Goal: Task Accomplishment & Management: Use online tool/utility

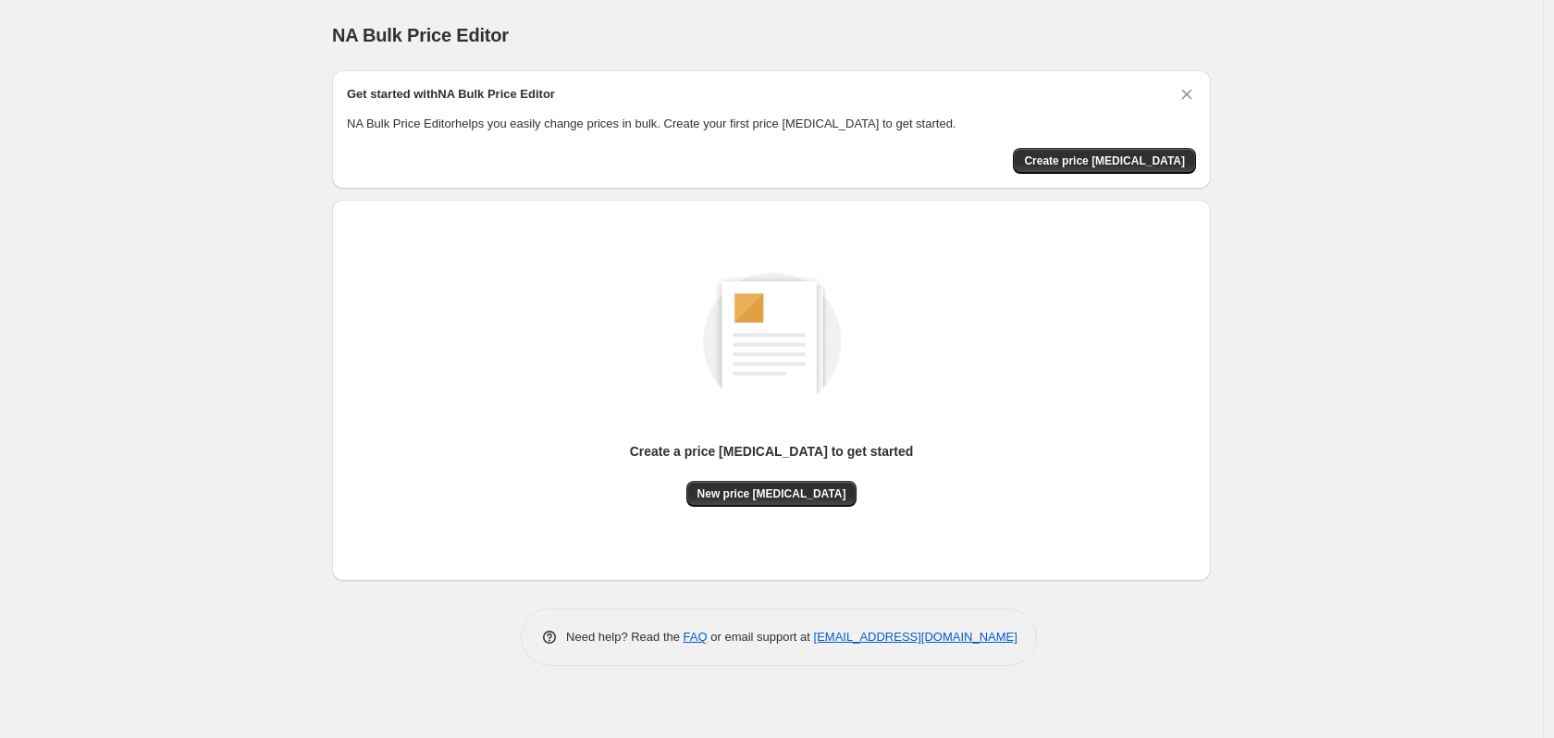
click at [876, 12] on div "NA Bulk Price Editor. This page is ready NA Bulk Price Editor" at bounding box center [771, 35] width 879 height 70
click at [1133, 159] on span "Create price [MEDICAL_DATA]" at bounding box center [1104, 161] width 161 height 15
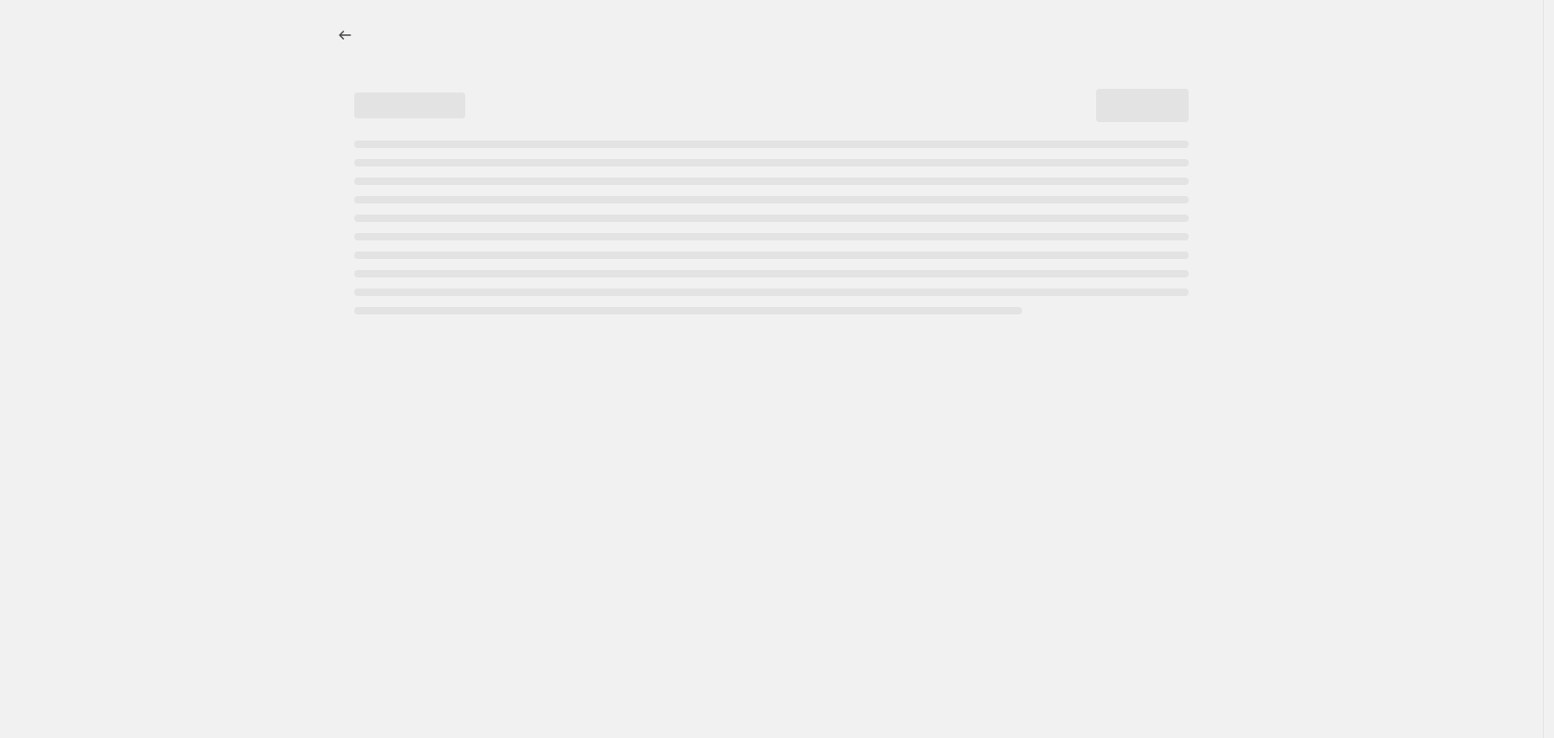
select select "percentage"
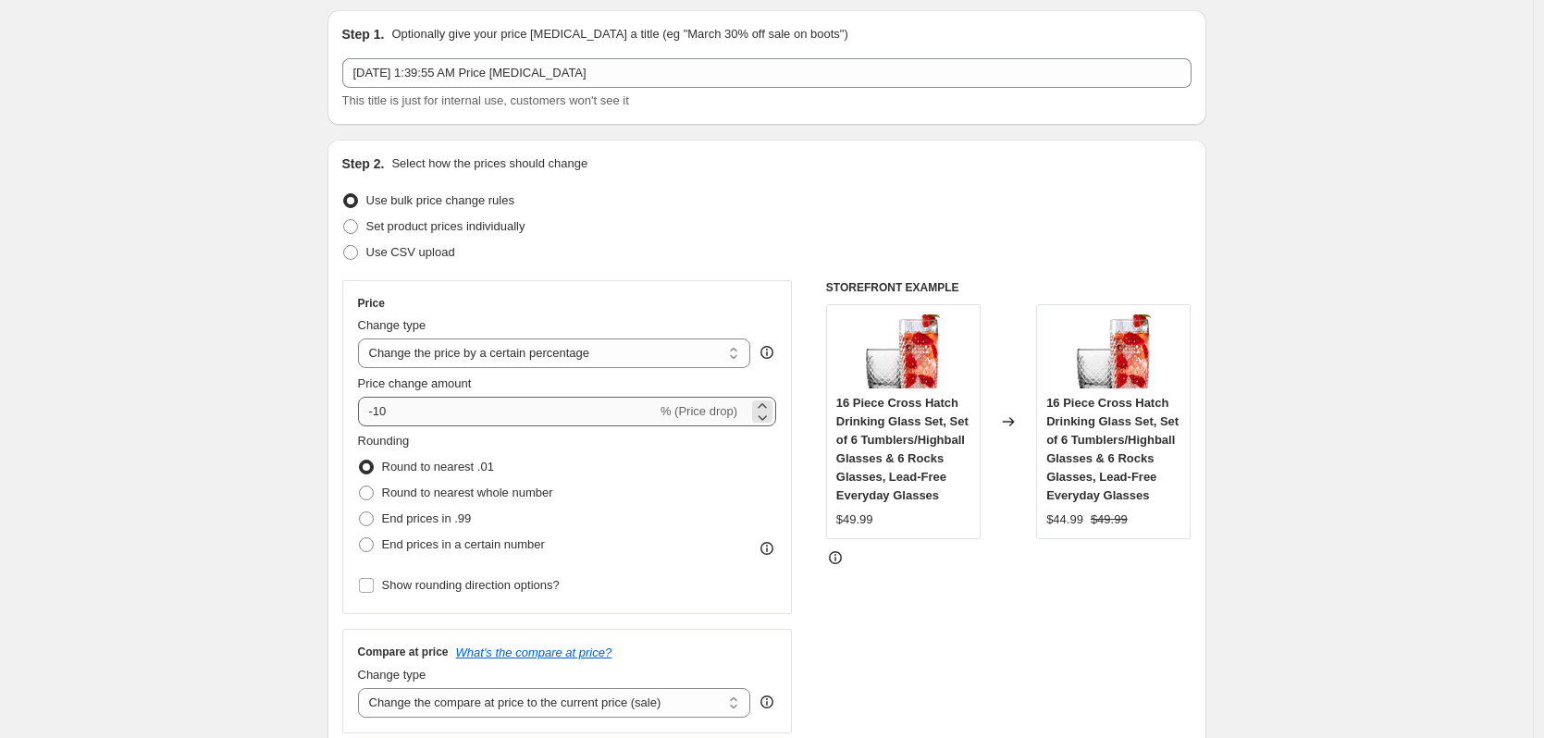
scroll to position [93, 0]
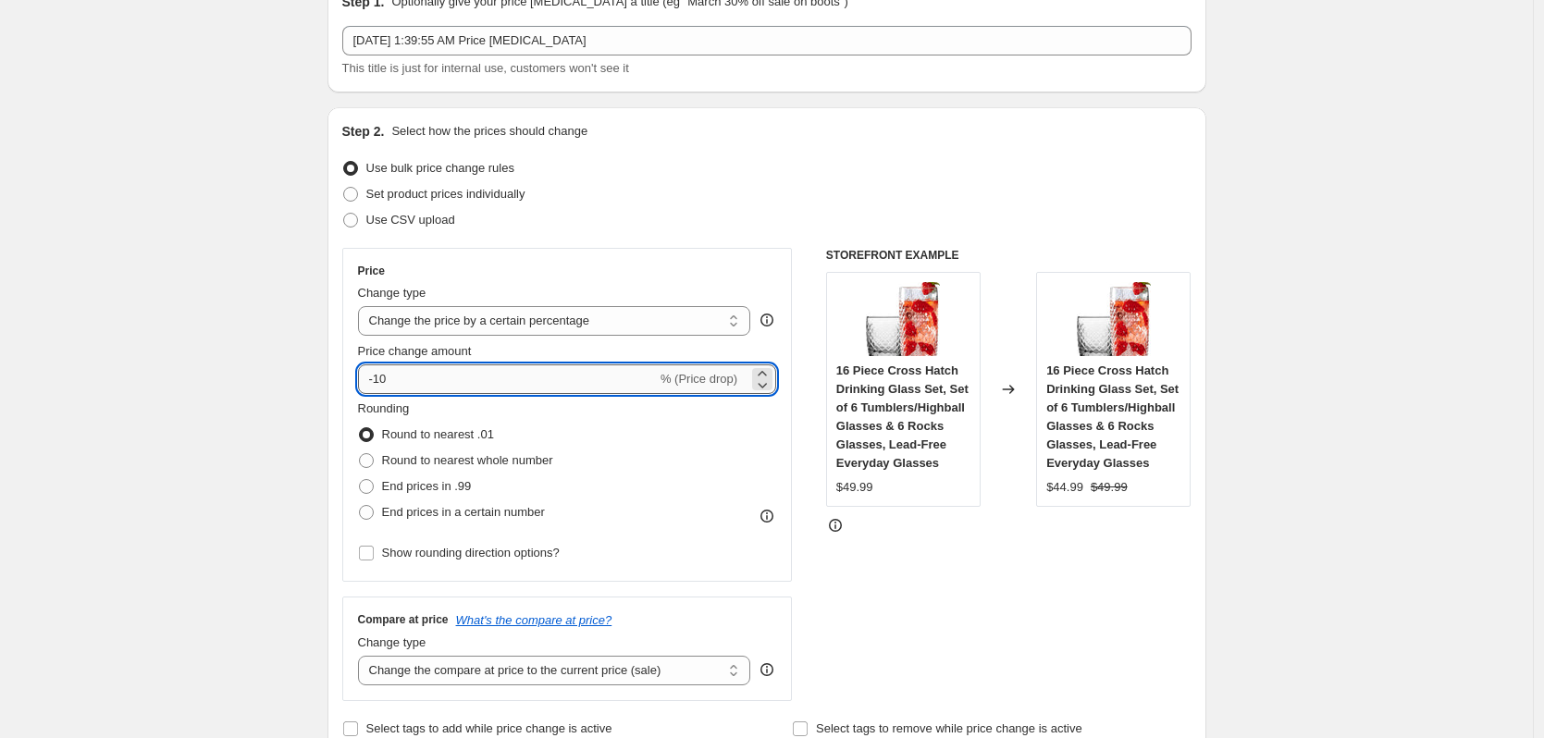
click at [430, 384] on input "-10" at bounding box center [507, 380] width 299 height 30
drag, startPoint x: 402, startPoint y: 384, endPoint x: 306, endPoint y: 392, distance: 95.7
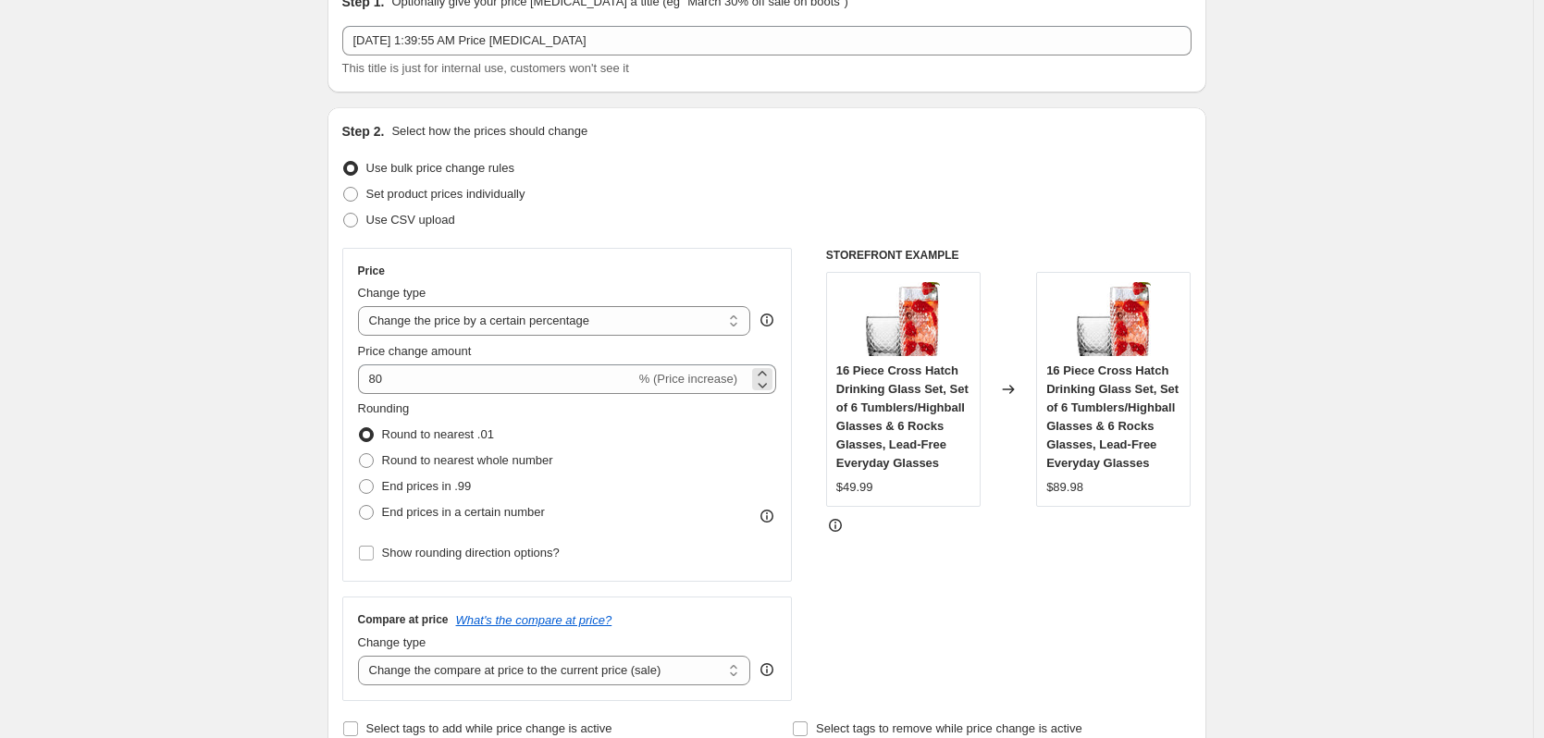
click at [703, 381] on span "% (Price increase)" at bounding box center [688, 379] width 98 height 14
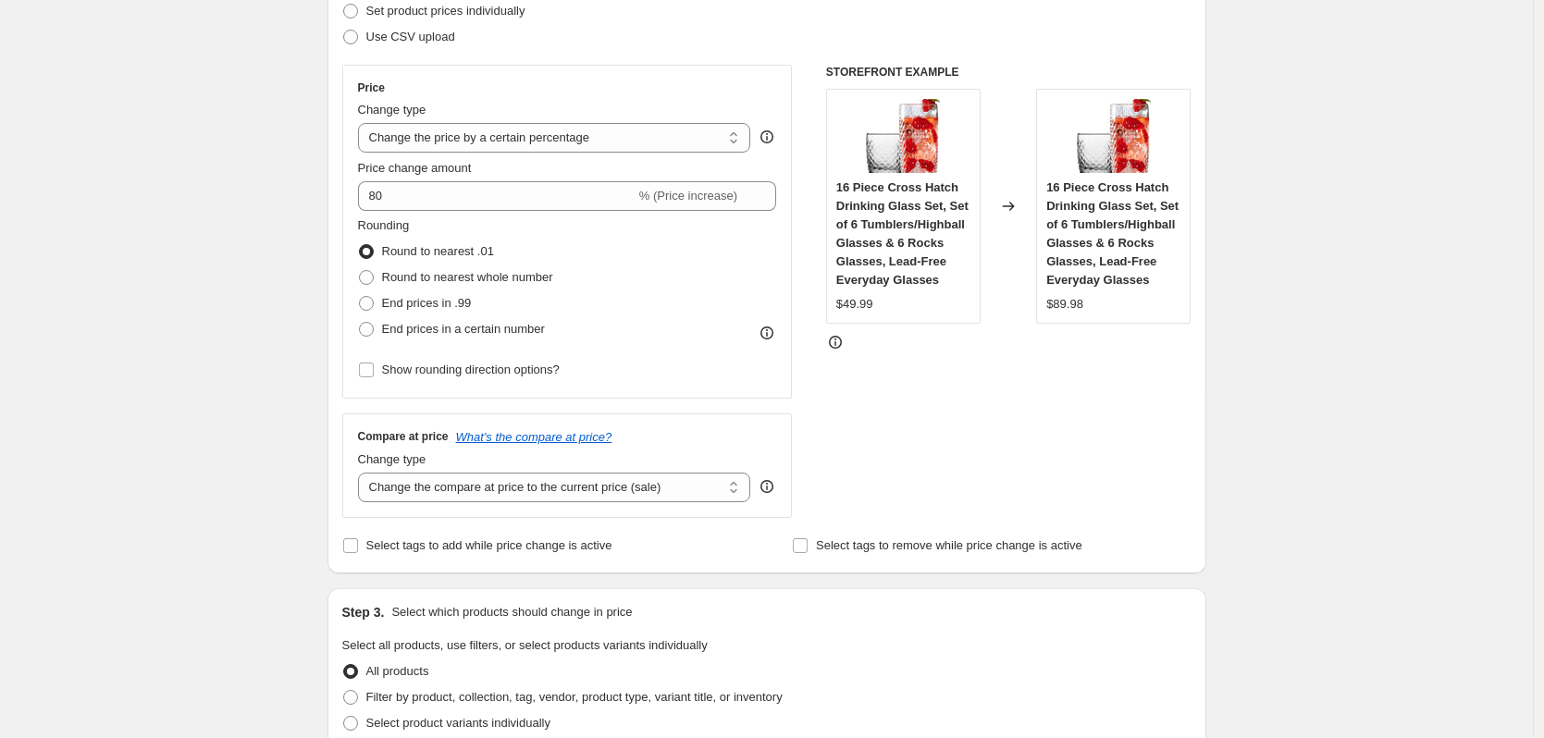
scroll to position [278, 0]
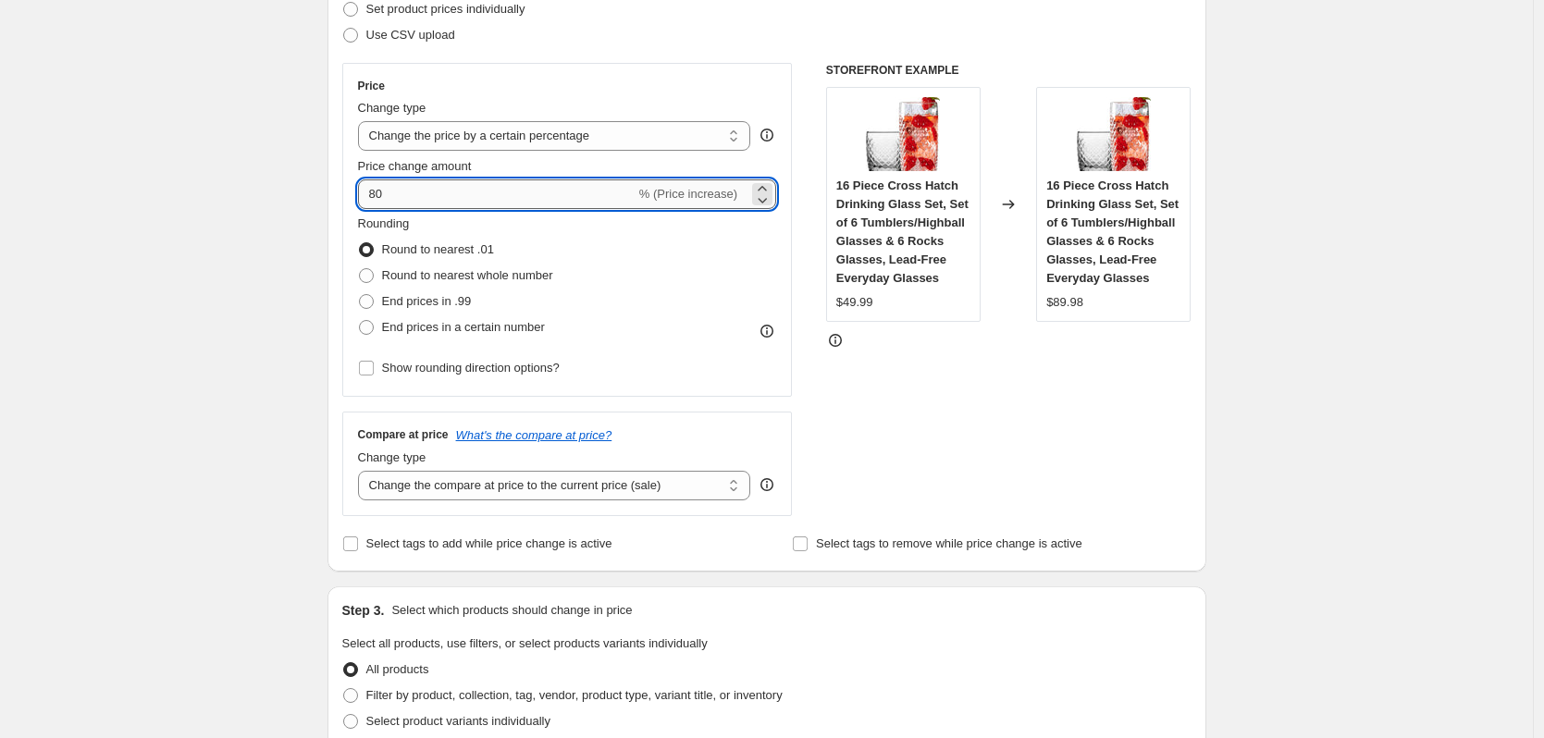
click at [373, 186] on input "80" at bounding box center [497, 195] width 278 height 30
click at [264, 250] on div "Create new price [MEDICAL_DATA]. This page is ready Create new price [MEDICAL_D…" at bounding box center [766, 659] width 1533 height 1874
drag, startPoint x: 380, startPoint y: 188, endPoint x: 371, endPoint y: 187, distance: 9.3
click at [371, 187] on input "-80" at bounding box center [507, 195] width 299 height 30
drag, startPoint x: 389, startPoint y: 193, endPoint x: 378, endPoint y: 192, distance: 11.3
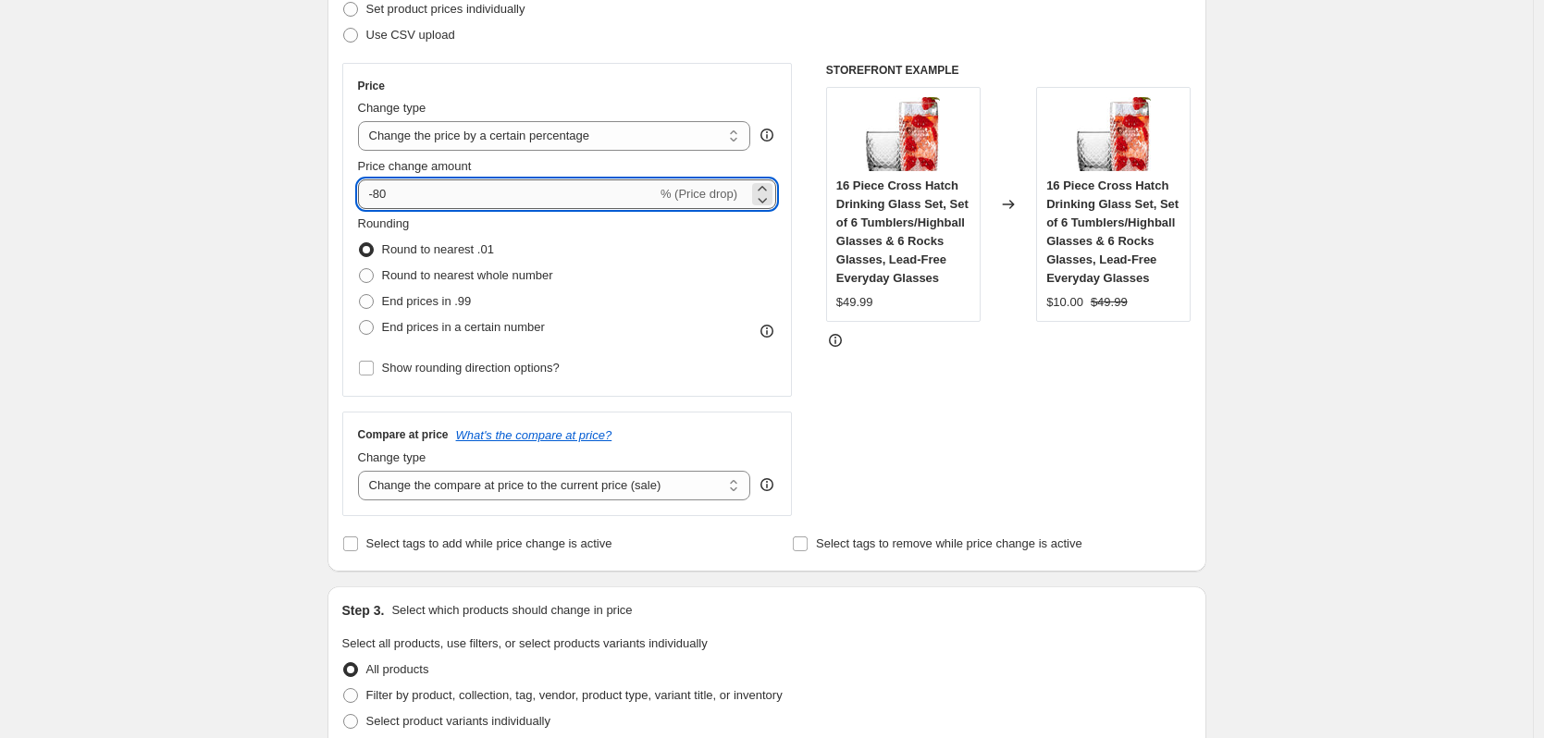
click at [378, 192] on input "-80" at bounding box center [507, 195] width 299 height 30
click at [236, 260] on div "Create new price [MEDICAL_DATA]. This page is ready Create new price [MEDICAL_D…" at bounding box center [766, 659] width 1533 height 1874
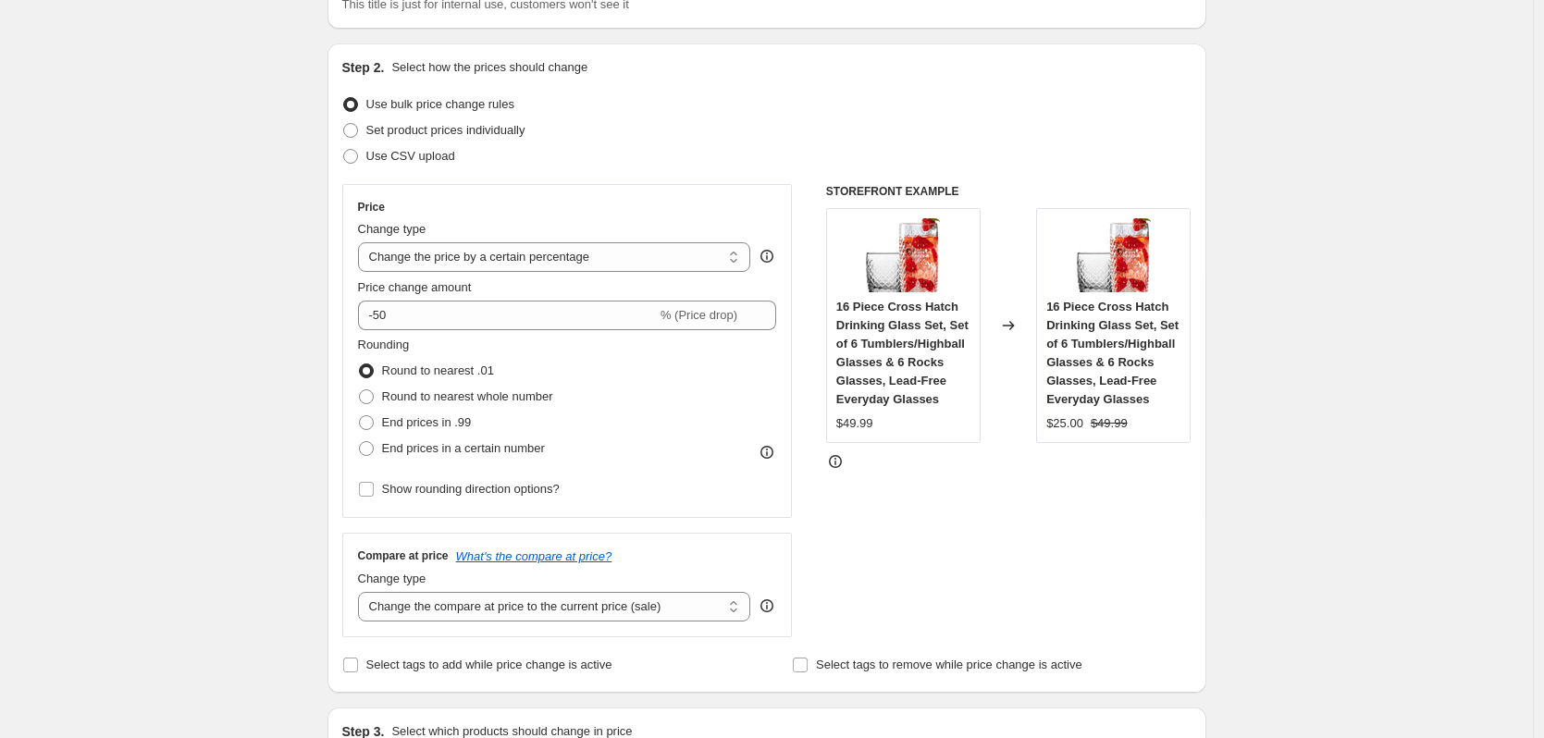
scroll to position [93, 0]
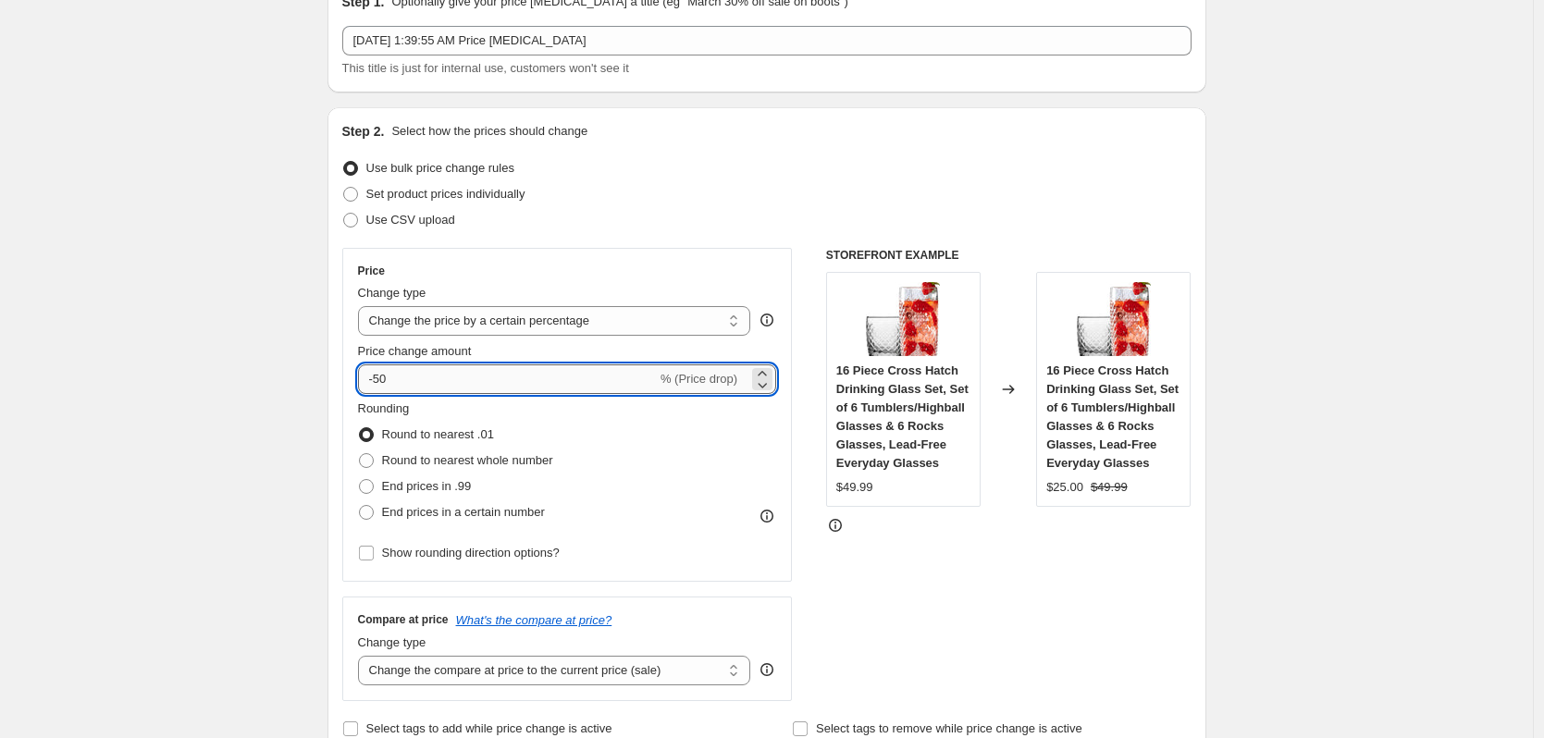
click at [381, 379] on input "-50" at bounding box center [507, 380] width 299 height 30
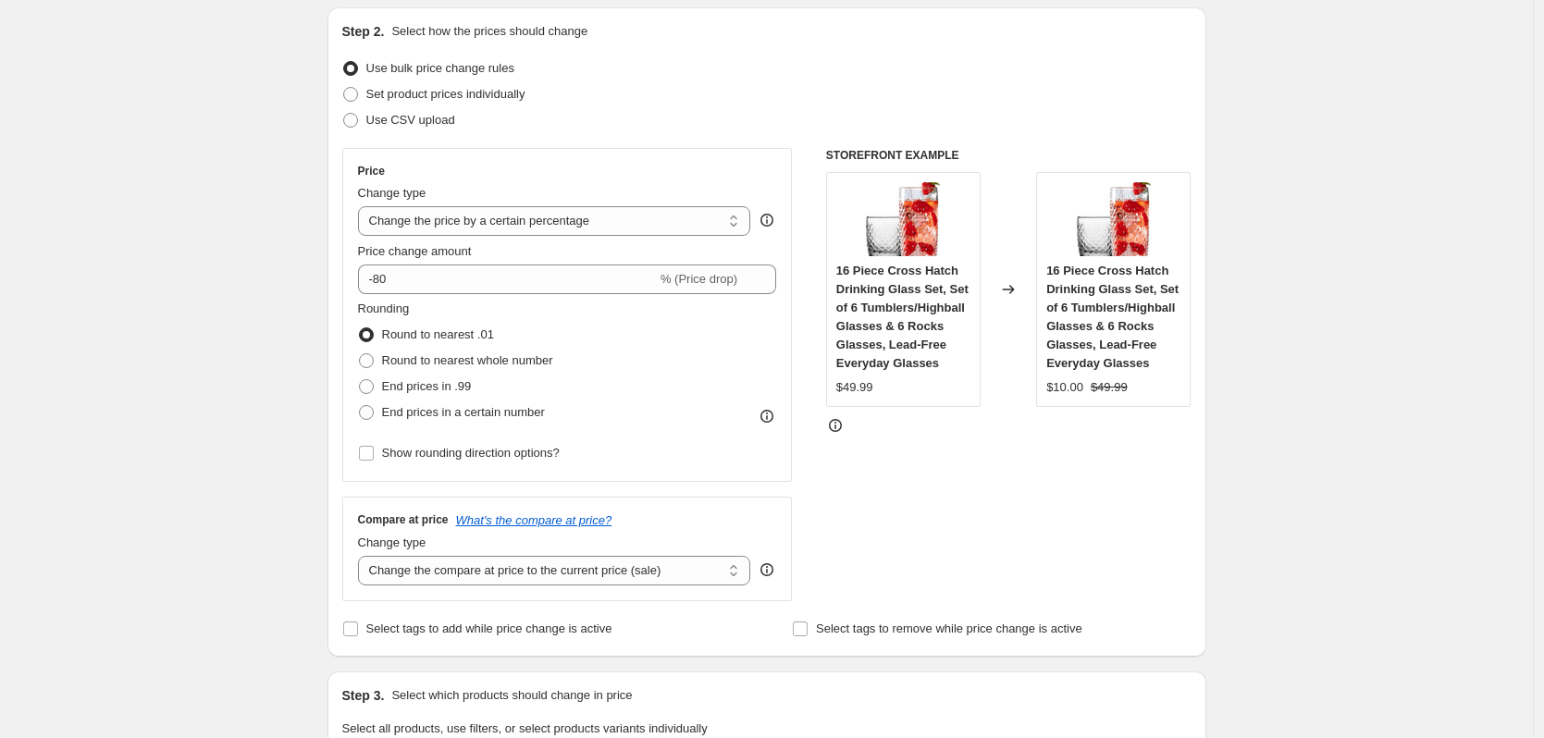
scroll to position [0, 0]
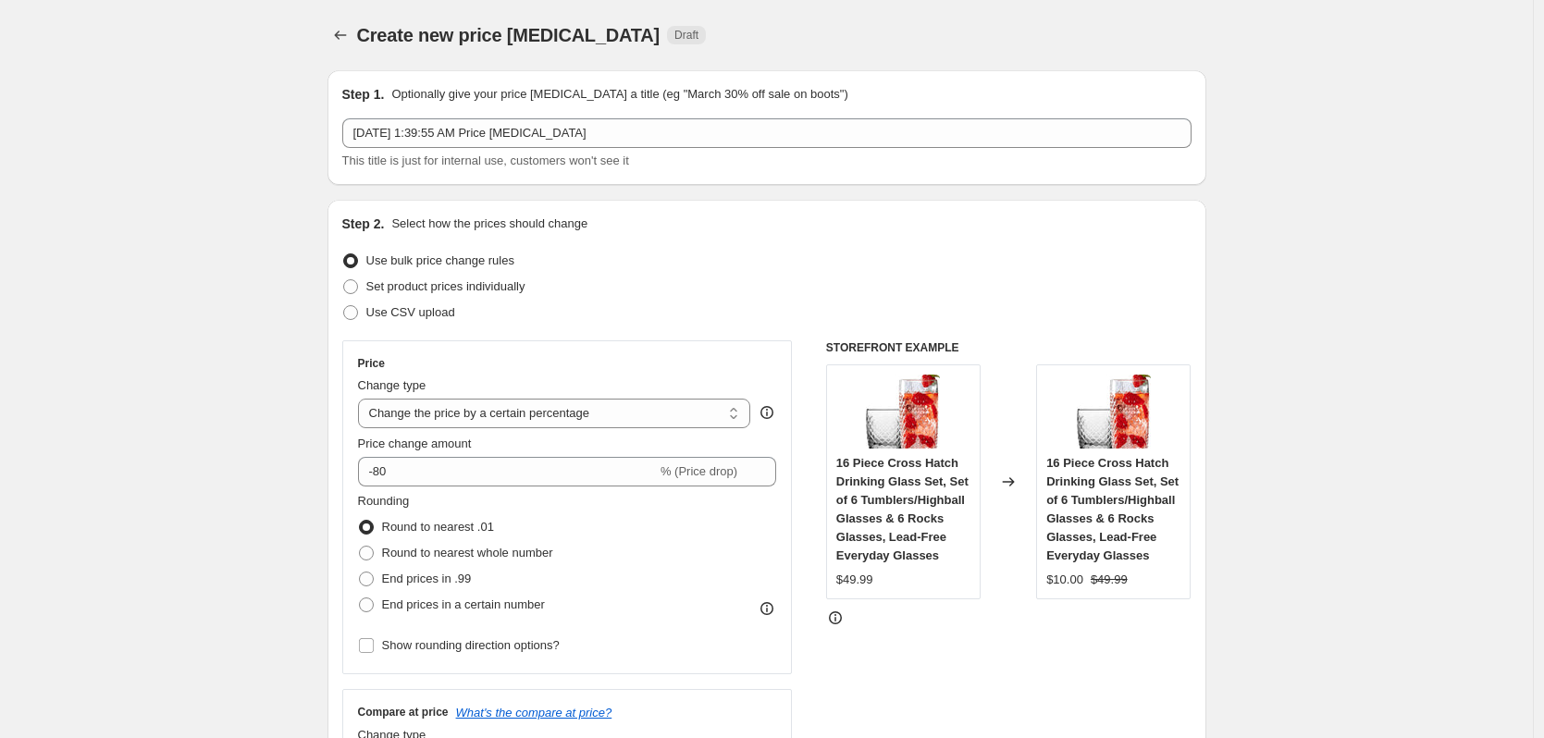
click at [699, 286] on div "Set product prices individually" at bounding box center [766, 287] width 849 height 26
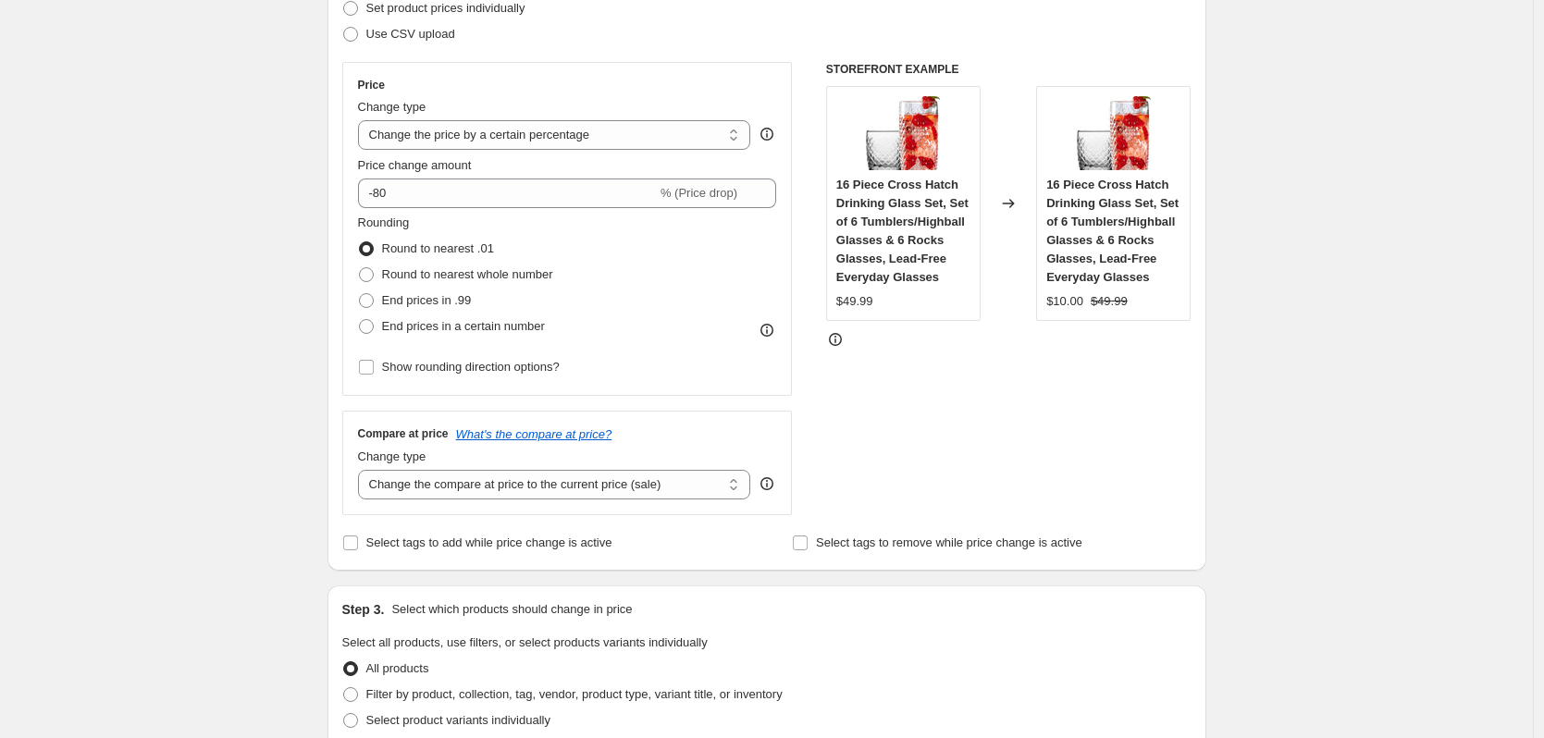
scroll to position [278, 0]
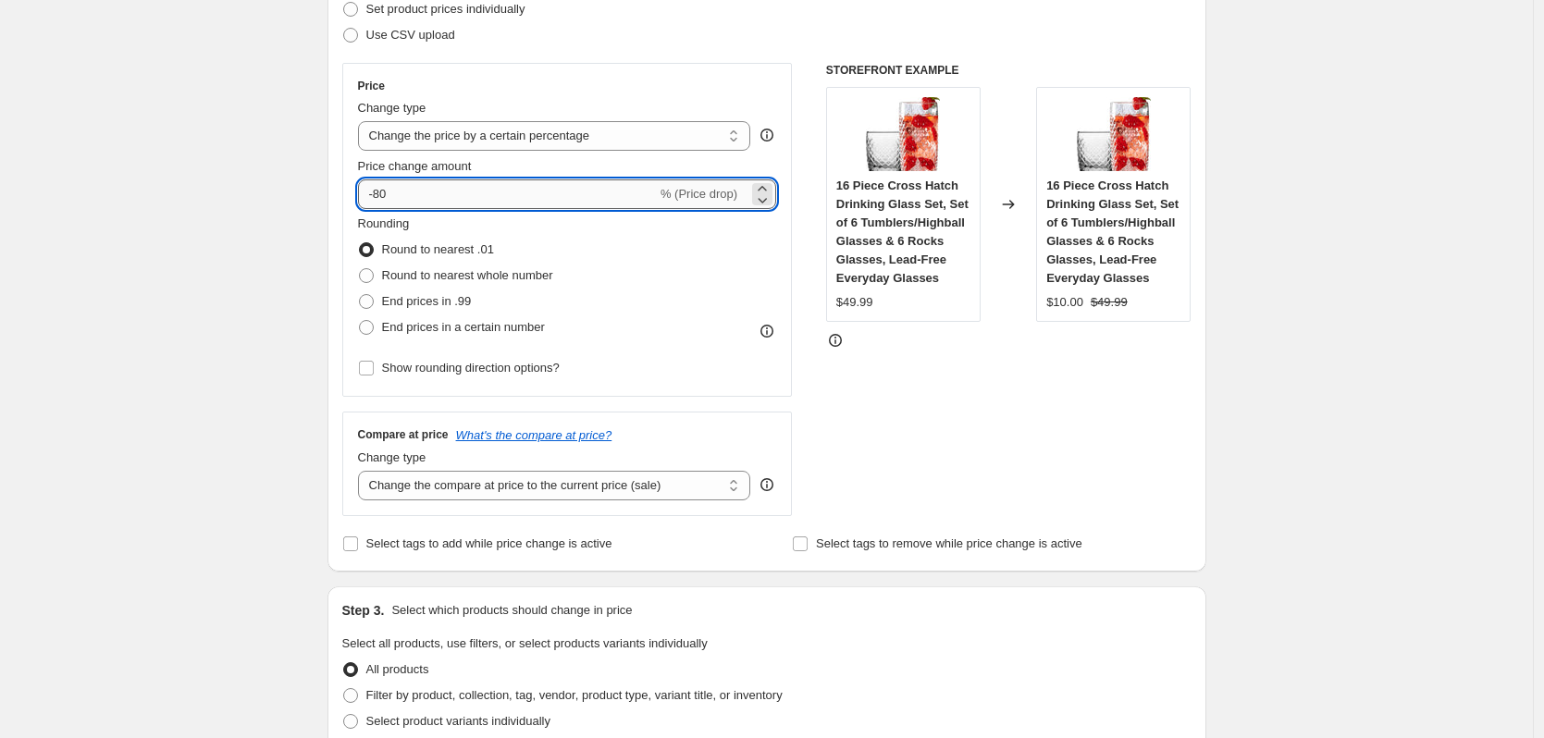
drag, startPoint x: 401, startPoint y: 204, endPoint x: 379, endPoint y: 195, distance: 23.2
click at [379, 195] on input "-80" at bounding box center [507, 195] width 299 height 30
type input "-75"
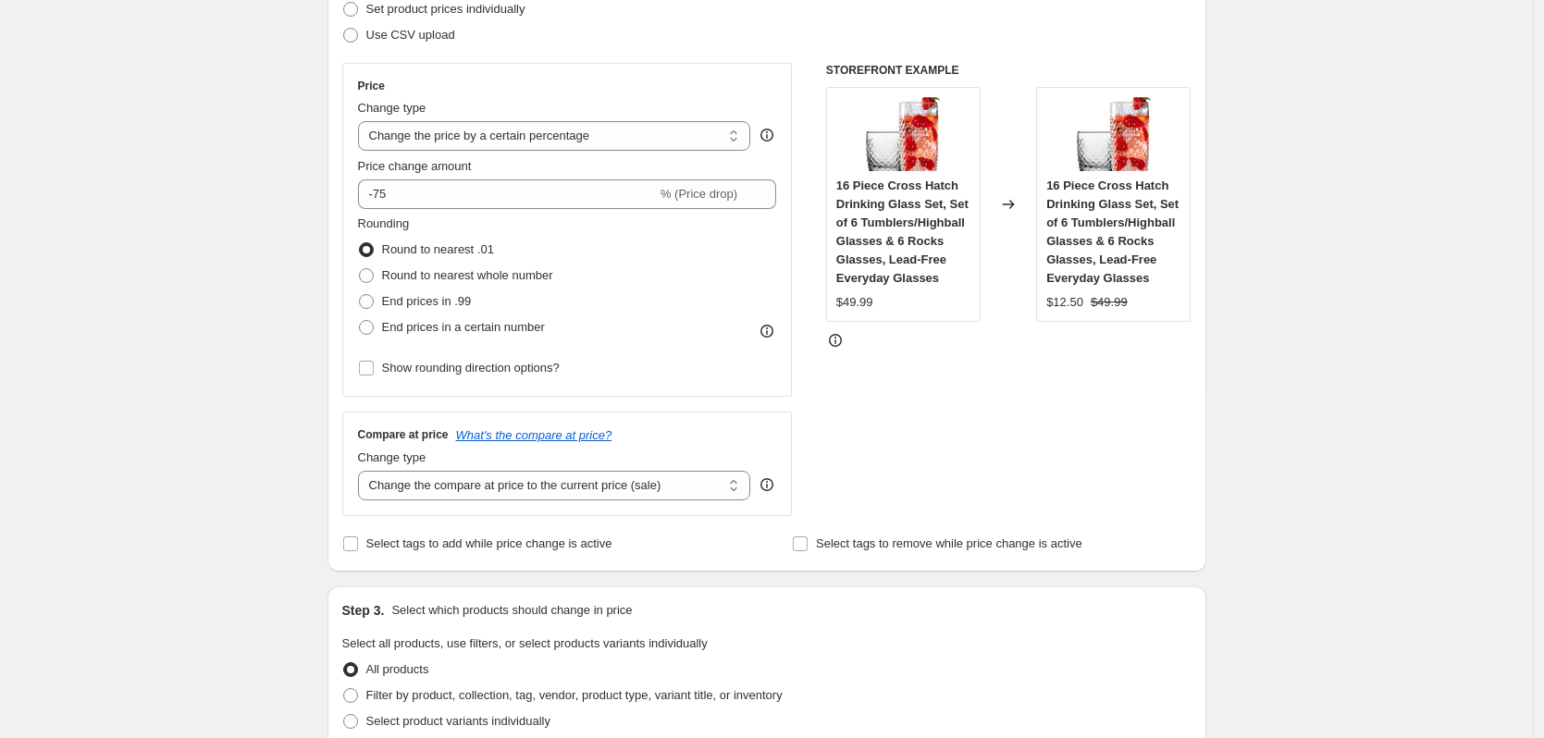
click at [272, 211] on div "Create new price [MEDICAL_DATA]. This page is ready Create new price [MEDICAL_D…" at bounding box center [766, 659] width 1533 height 1874
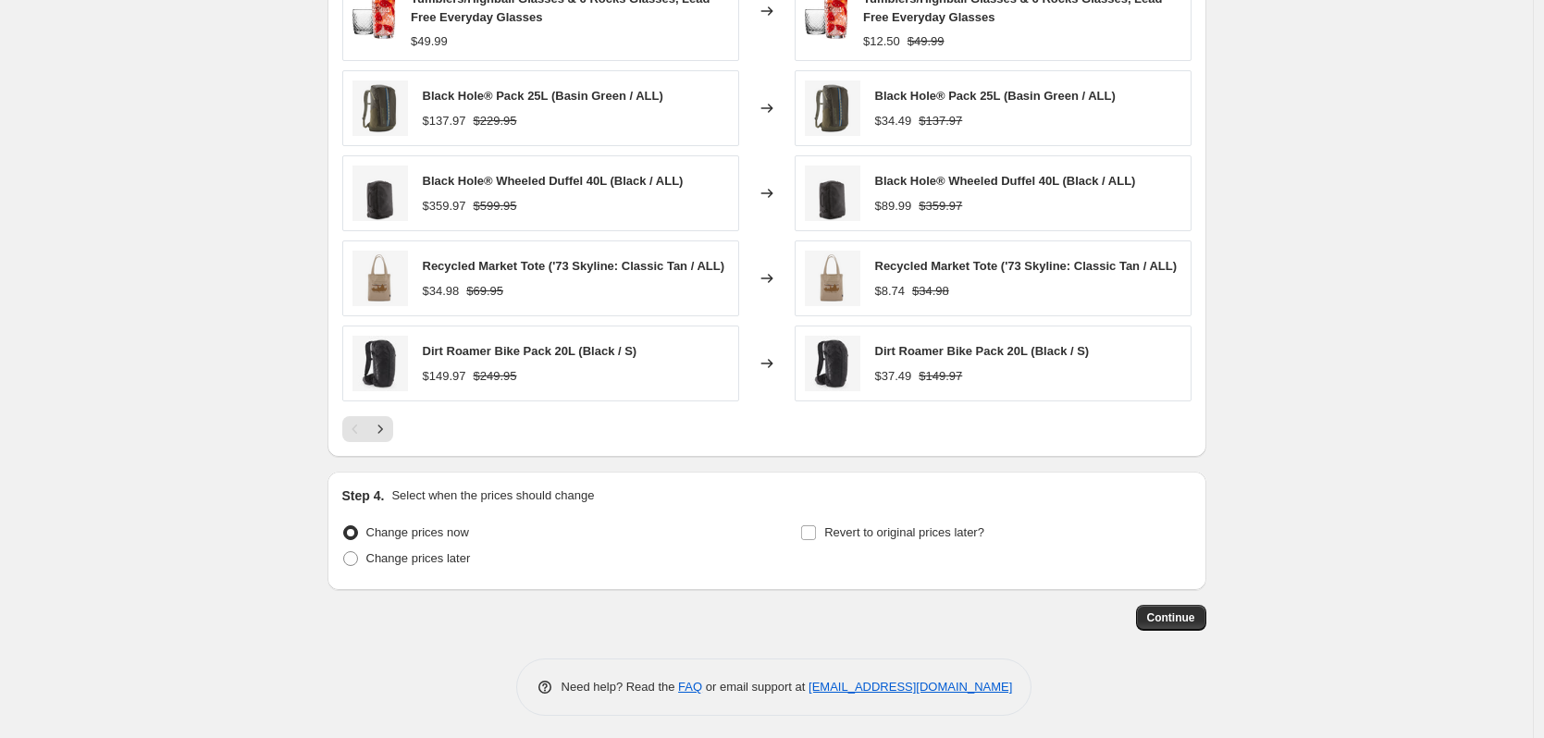
scroll to position [1136, 0]
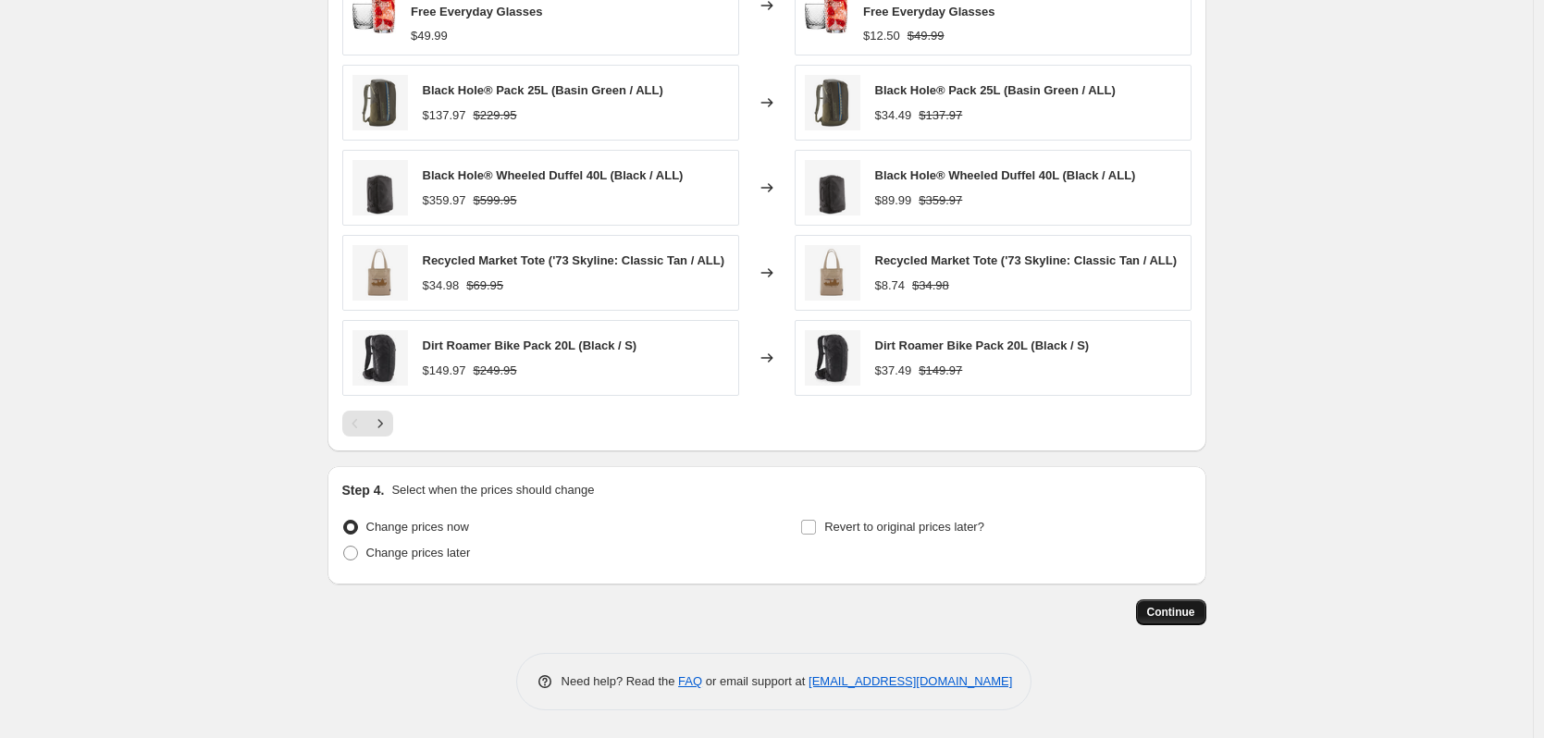
click at [1177, 604] on button "Continue" at bounding box center [1171, 613] width 70 height 26
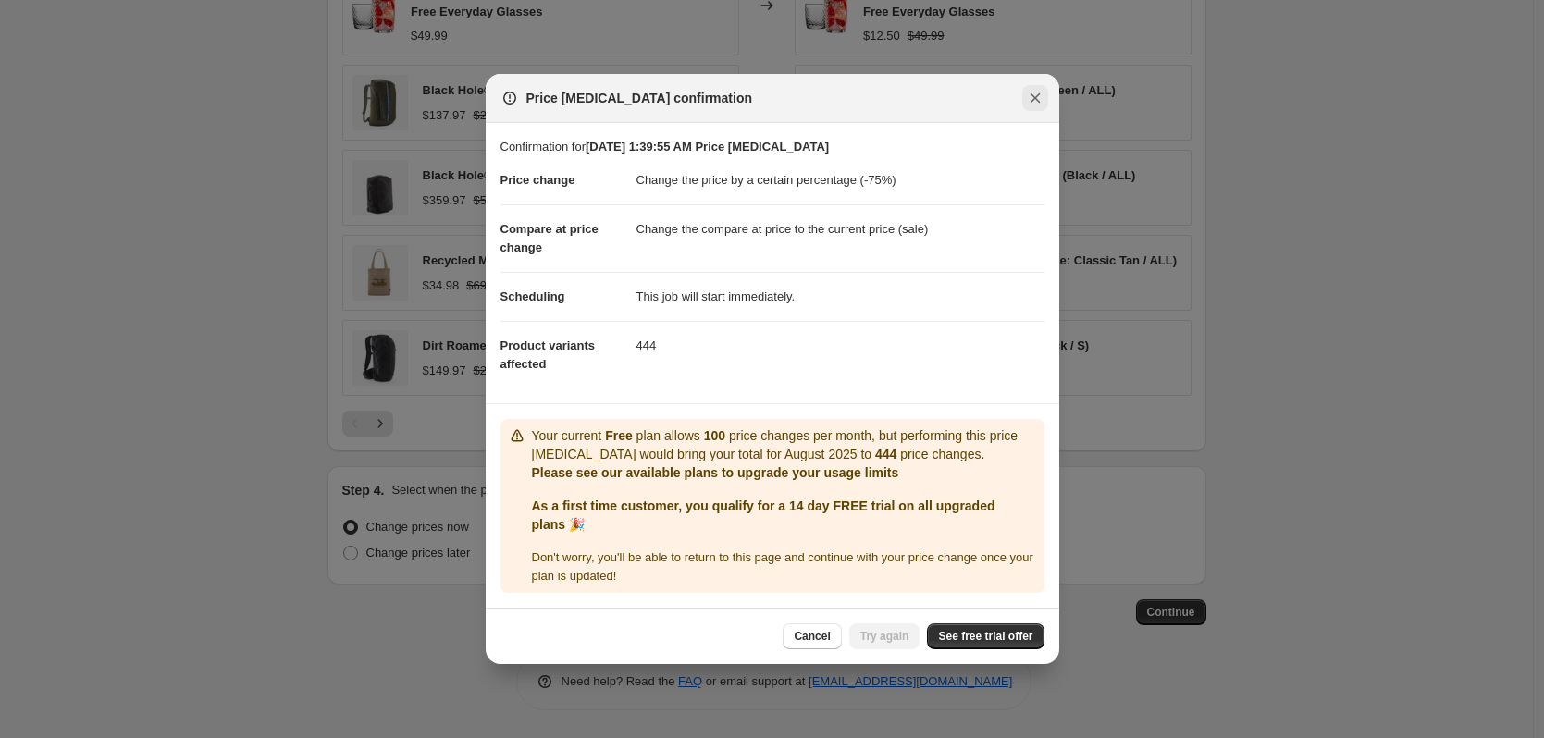
click at [1030, 99] on icon "Close" at bounding box center [1035, 98] width 19 height 19
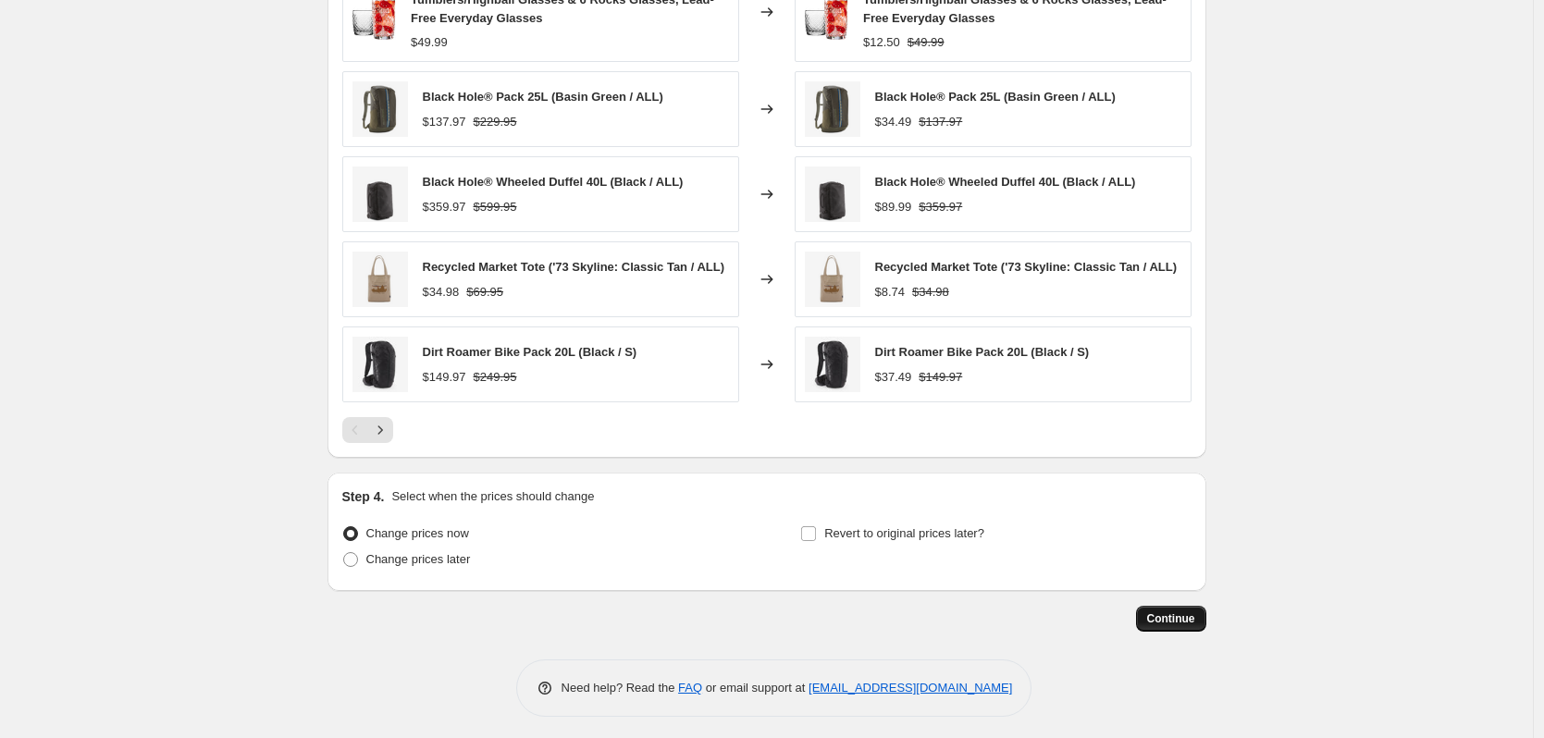
scroll to position [1136, 0]
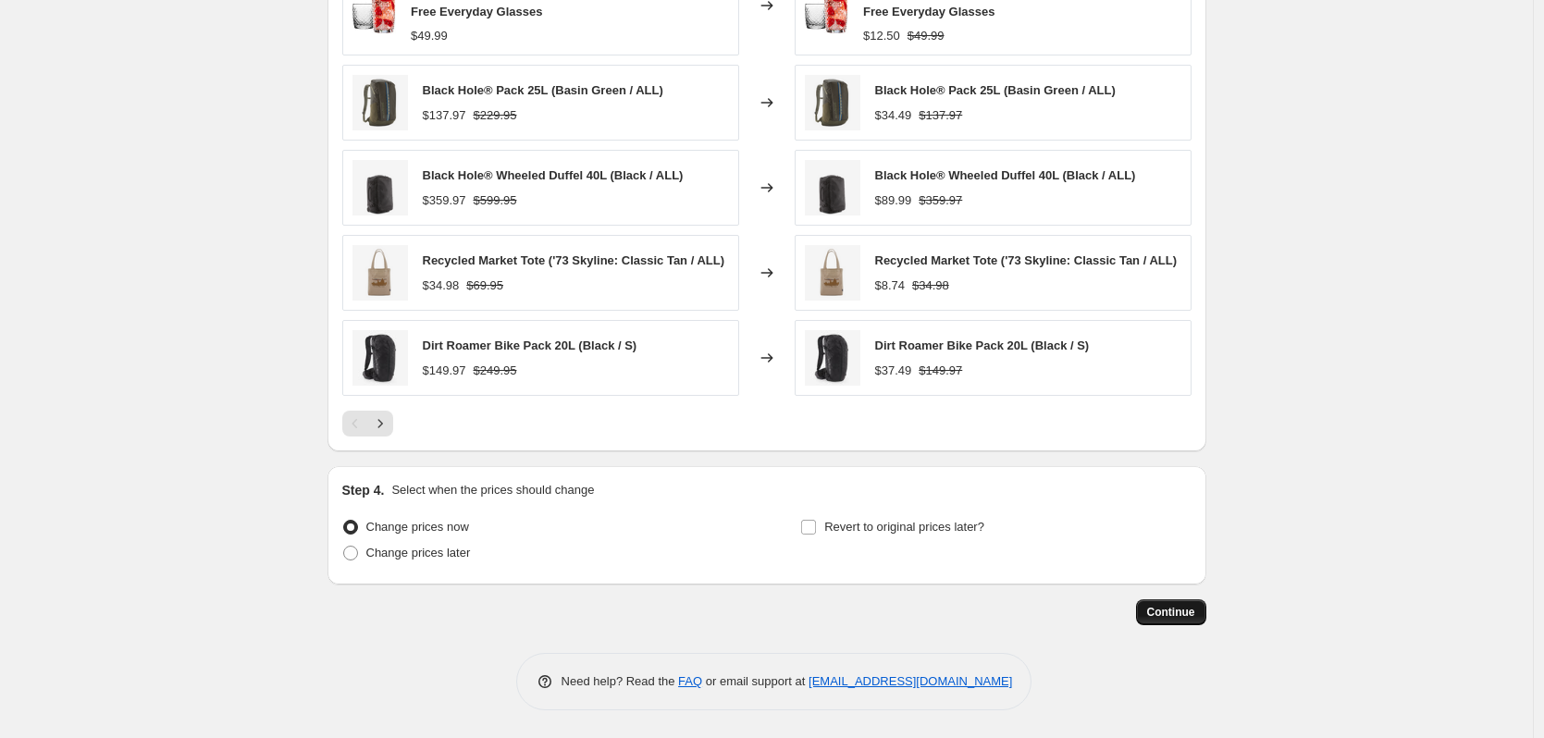
click at [1192, 618] on span "Continue" at bounding box center [1171, 612] width 48 height 15
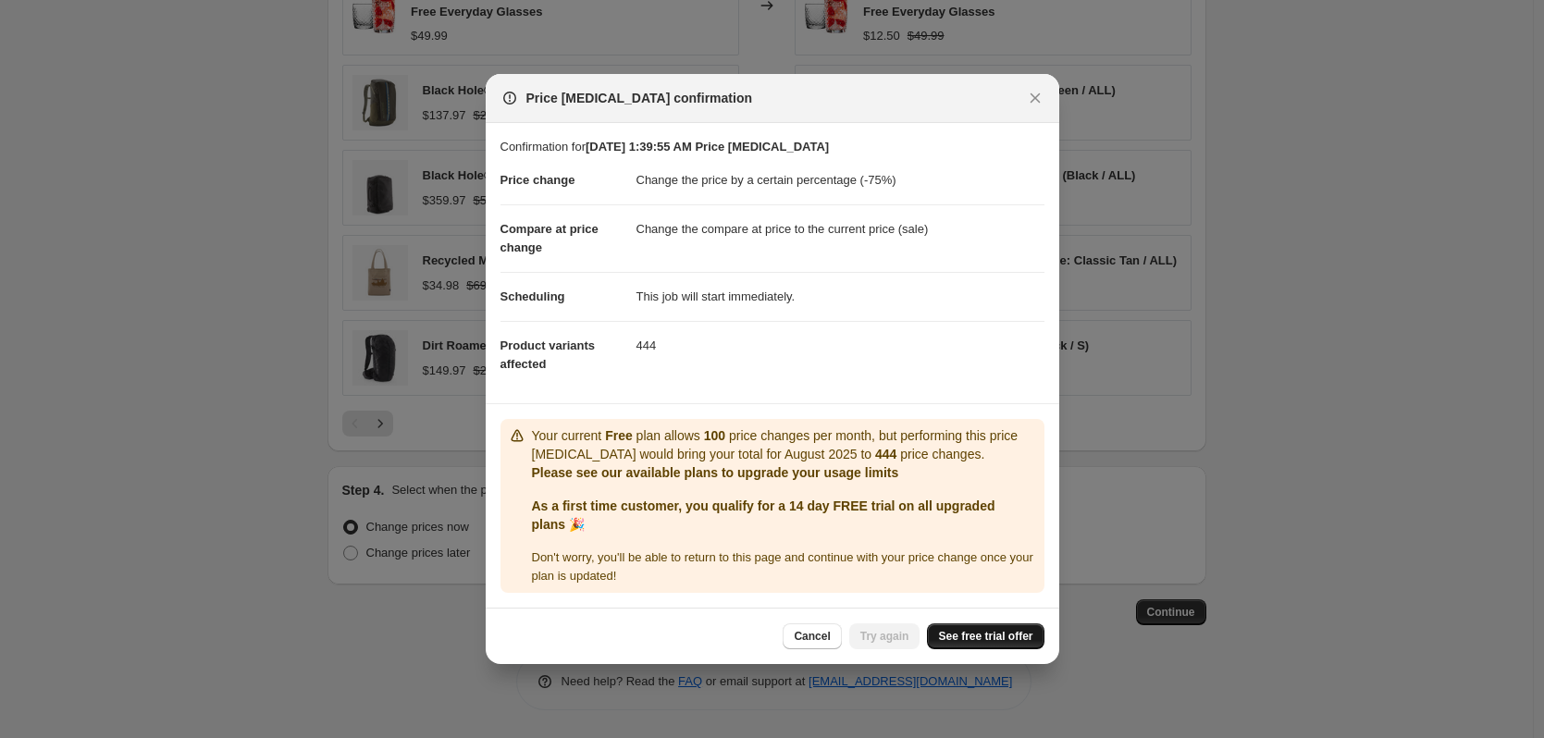
click at [991, 638] on span "See free trial offer" at bounding box center [985, 636] width 94 height 15
click at [903, 638] on span "Try again" at bounding box center [885, 636] width 49 height 15
click at [827, 628] on button "Cancel" at bounding box center [812, 637] width 58 height 26
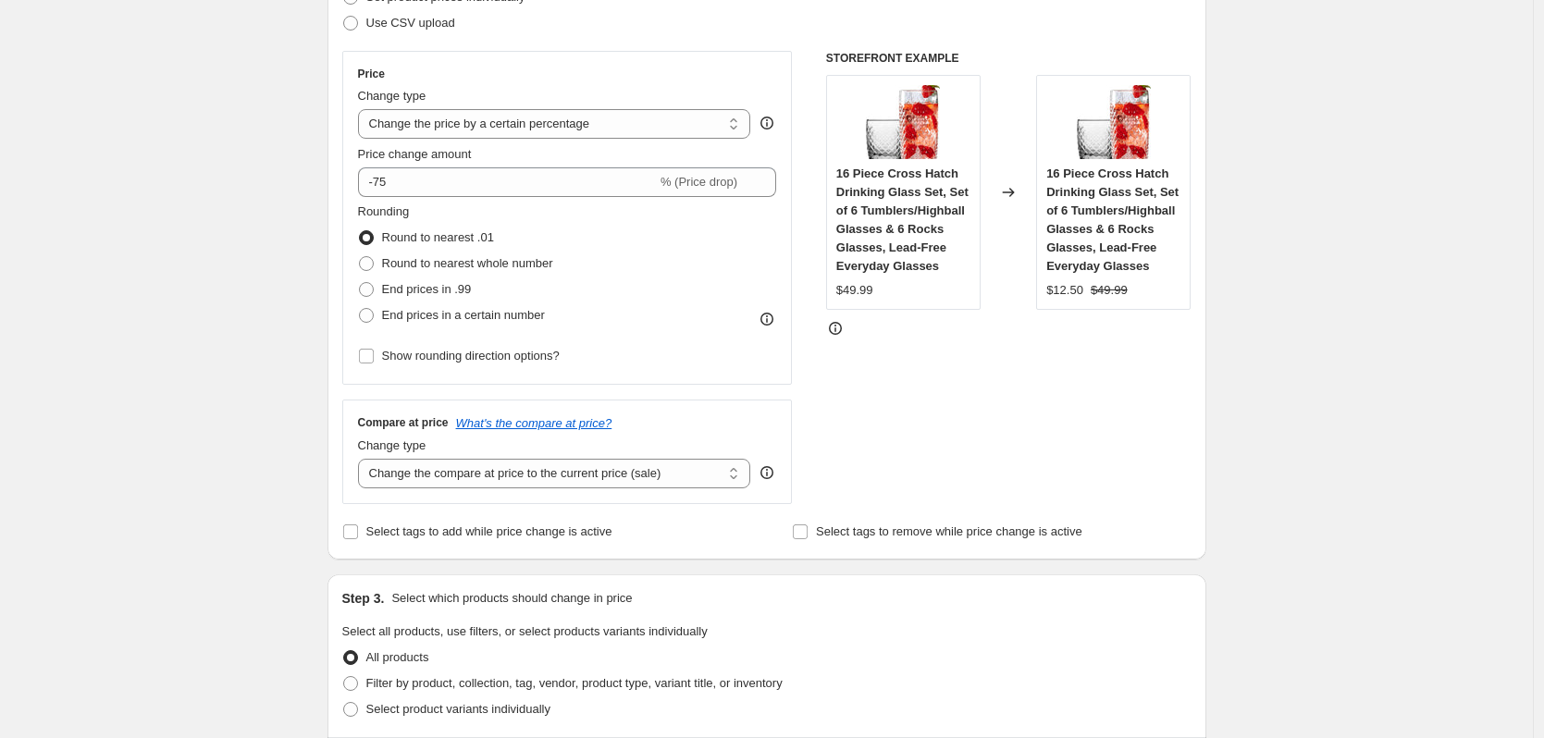
scroll to position [396, 0]
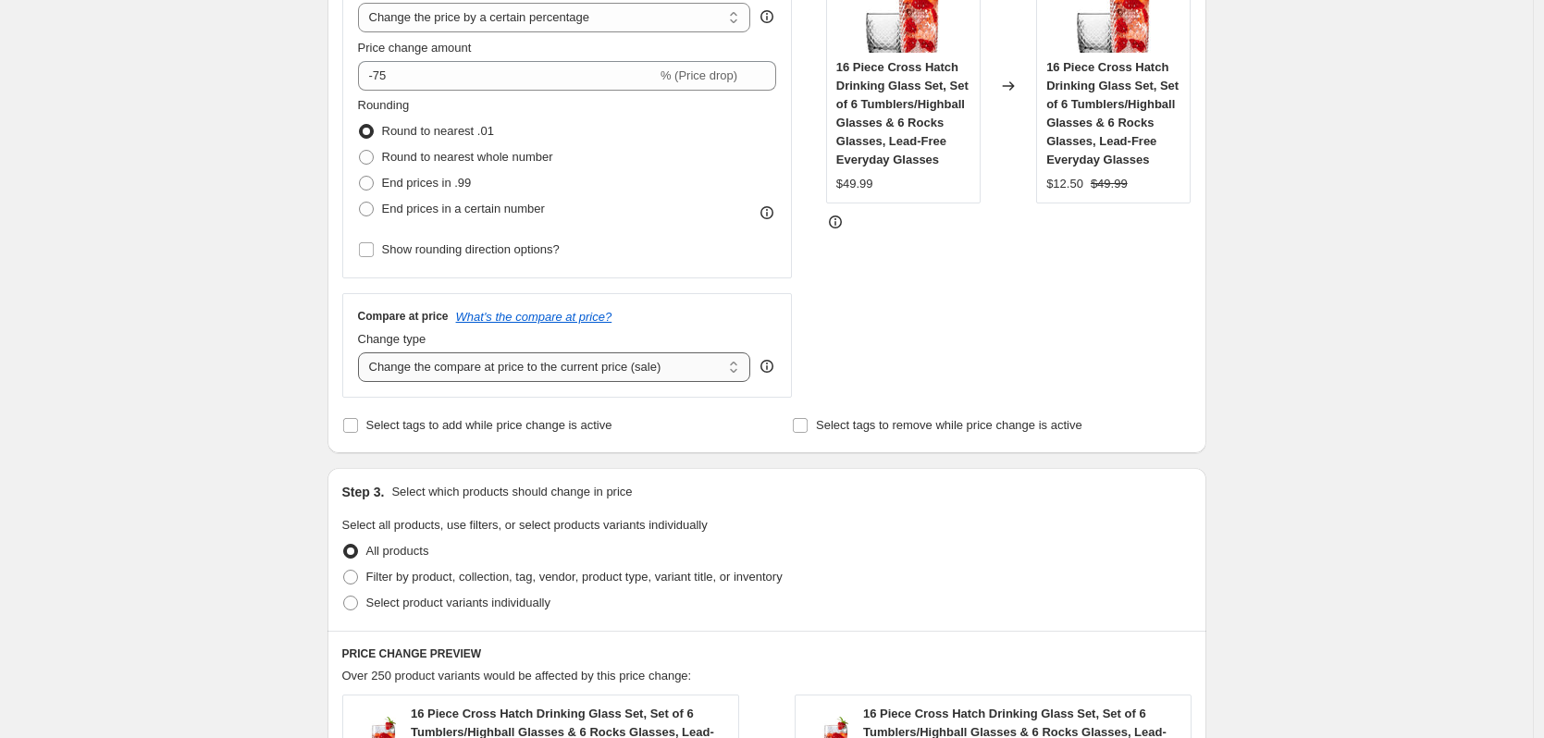
click at [573, 374] on select "Change the compare at price to the current price (sale) Change the compare at p…" at bounding box center [554, 368] width 393 height 30
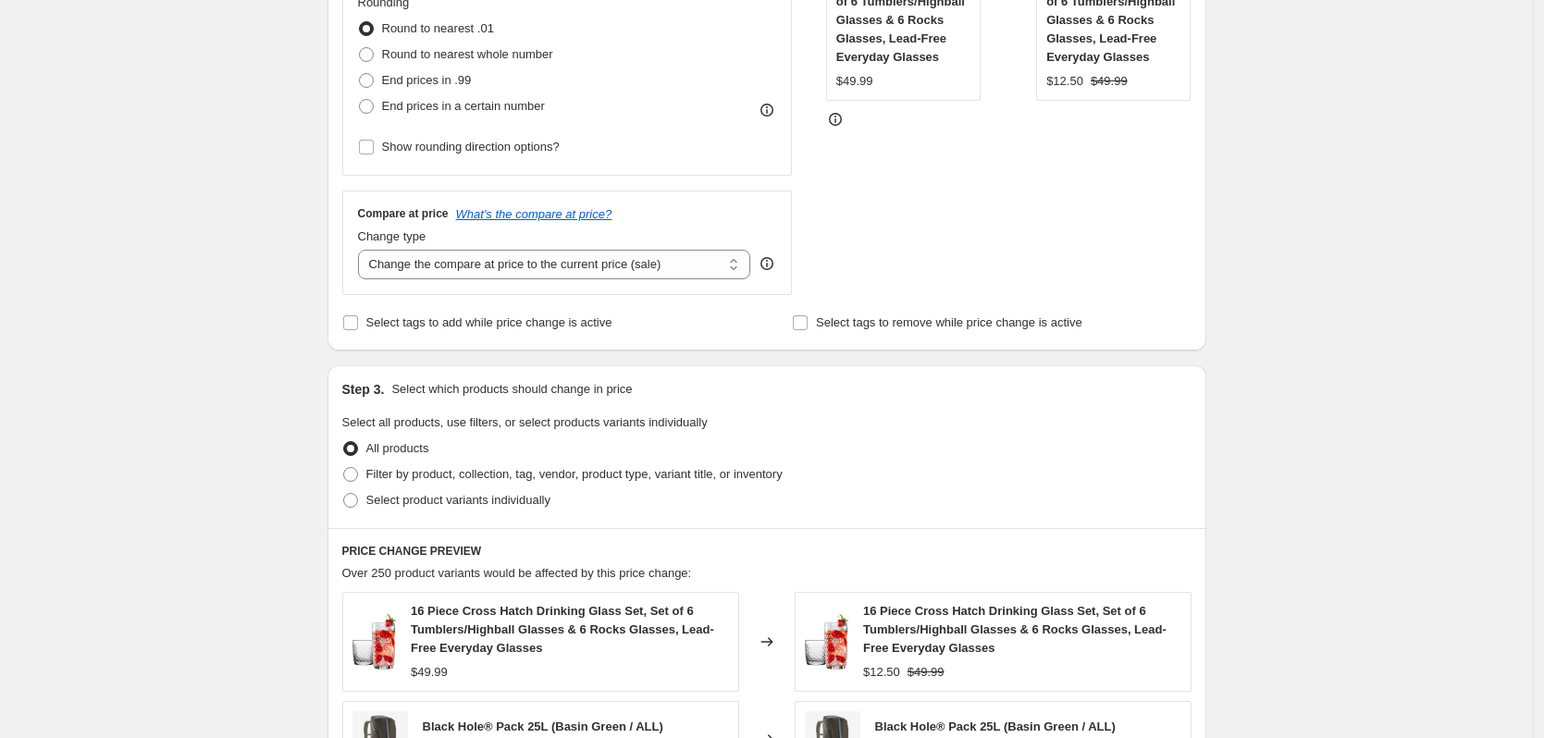
scroll to position [766, 0]
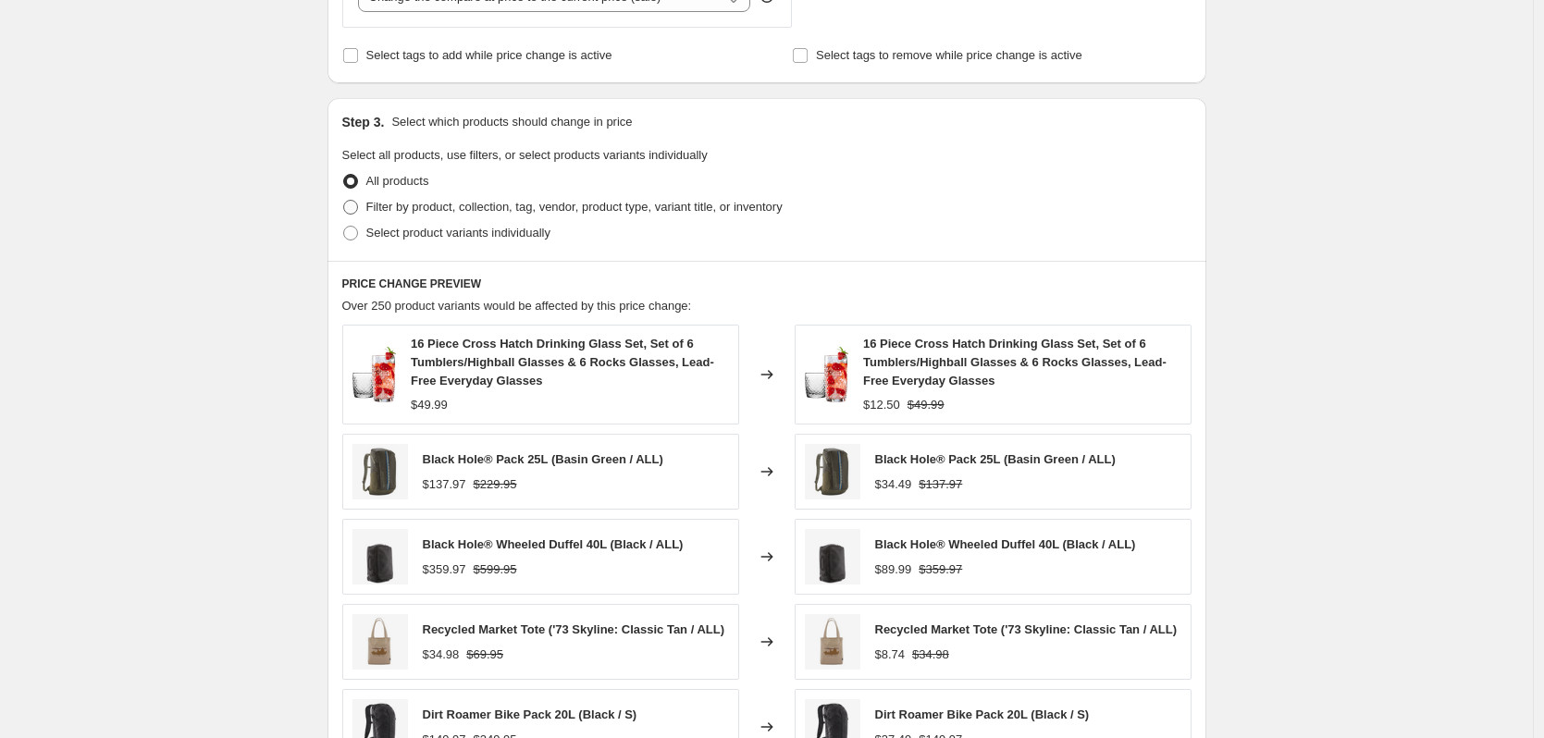
click at [657, 198] on span "Filter by product, collection, tag, vendor, product type, variant title, or inv…" at bounding box center [574, 207] width 416 height 19
click at [344, 200] on input "Filter by product, collection, tag, vendor, product type, variant title, or inv…" at bounding box center [343, 200] width 1 height 1
radio input "true"
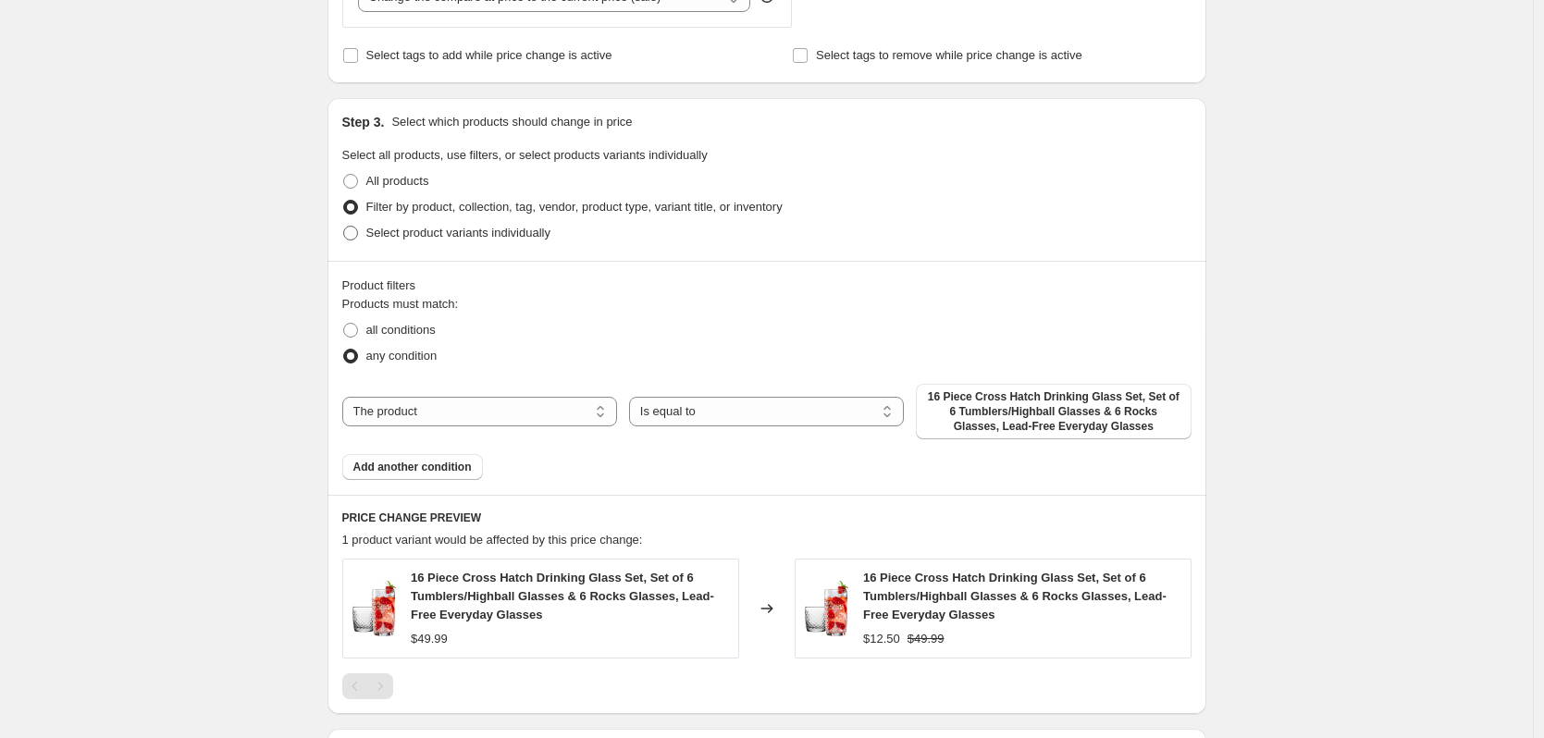
click at [495, 237] on span "Select product variants individually" at bounding box center [458, 233] width 184 height 14
click at [344, 227] on input "Select product variants individually" at bounding box center [343, 226] width 1 height 1
radio input "true"
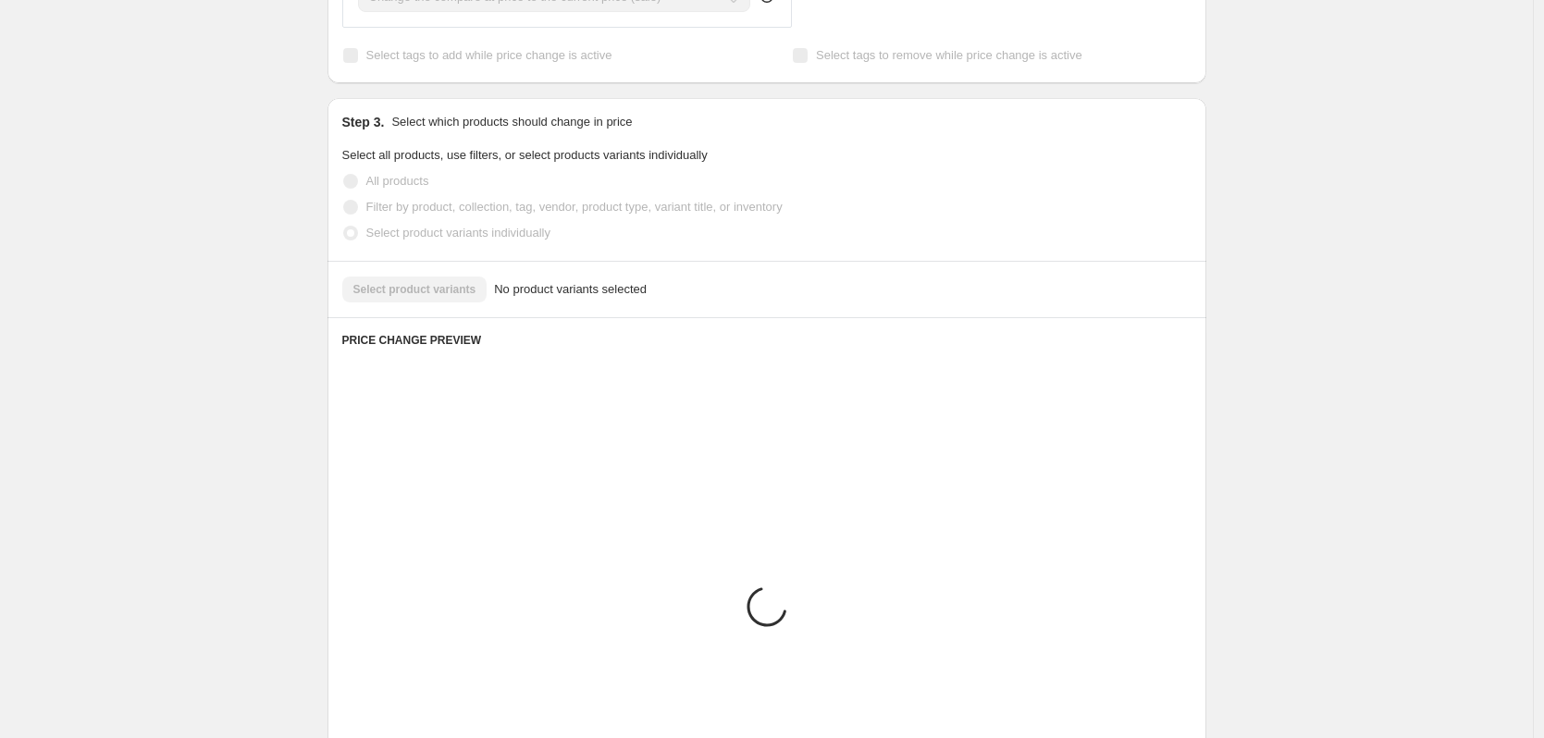
scroll to position [702, 0]
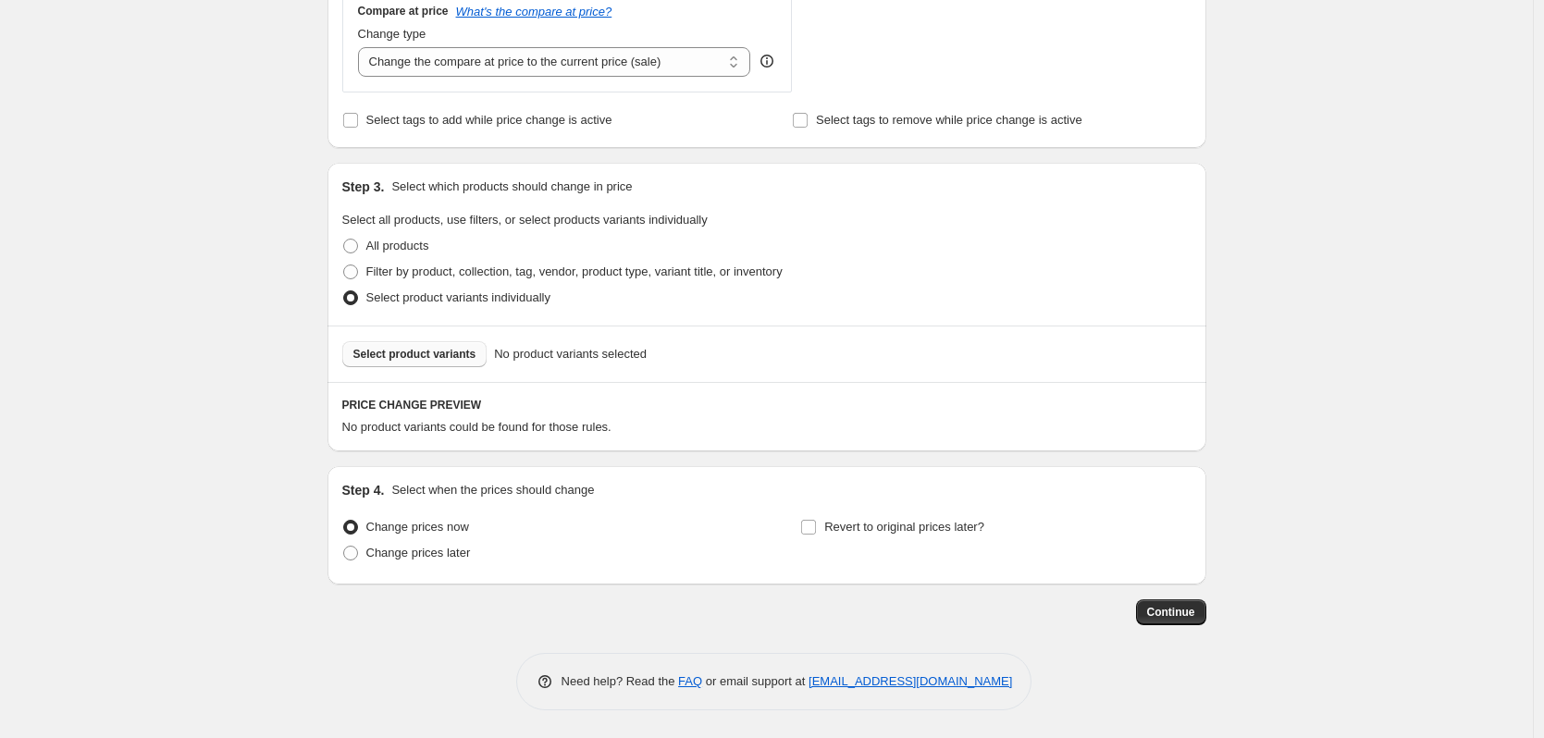
click at [438, 359] on span "Select product variants" at bounding box center [414, 354] width 123 height 15
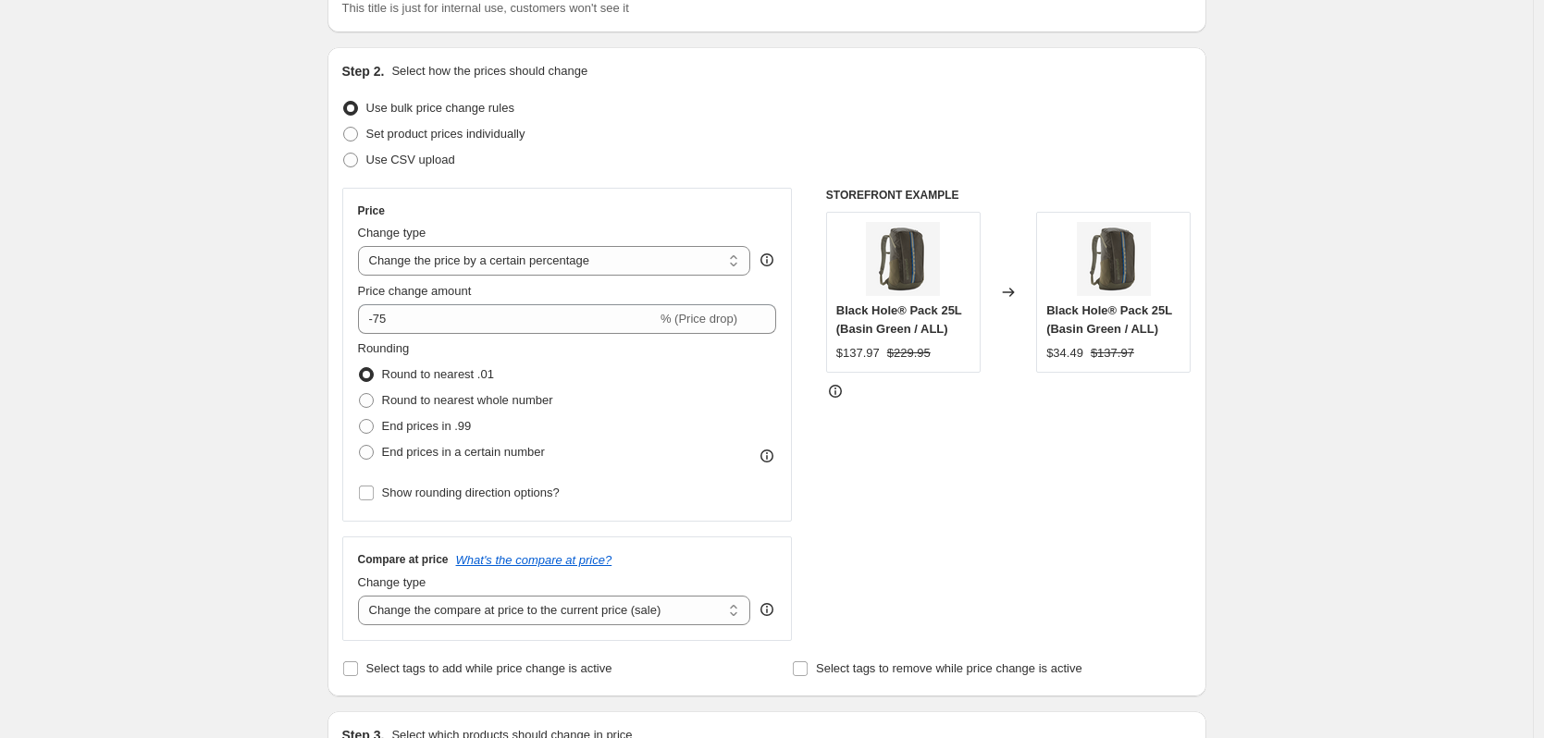
scroll to position [151, 0]
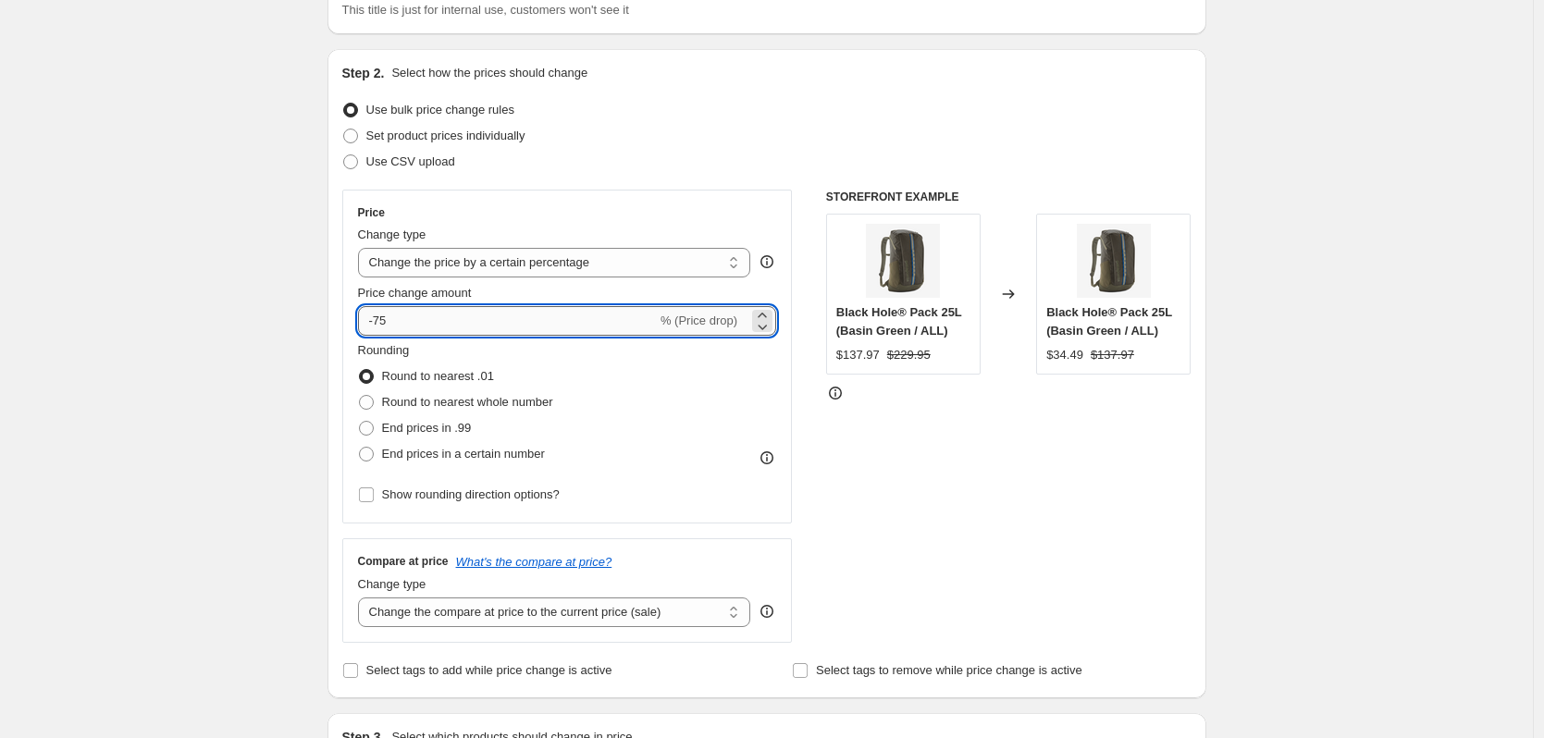
drag, startPoint x: 420, startPoint y: 316, endPoint x: 378, endPoint y: 318, distance: 41.7
click at [378, 318] on input "-75" at bounding box center [507, 321] width 299 height 30
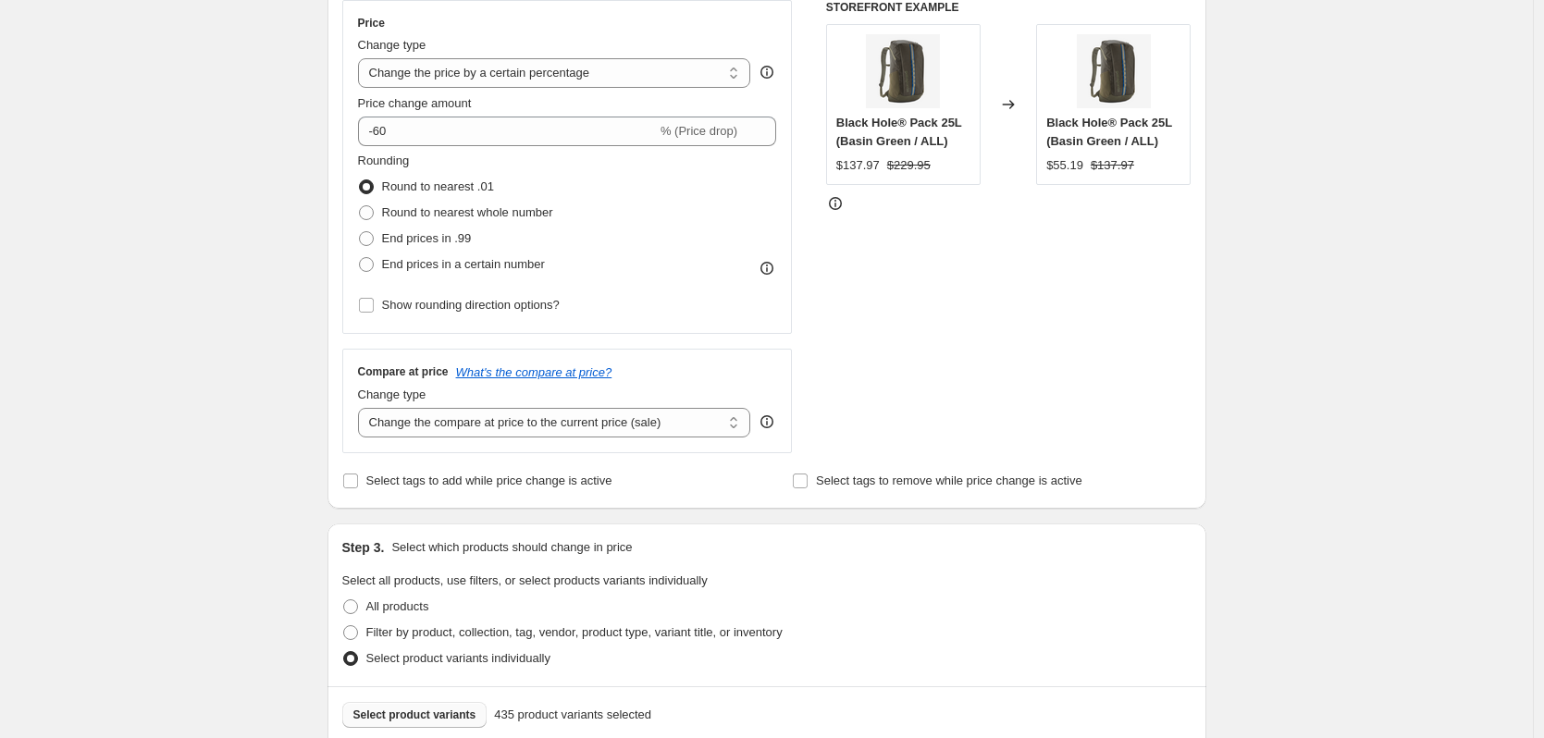
scroll to position [336, 0]
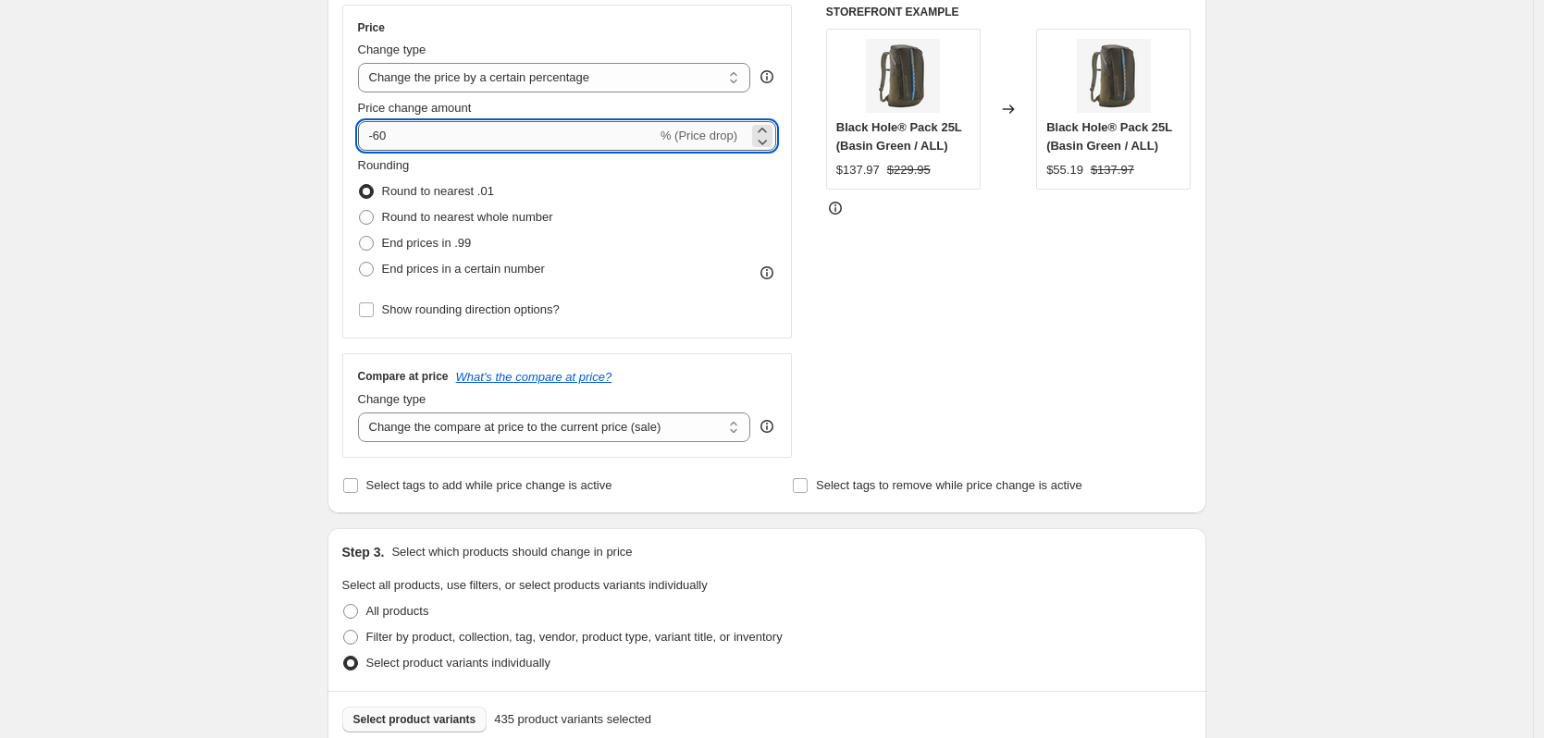
drag, startPoint x: 405, startPoint y: 133, endPoint x: 378, endPoint y: 134, distance: 26.8
click at [378, 134] on input "-60" at bounding box center [507, 136] width 299 height 30
click at [259, 181] on div "Create new price [MEDICAL_DATA]. This page is ready Create new price [MEDICAL_D…" at bounding box center [766, 617] width 1533 height 1906
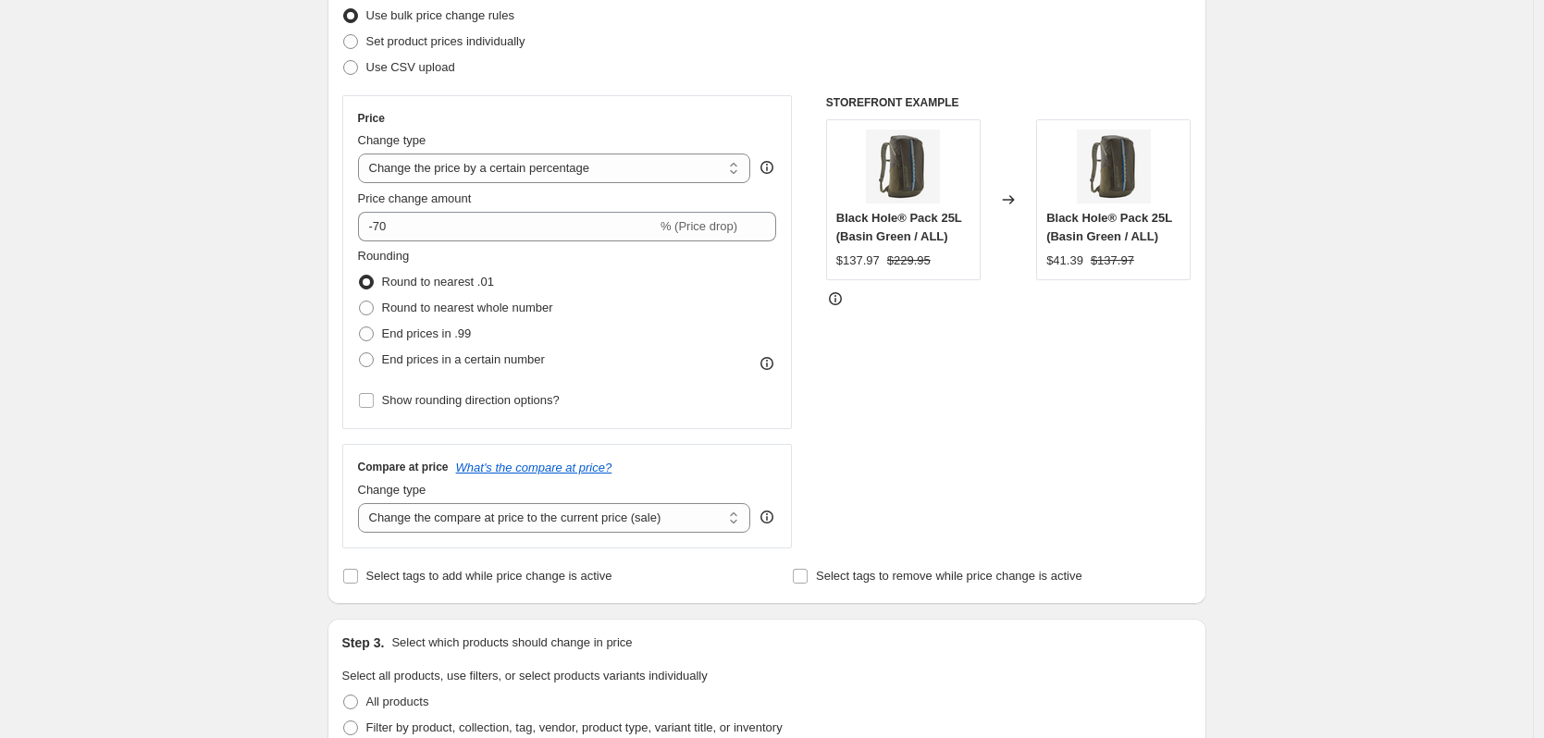
scroll to position [243, 0]
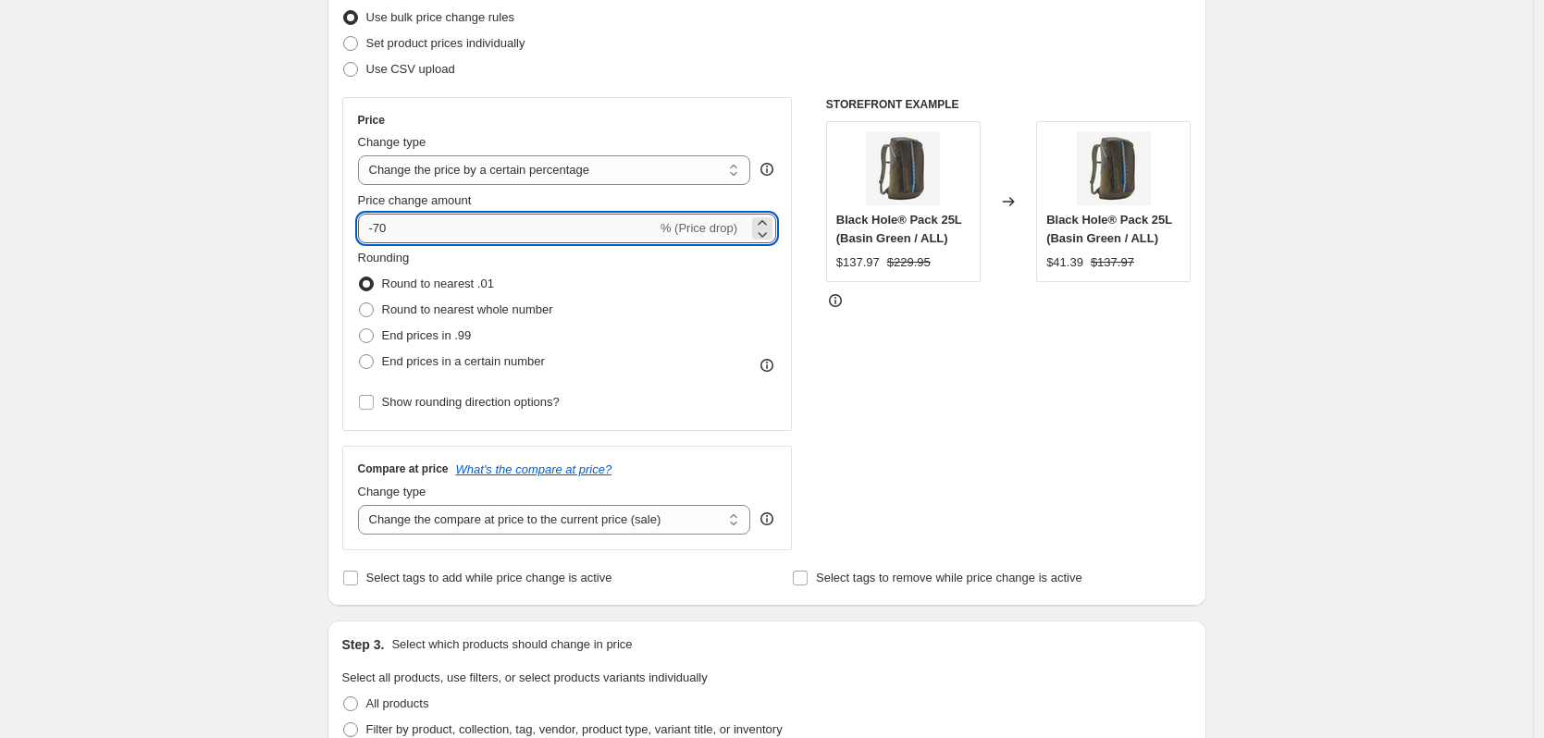
drag, startPoint x: 396, startPoint y: 226, endPoint x: 380, endPoint y: 225, distance: 15.8
click at [380, 225] on input "-70" at bounding box center [507, 229] width 299 height 30
type input "-80"
click at [203, 264] on div "Create new price [MEDICAL_DATA]. This page is ready Create new price [MEDICAL_D…" at bounding box center [766, 710] width 1533 height 1906
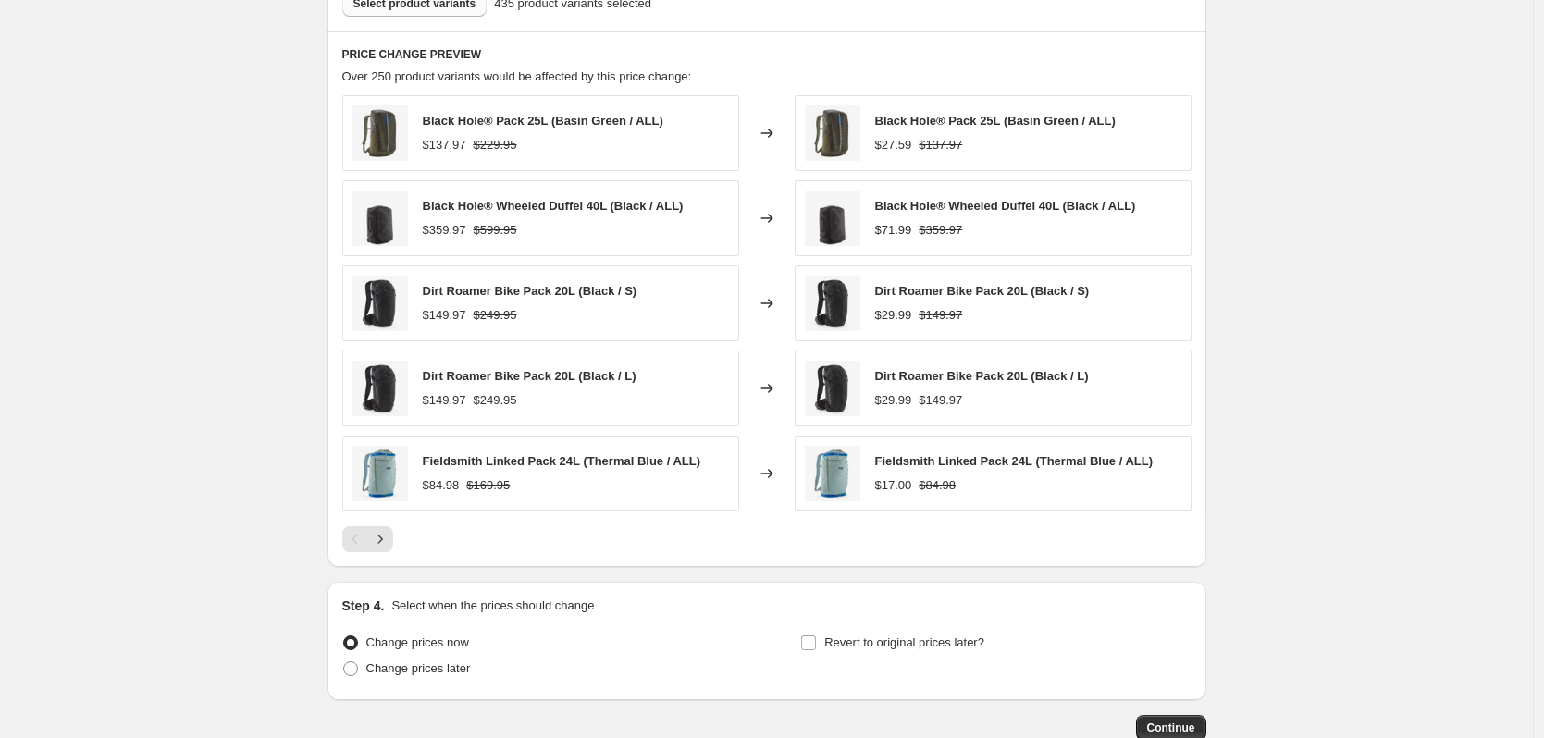
scroll to position [1169, 0]
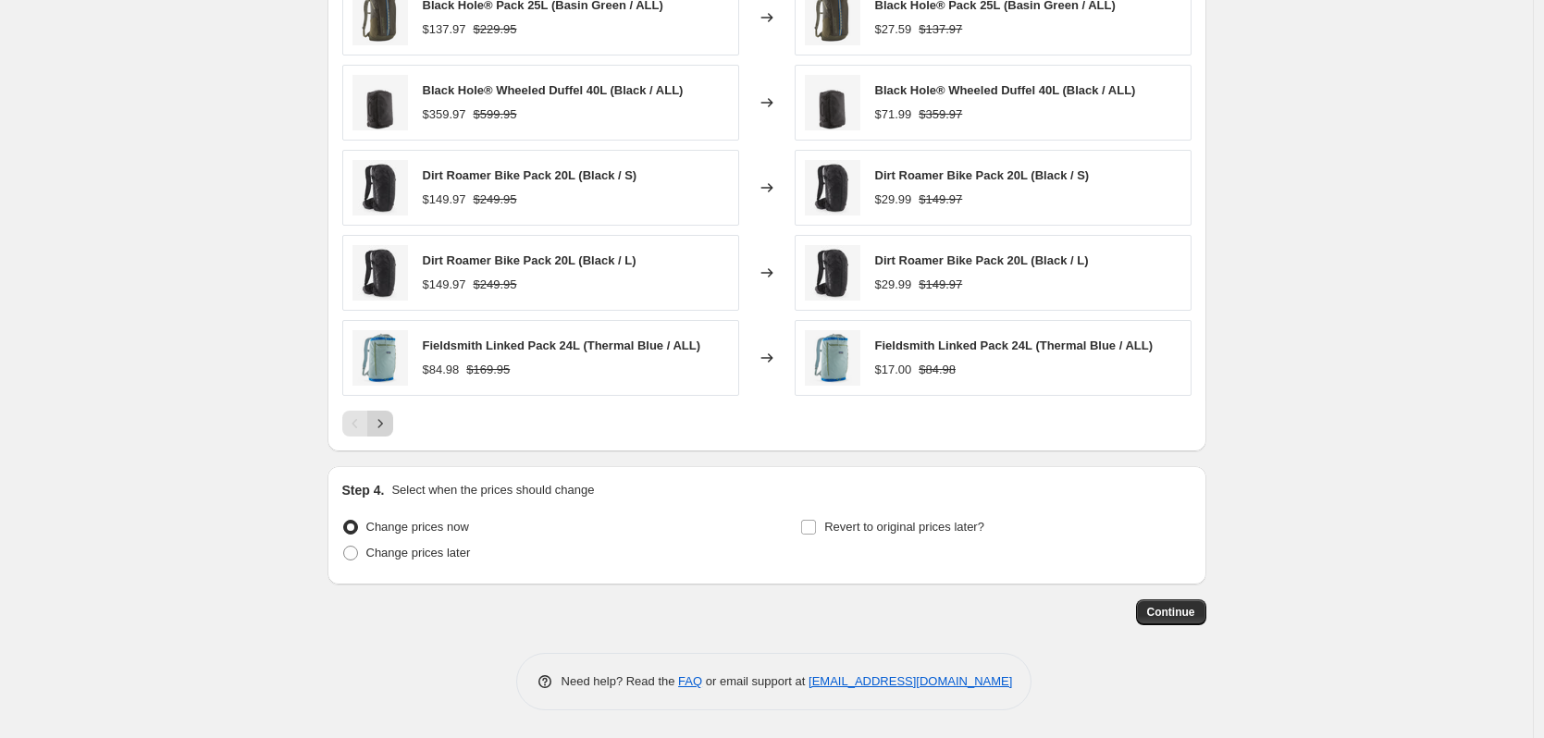
click at [390, 424] on icon "Next" at bounding box center [380, 424] width 19 height 19
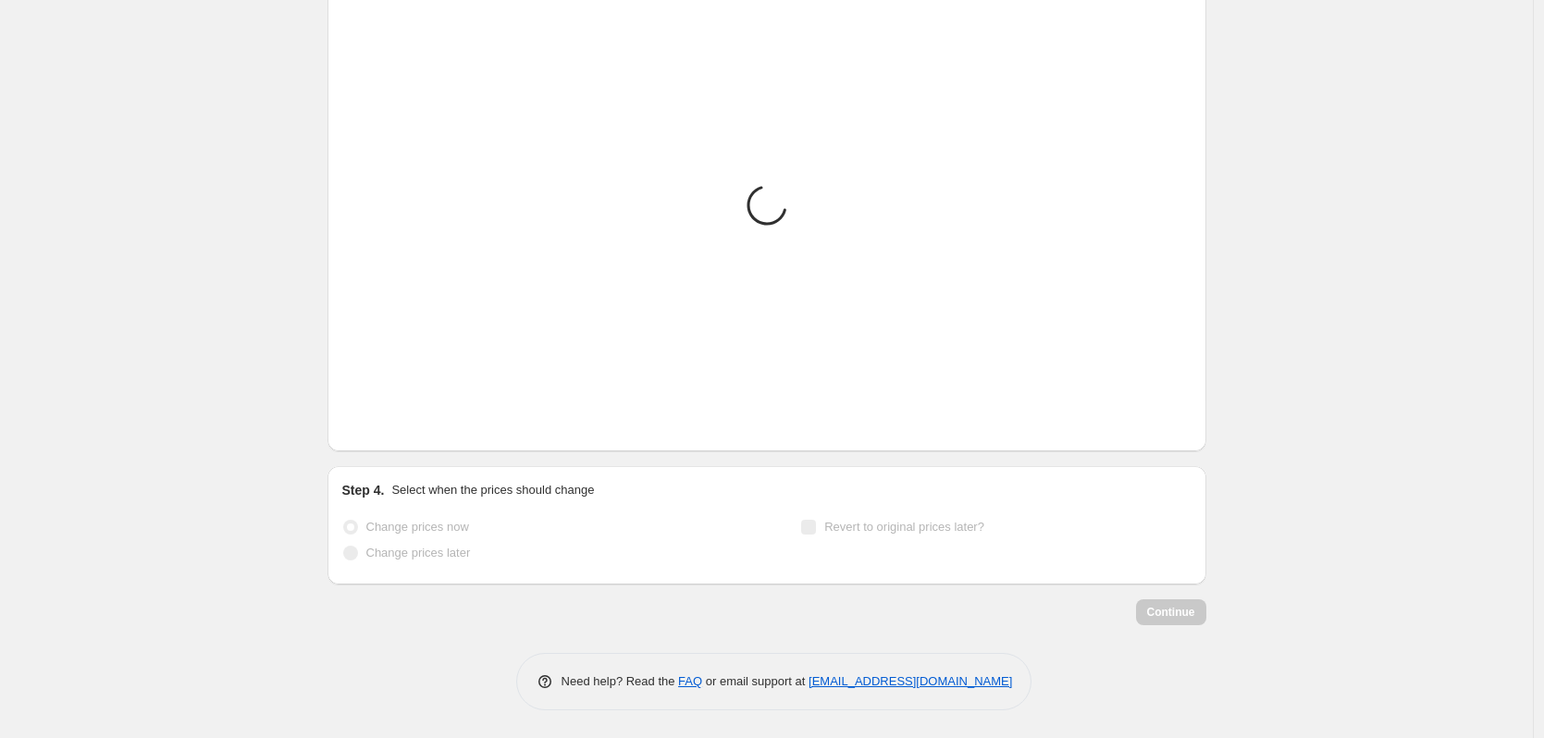
scroll to position [1076, 0]
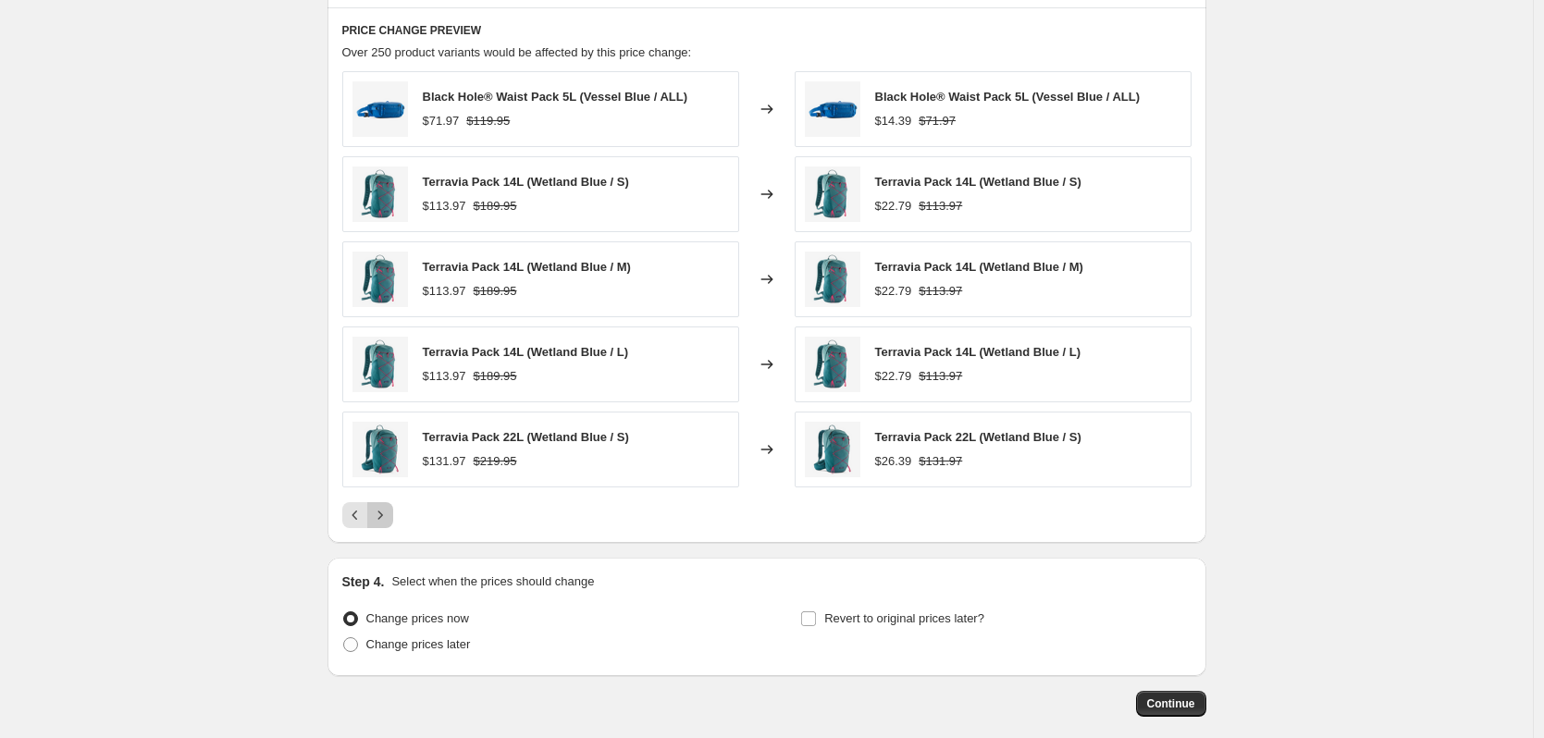
click at [382, 517] on icon "Next" at bounding box center [380, 515] width 5 height 8
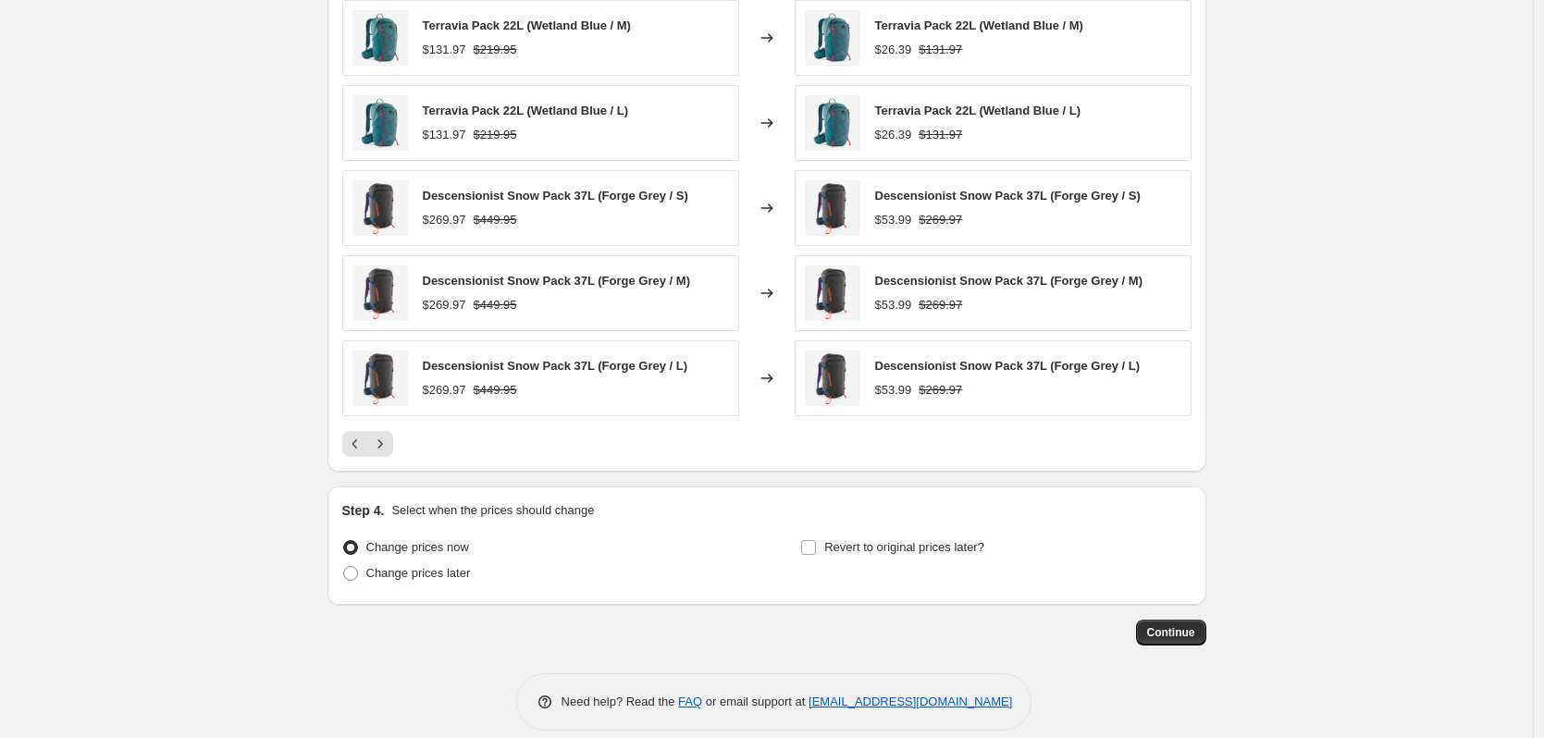
scroll to position [1169, 0]
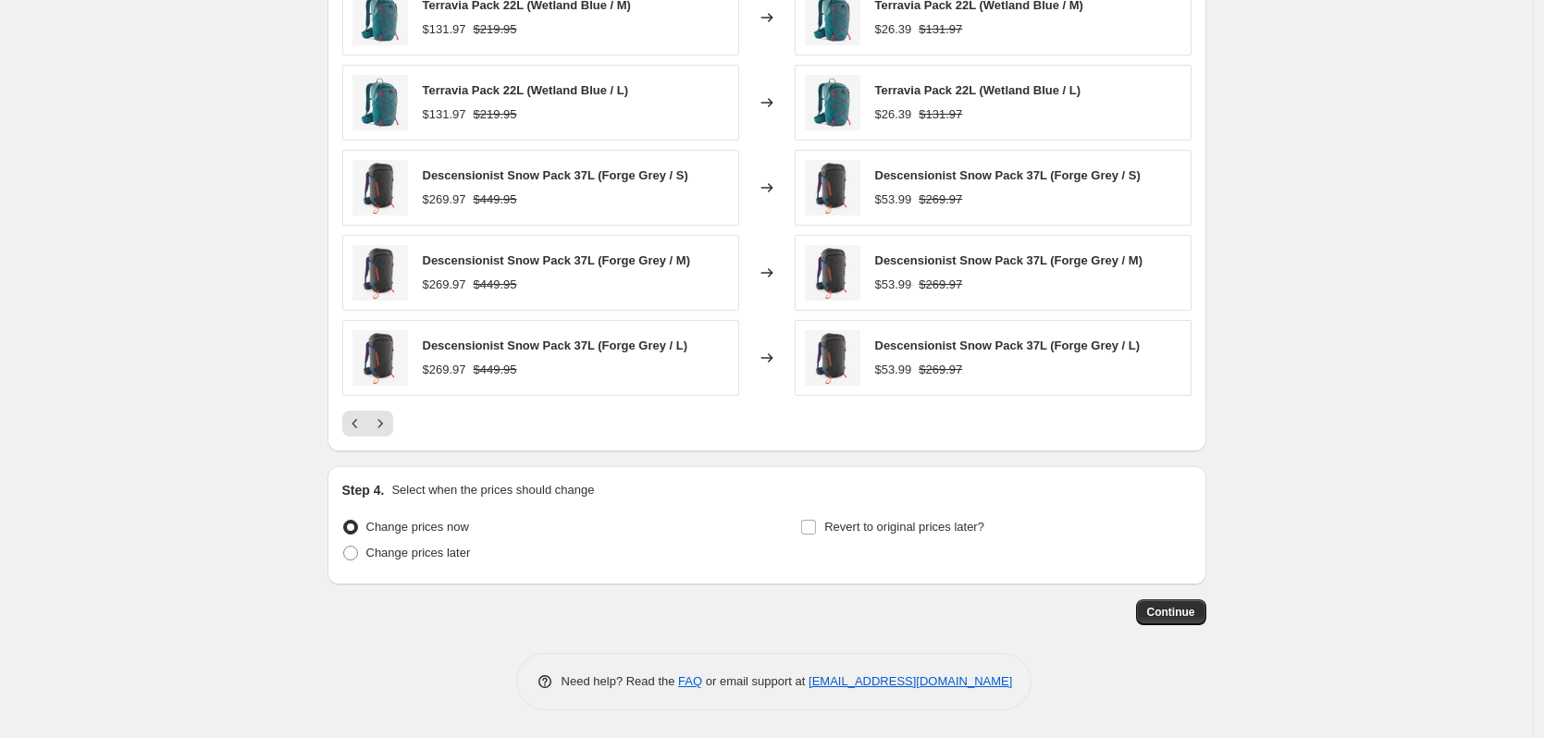
click at [1179, 616] on span "Continue" at bounding box center [1171, 612] width 48 height 15
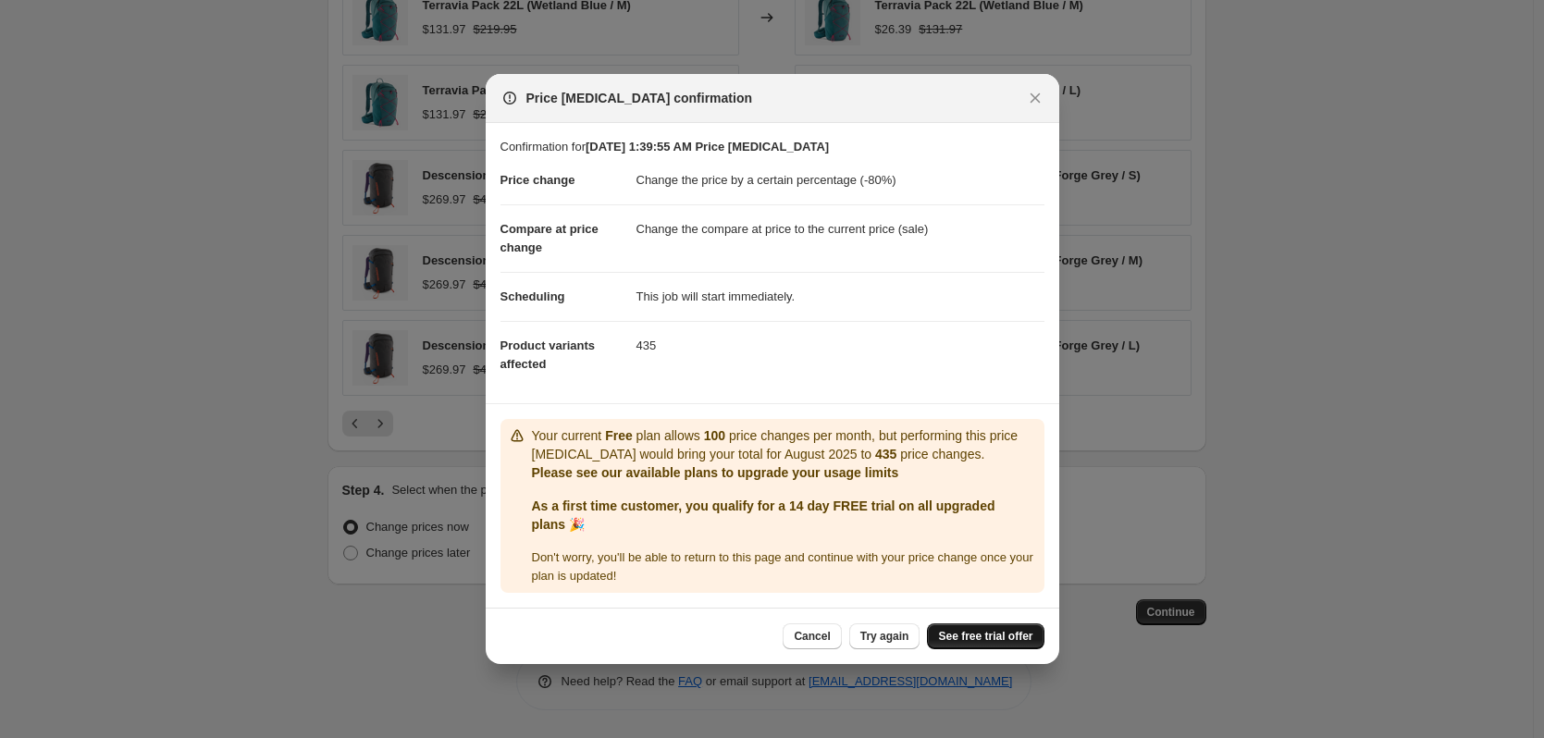
click at [1022, 632] on span "See free trial offer" at bounding box center [985, 636] width 94 height 15
click at [894, 645] on button "Try again" at bounding box center [884, 637] width 71 height 26
click at [880, 636] on span "Try again" at bounding box center [885, 636] width 49 height 15
click at [818, 640] on span "Cancel" at bounding box center [812, 636] width 36 height 15
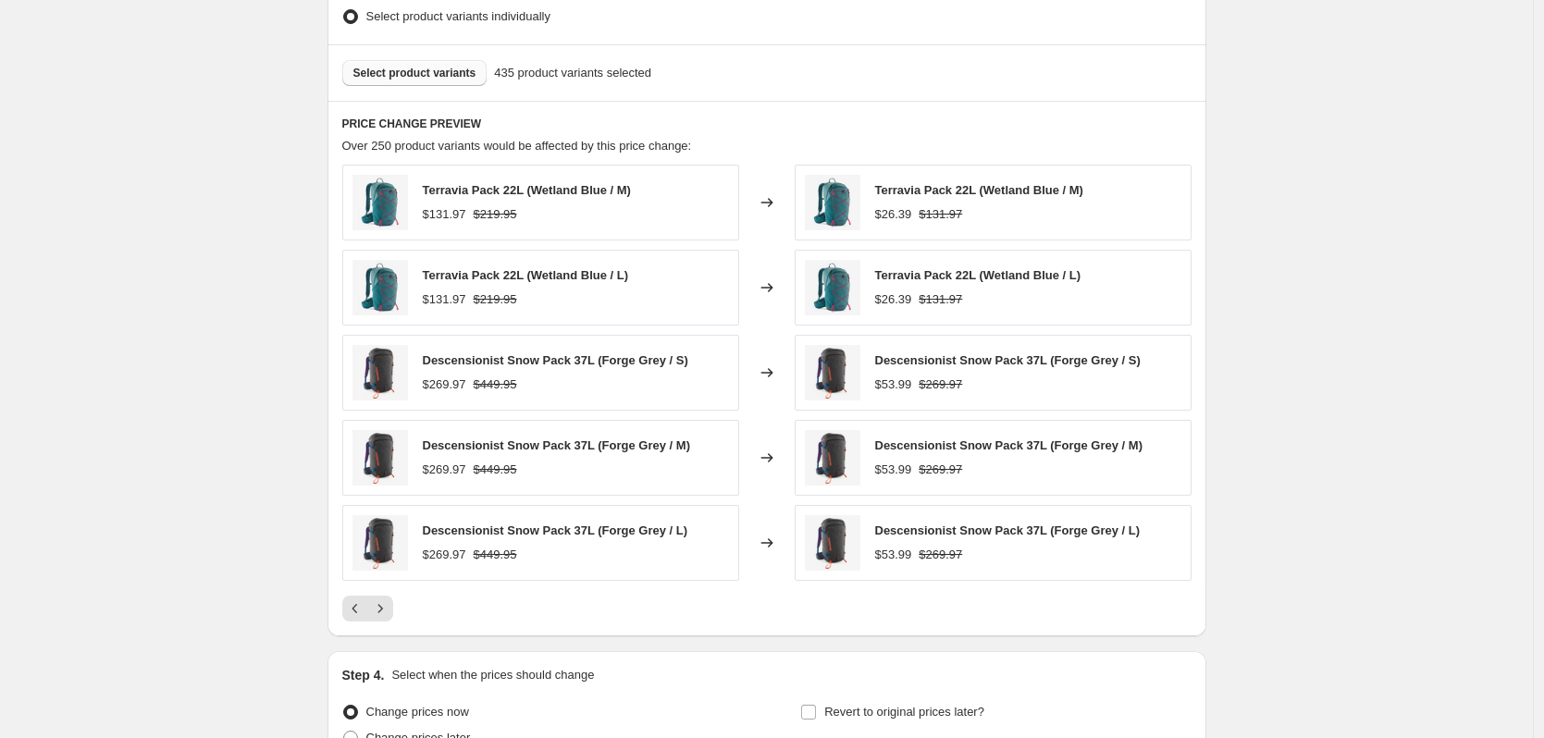
scroll to position [984, 0]
click at [394, 82] on button "Select product variants" at bounding box center [414, 72] width 145 height 26
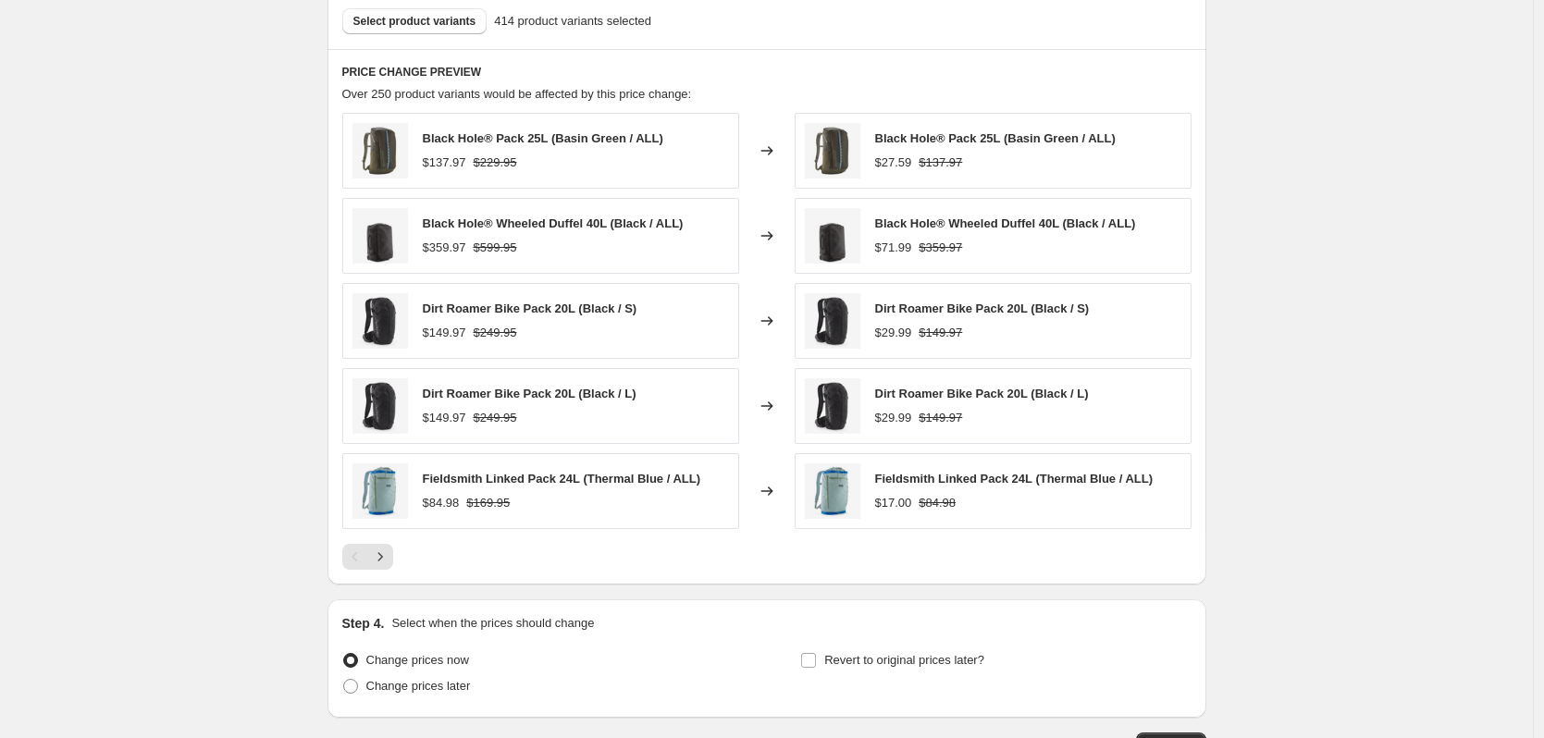
scroll to position [1169, 0]
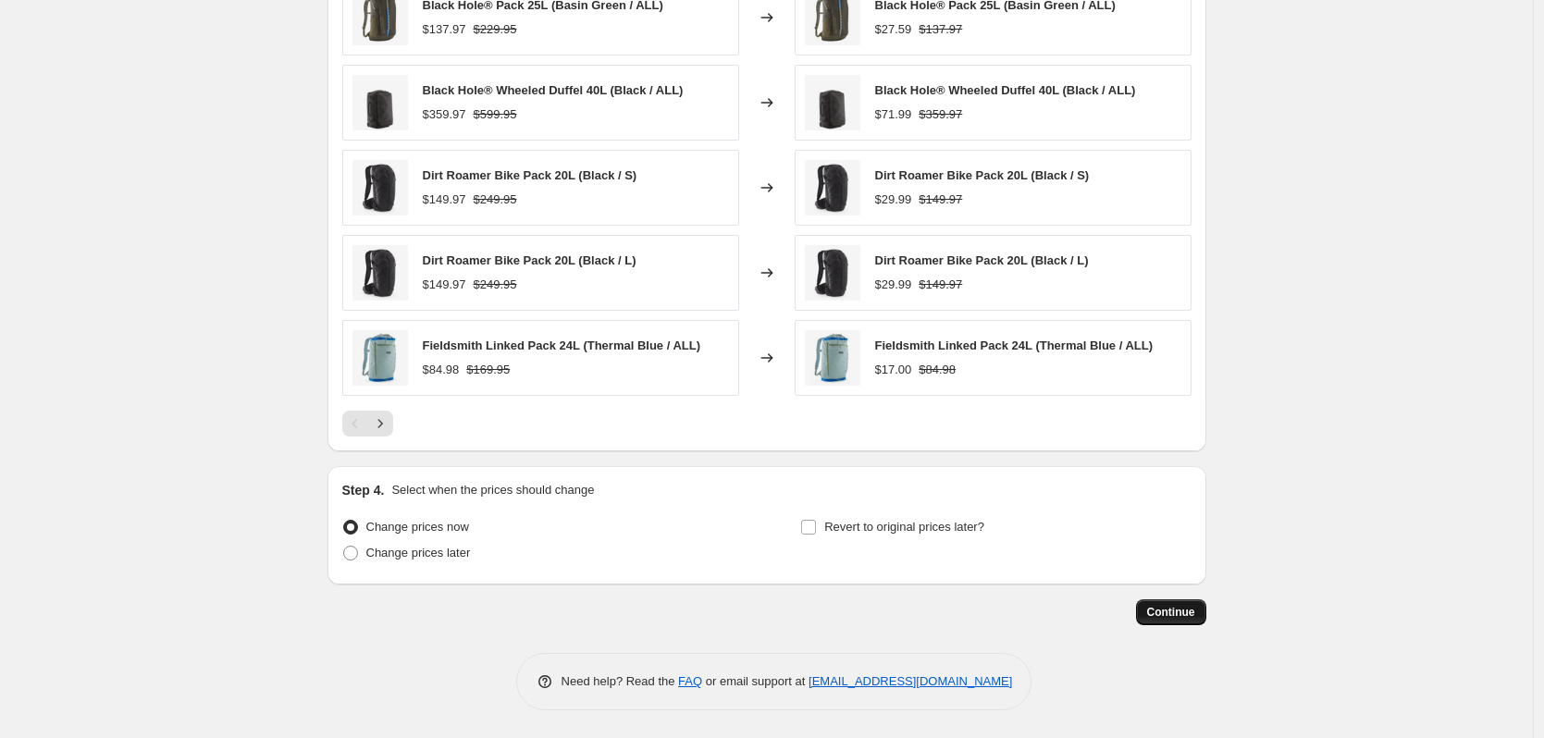
click at [1166, 605] on span "Continue" at bounding box center [1171, 612] width 48 height 15
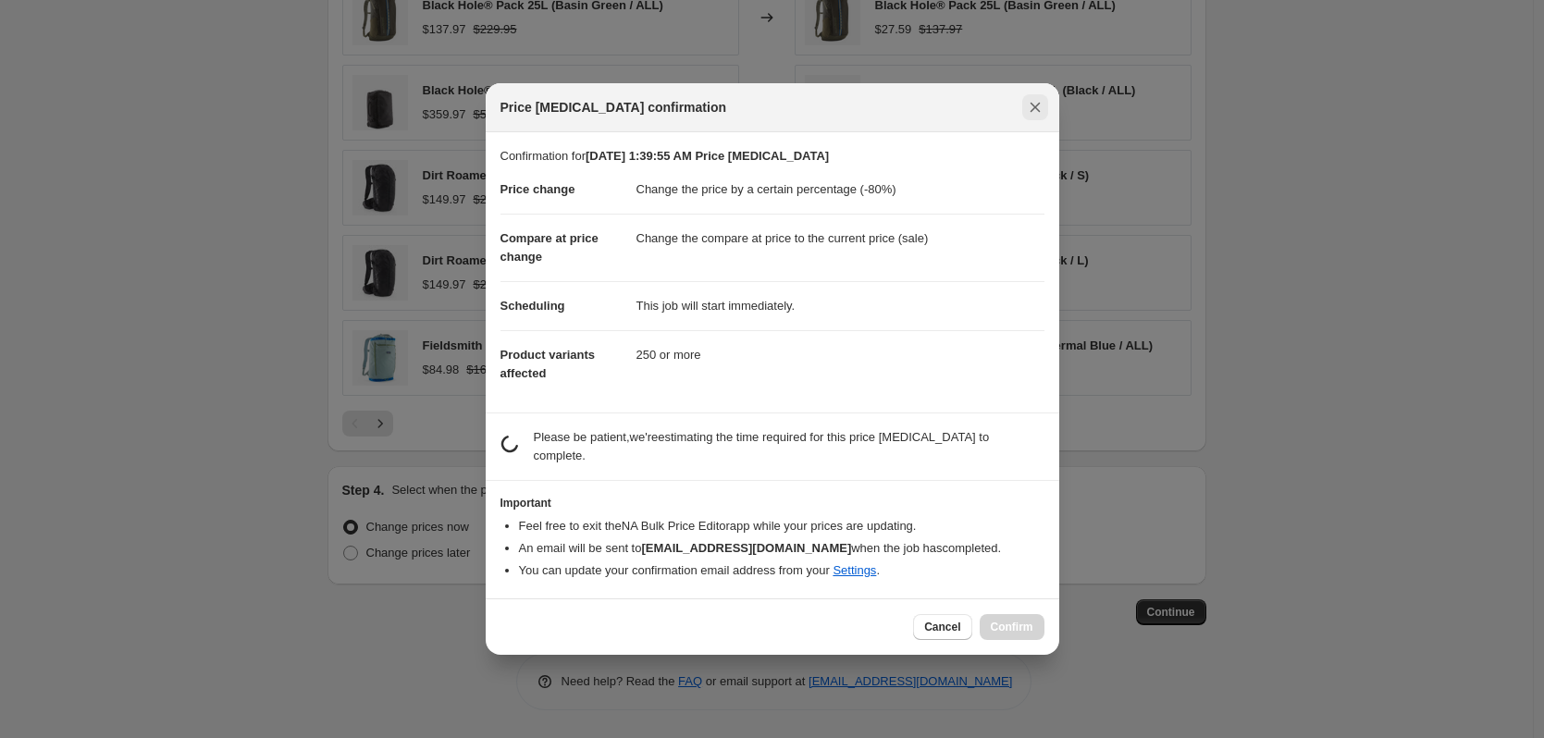
click at [1037, 117] on icon "Close" at bounding box center [1035, 107] width 19 height 19
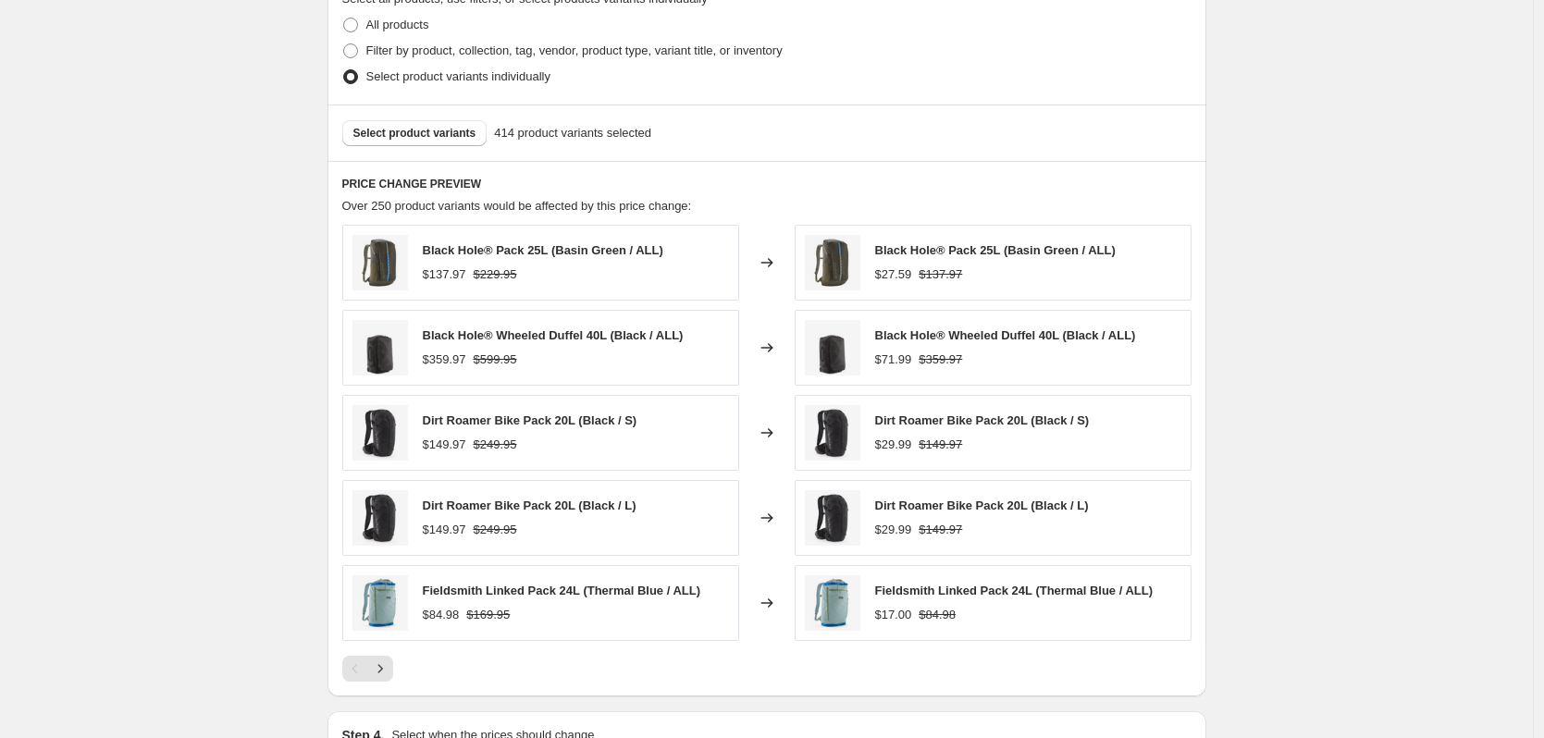
scroll to position [891, 0]
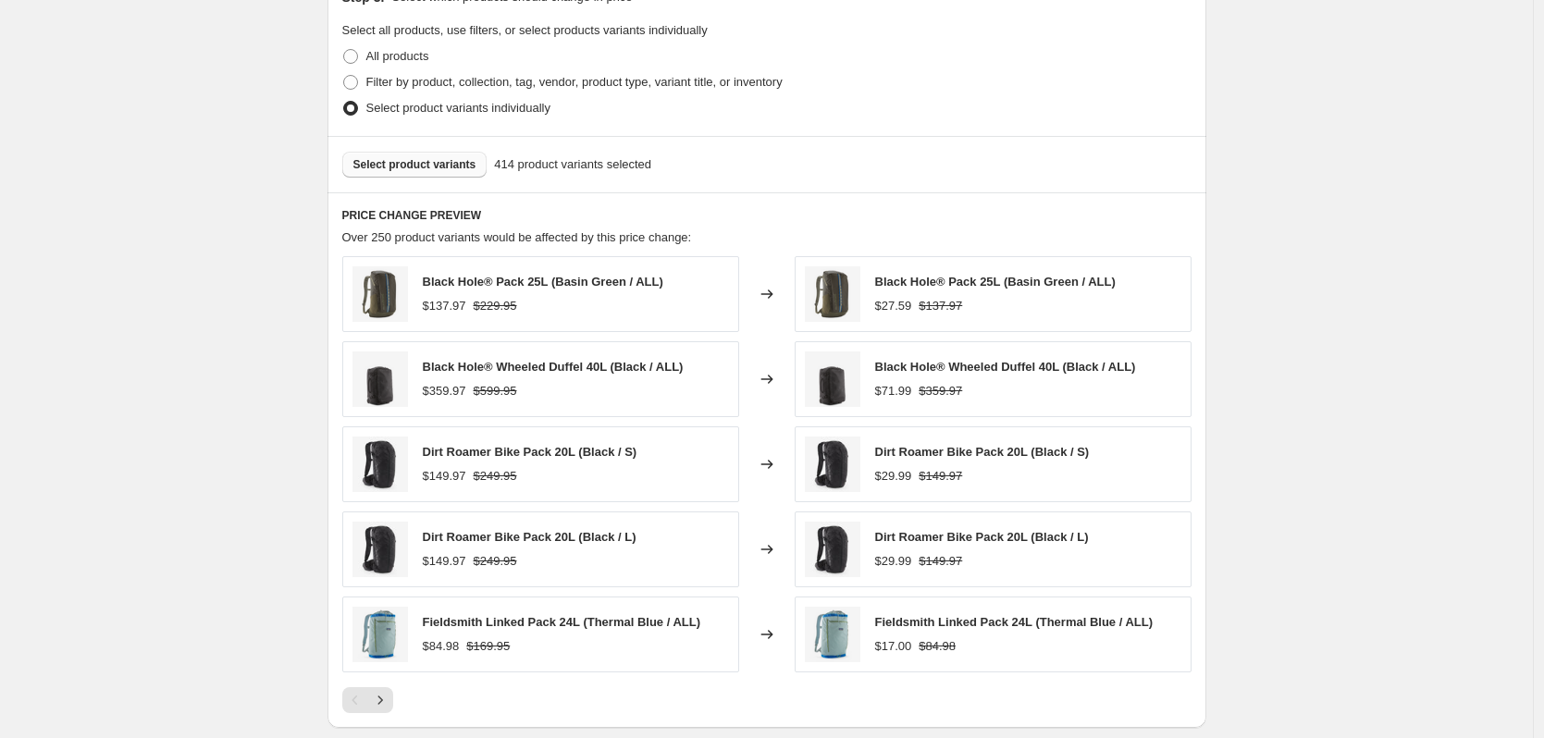
click at [409, 176] on button "Select product variants" at bounding box center [414, 165] width 145 height 26
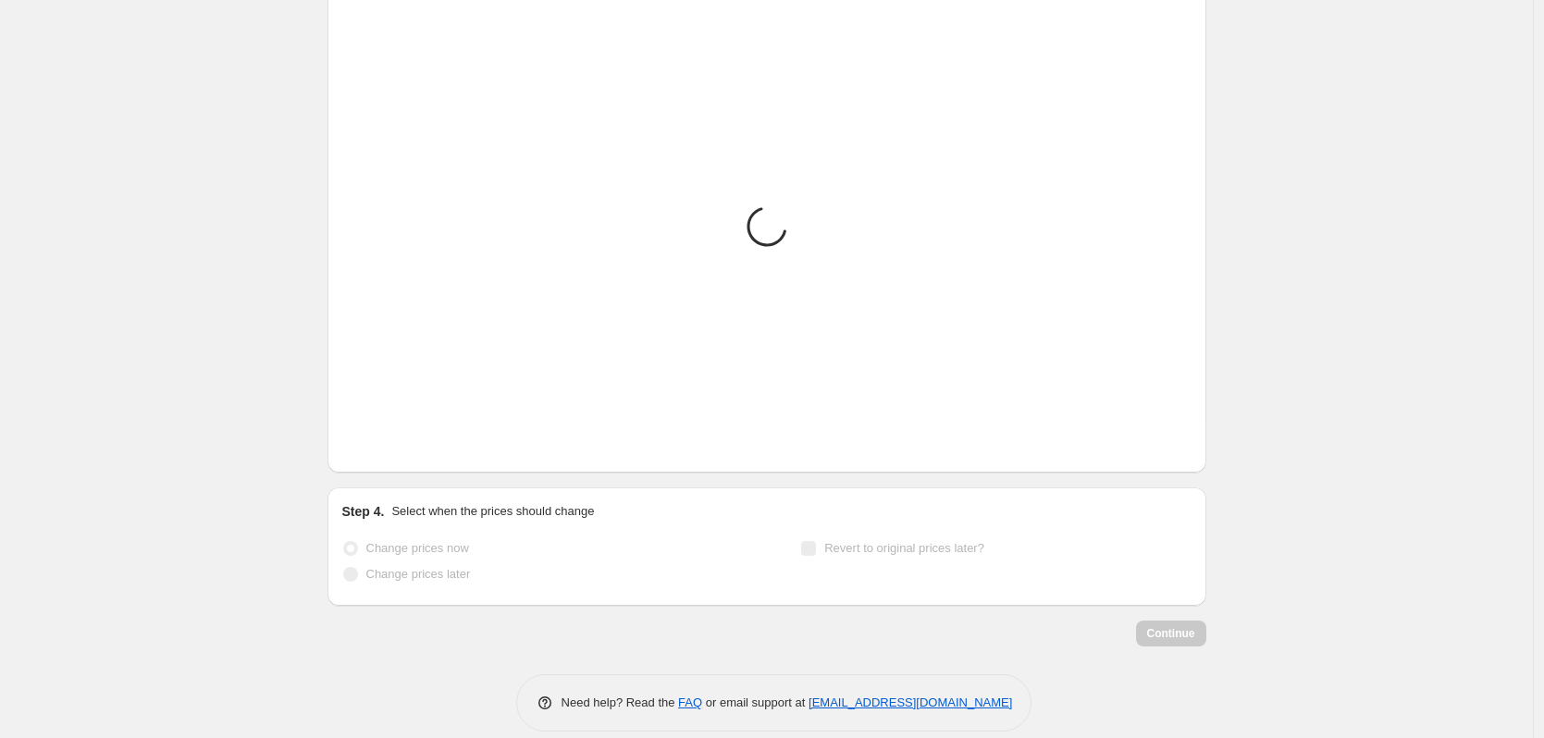
scroll to position [1169, 0]
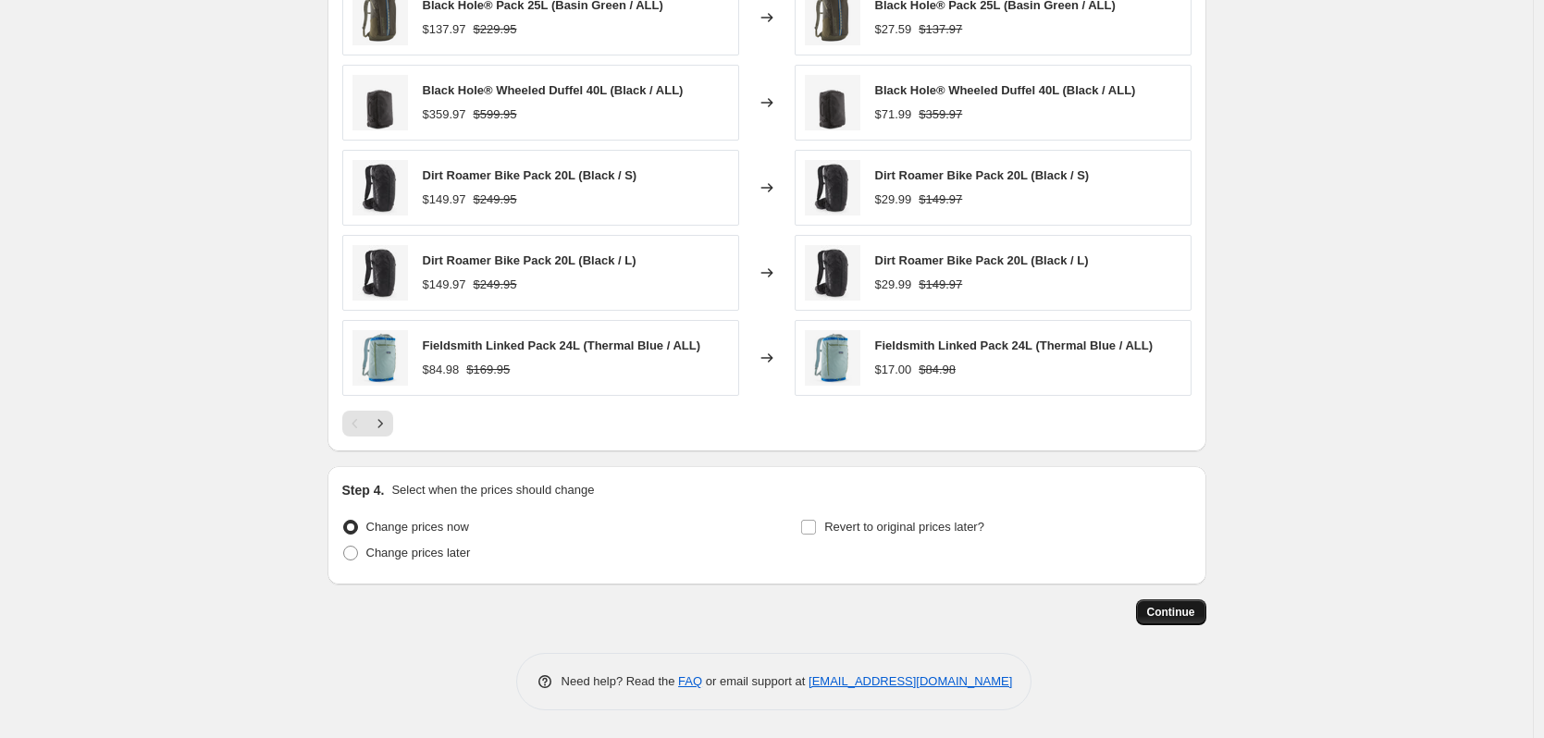
click at [1158, 610] on span "Continue" at bounding box center [1171, 612] width 48 height 15
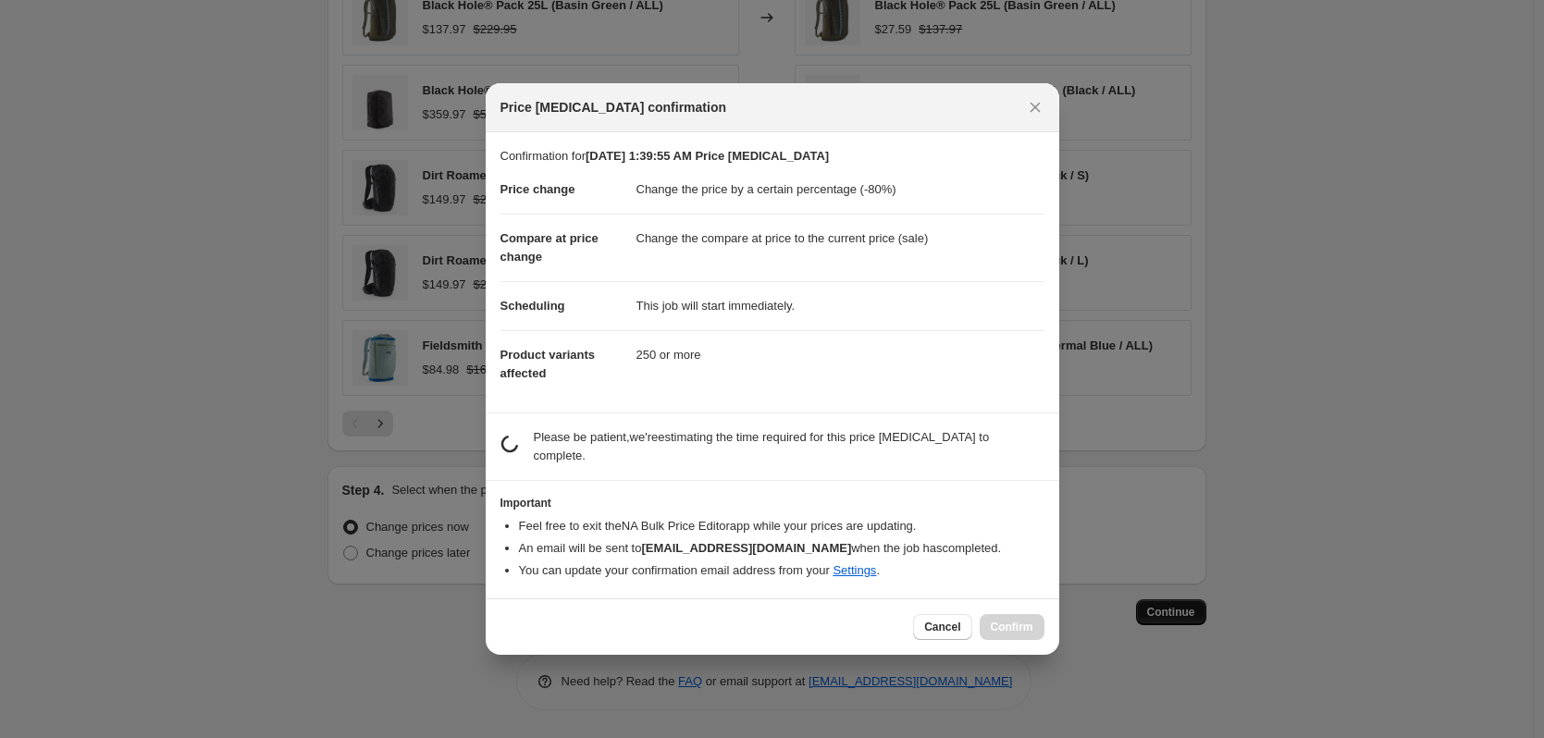
scroll to position [0, 0]
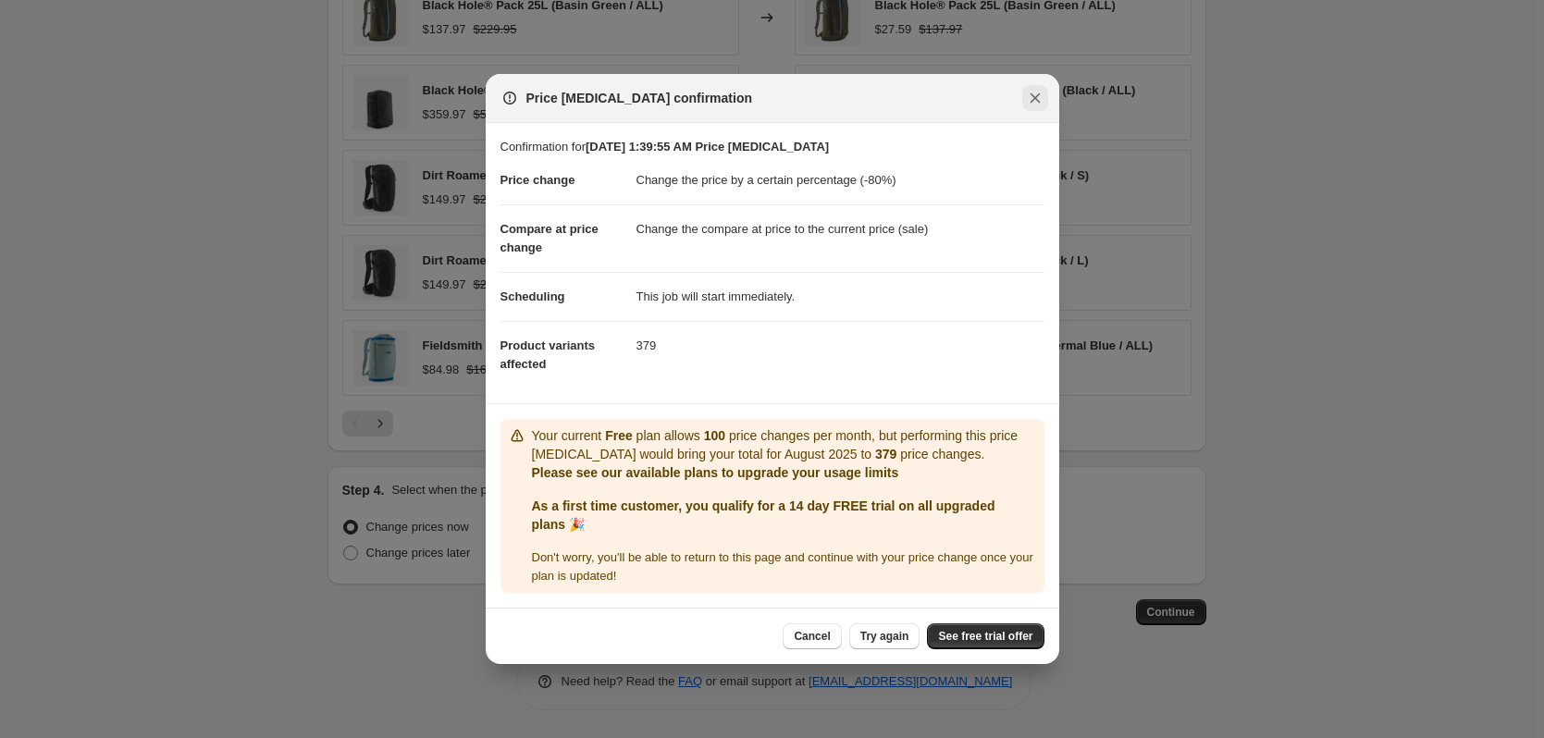
click at [1032, 99] on icon "Close" at bounding box center [1035, 98] width 19 height 19
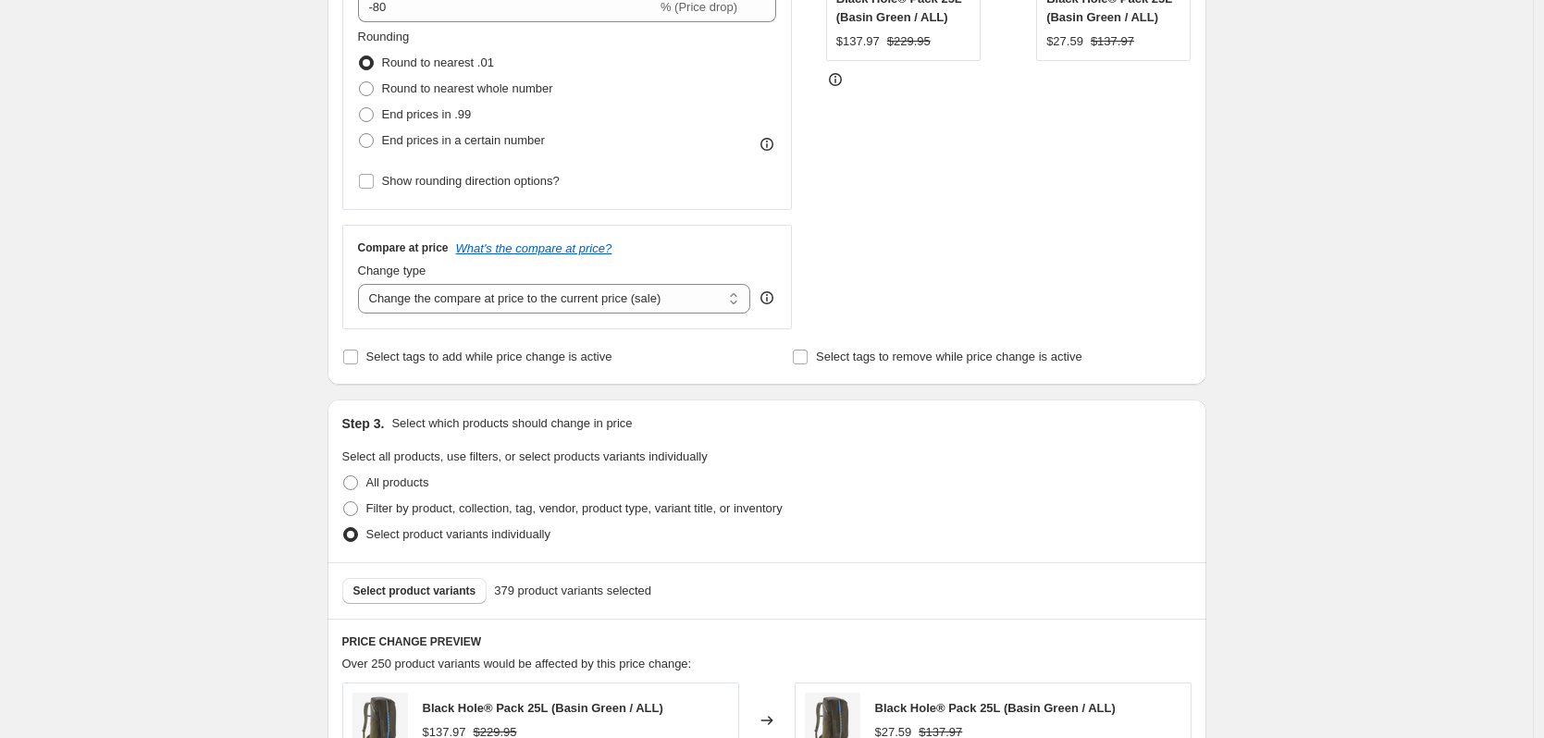
scroll to position [706, 0]
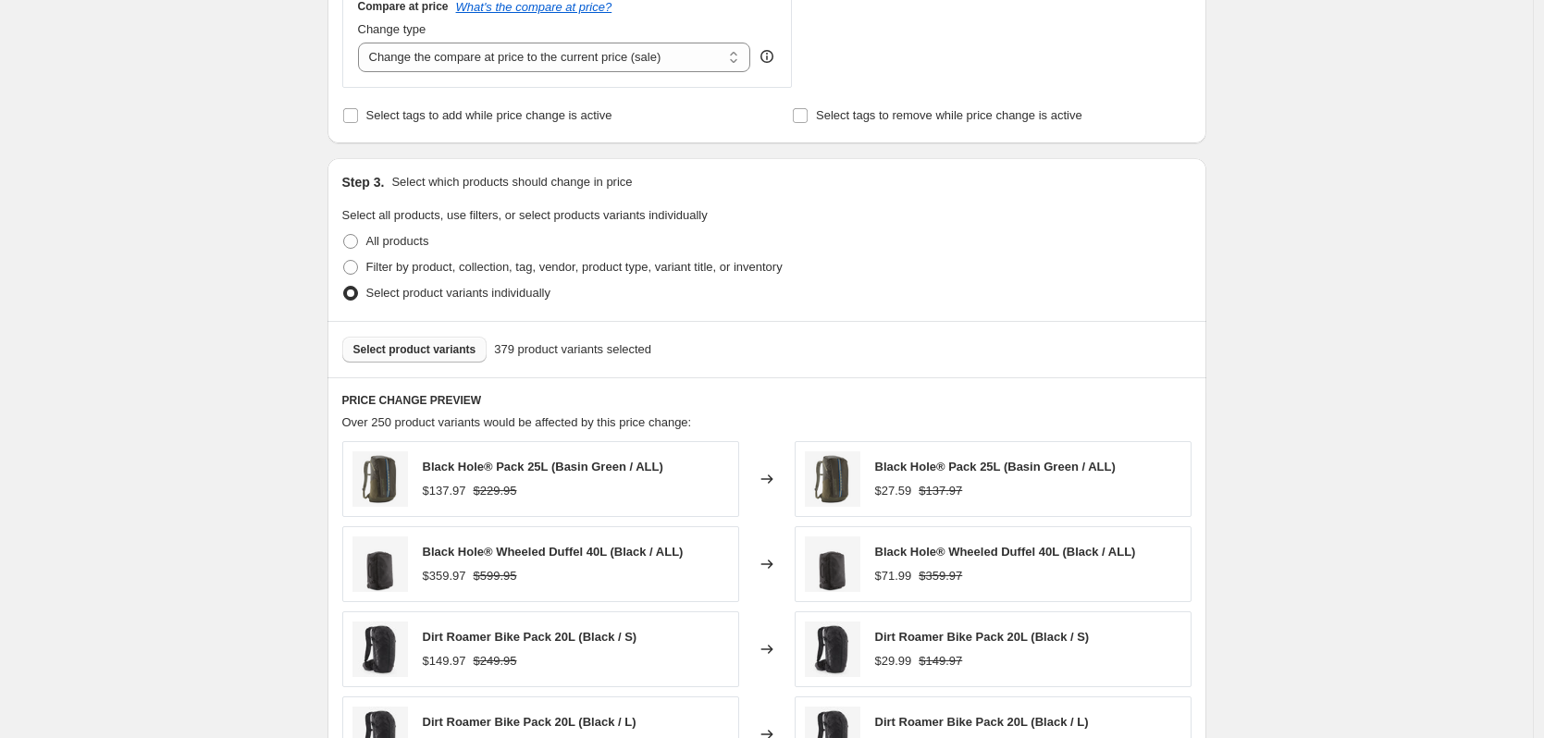
click at [417, 352] on span "Select product variants" at bounding box center [414, 349] width 123 height 15
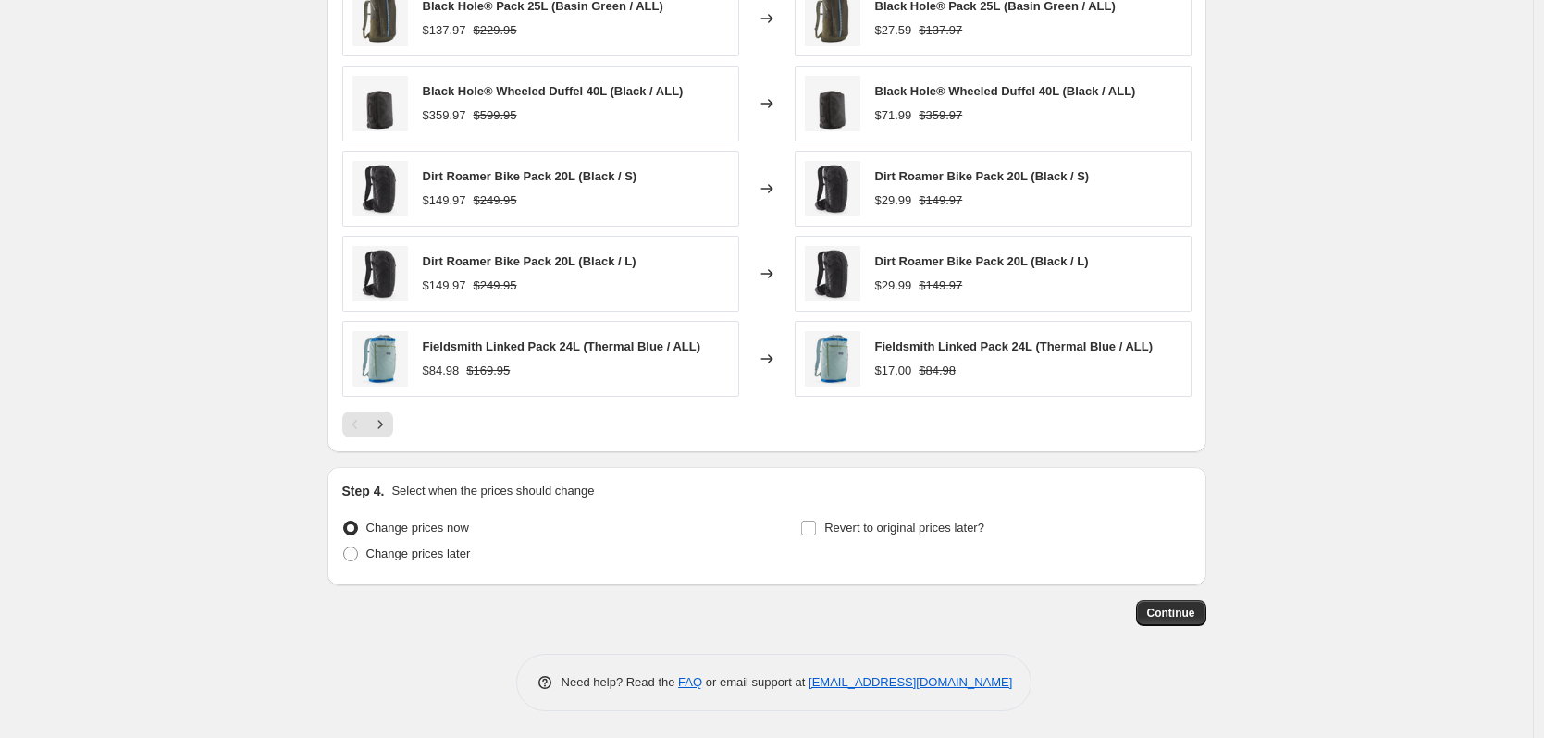
scroll to position [1169, 0]
click at [1189, 603] on button "Continue" at bounding box center [1171, 613] width 70 height 26
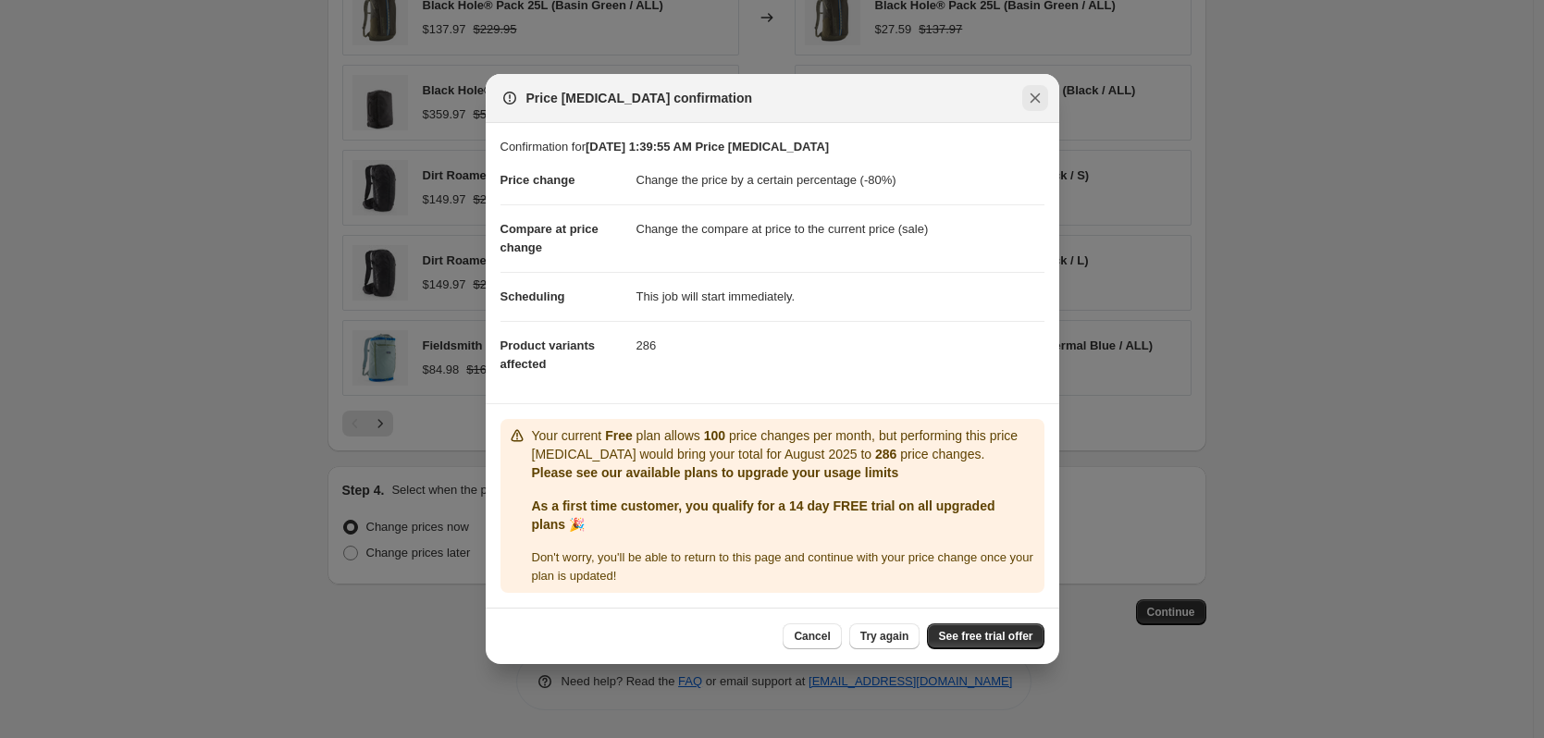
click at [1041, 93] on icon "Close" at bounding box center [1035, 98] width 19 height 19
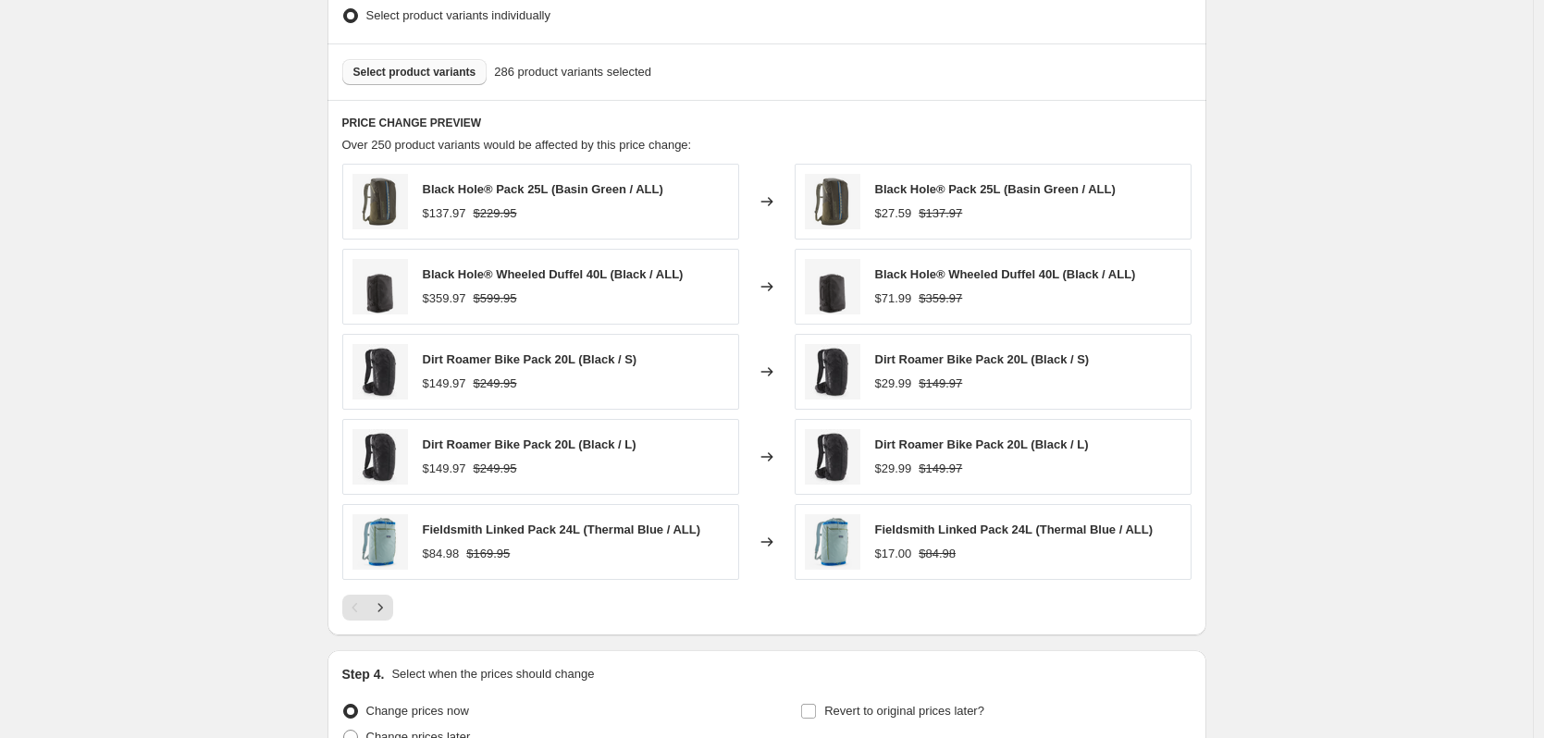
scroll to position [891, 0]
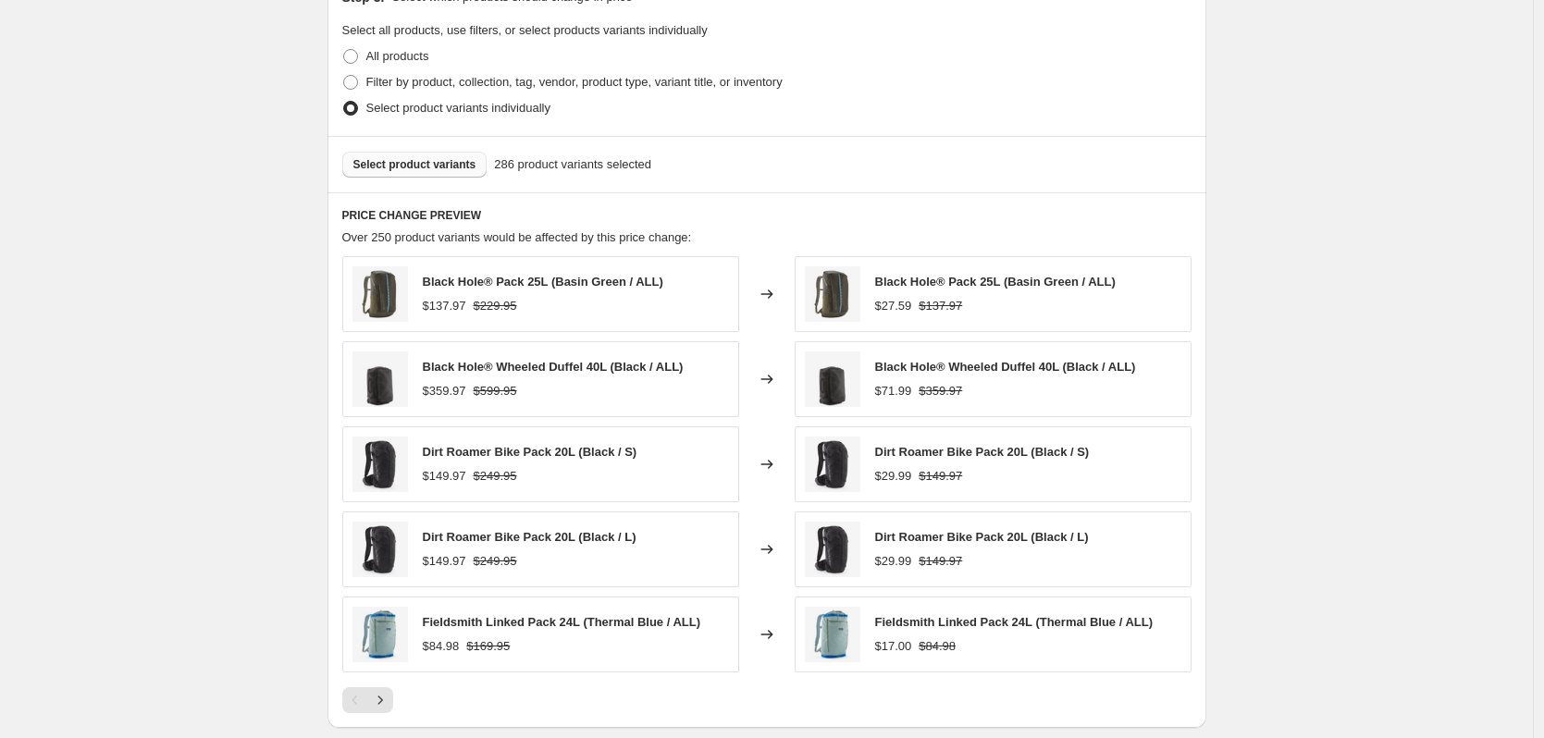
click at [426, 176] on button "Select product variants" at bounding box center [414, 165] width 145 height 26
click at [452, 172] on span "Select product variants" at bounding box center [414, 164] width 123 height 15
click at [446, 171] on span "Select product variants" at bounding box center [414, 164] width 123 height 15
click at [389, 162] on span "Select product variants" at bounding box center [414, 164] width 123 height 15
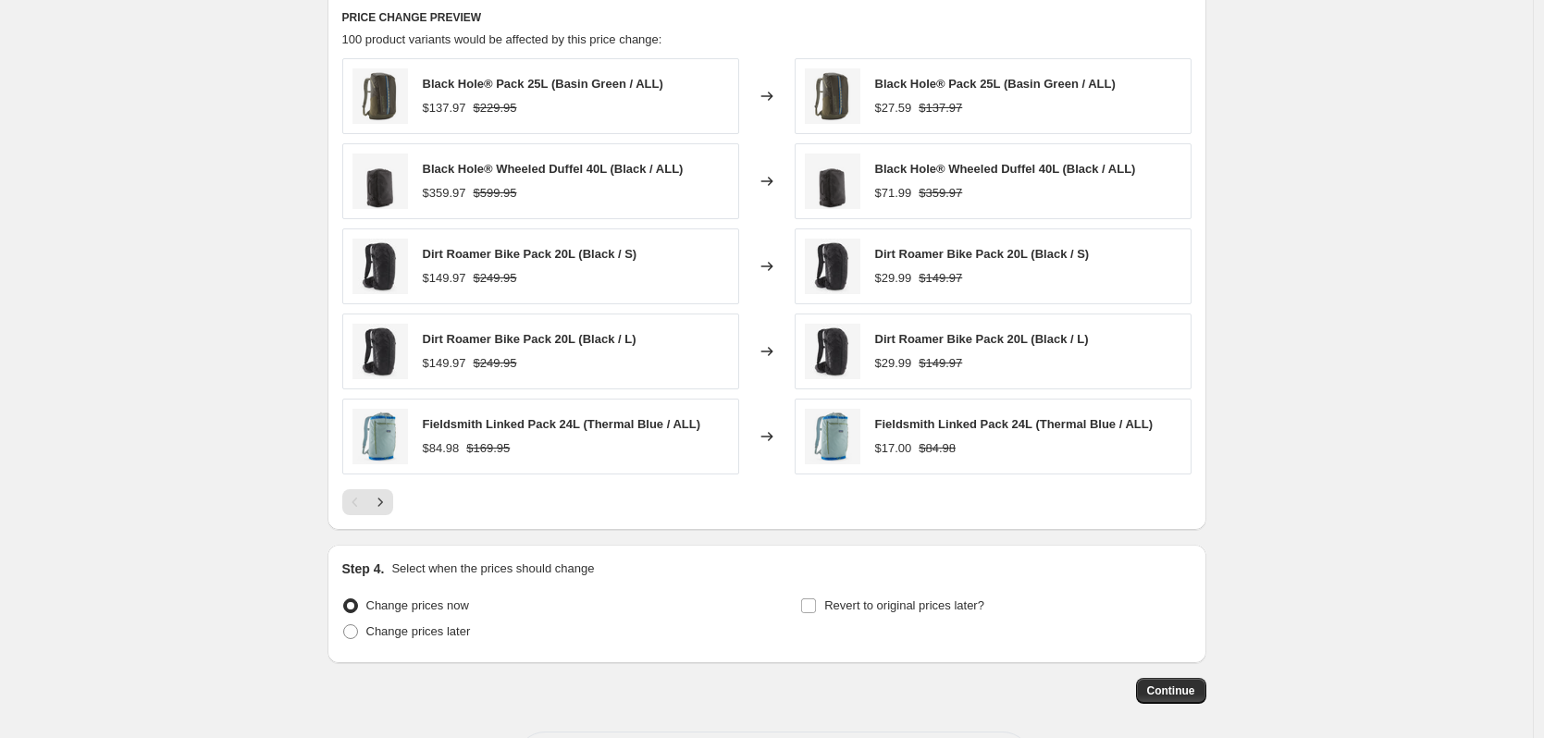
scroll to position [1169, 0]
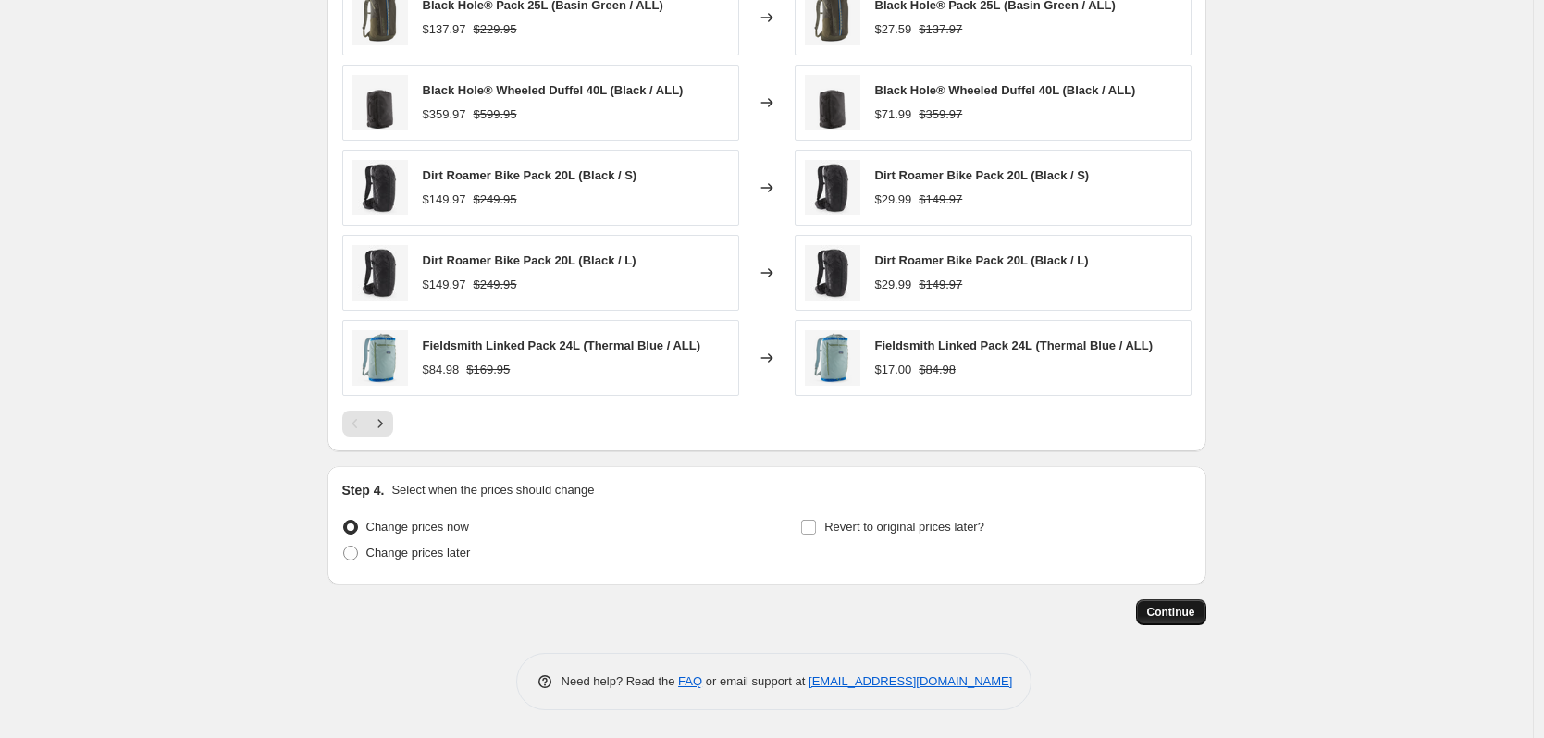
click at [1184, 610] on span "Continue" at bounding box center [1171, 612] width 48 height 15
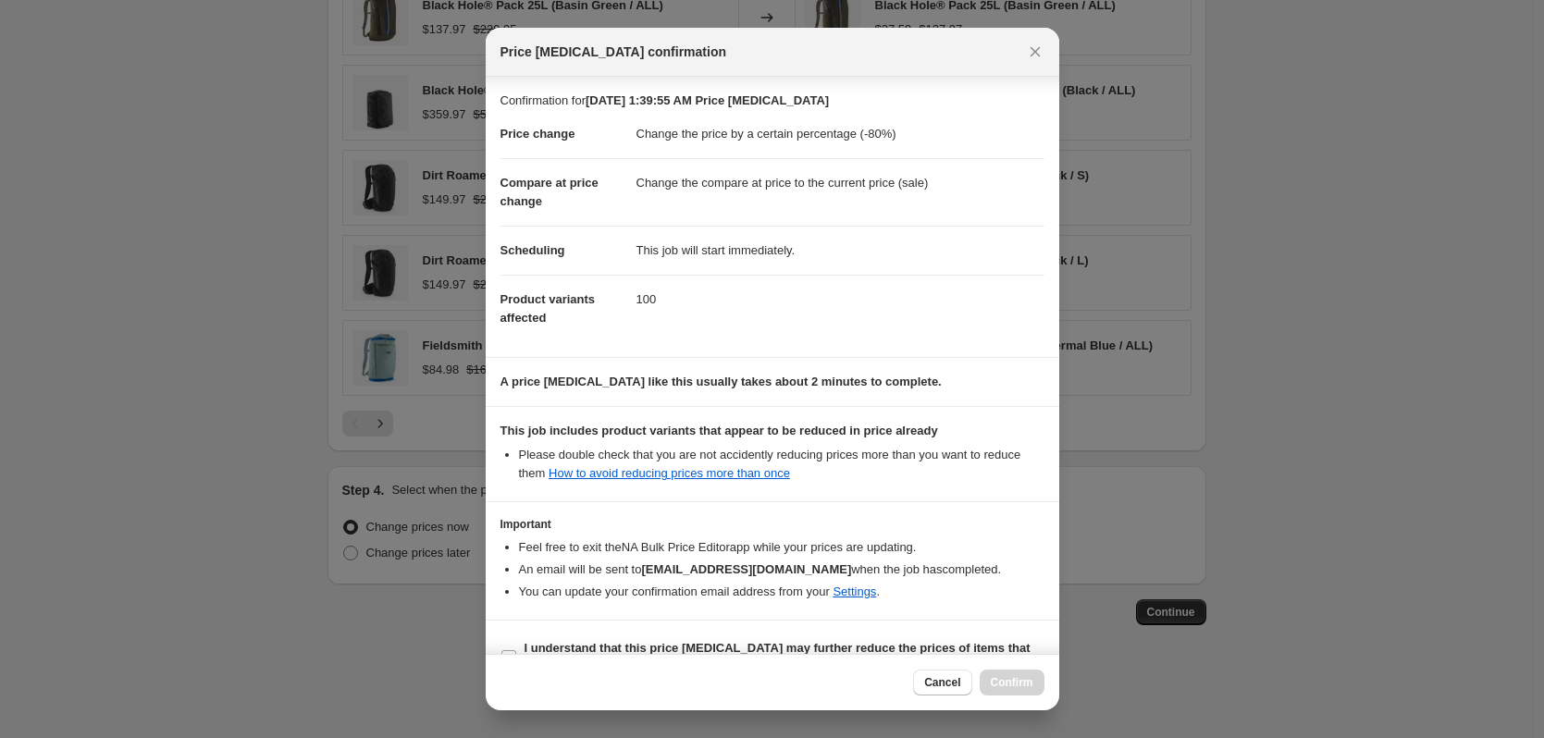
scroll to position [41, 0]
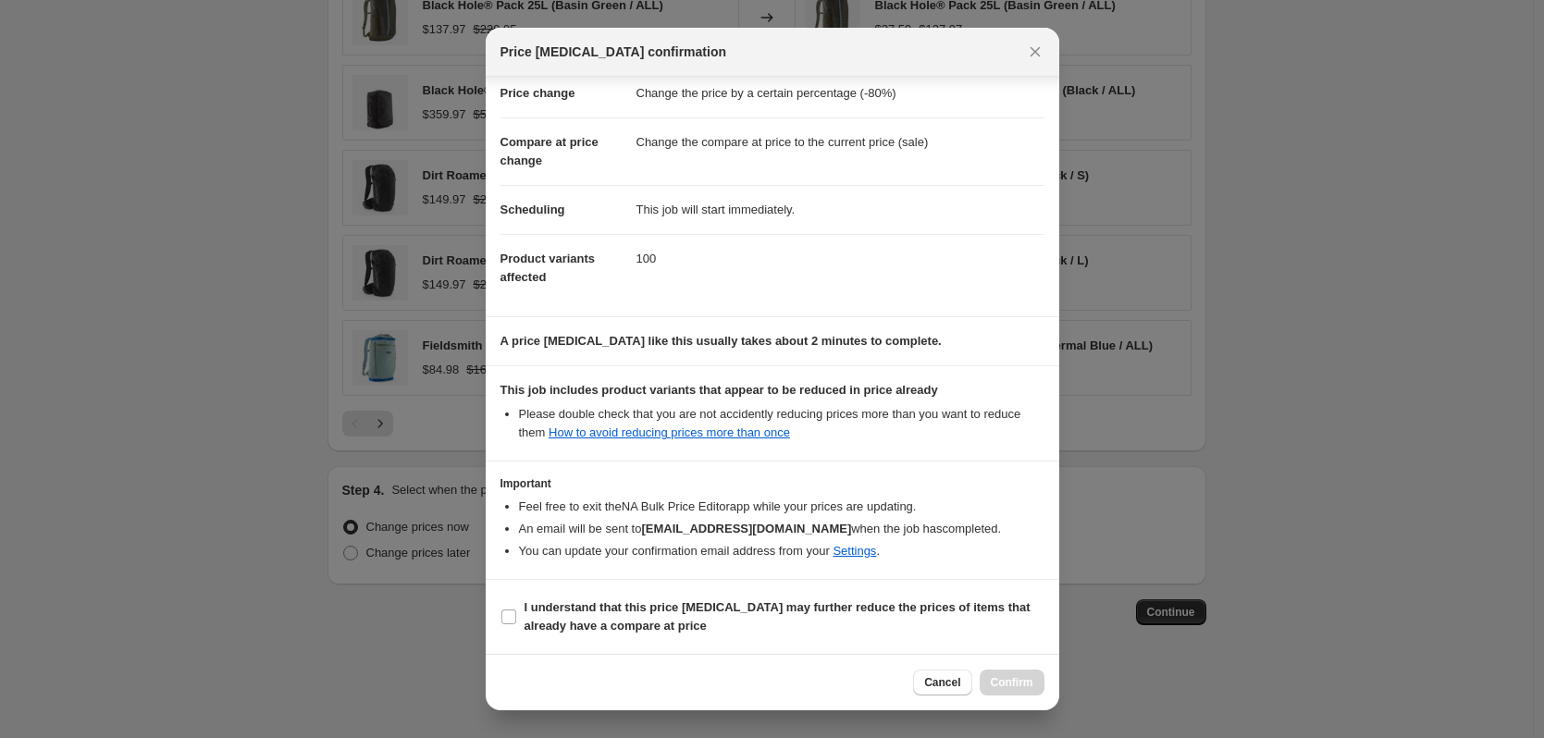
click at [1008, 671] on div "Cancel Confirm" at bounding box center [978, 683] width 130 height 26
click at [506, 610] on input "I understand that this price [MEDICAL_DATA] may further reduce the prices of it…" at bounding box center [509, 617] width 15 height 15
checkbox input "true"
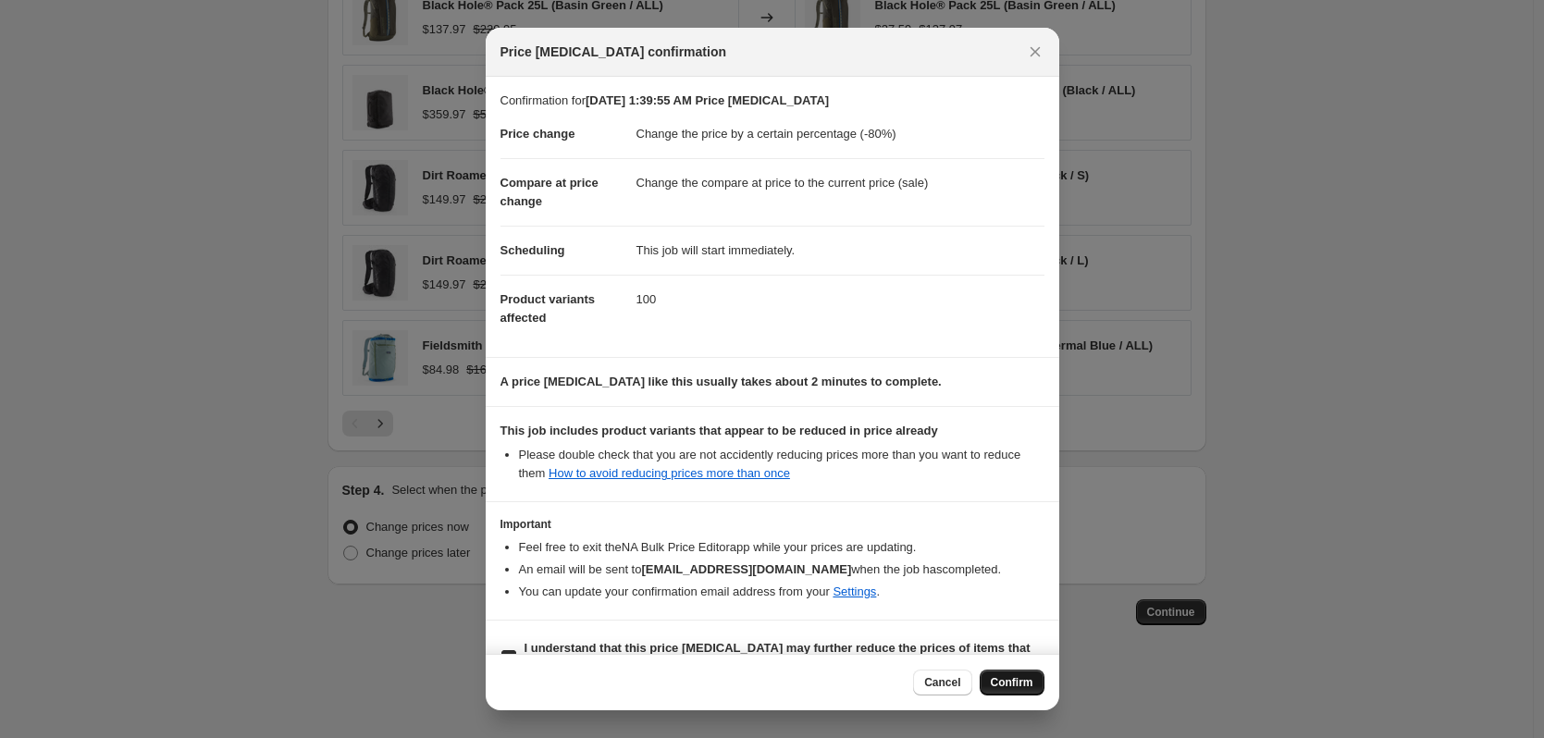
click at [1000, 691] on button "Confirm" at bounding box center [1012, 683] width 65 height 26
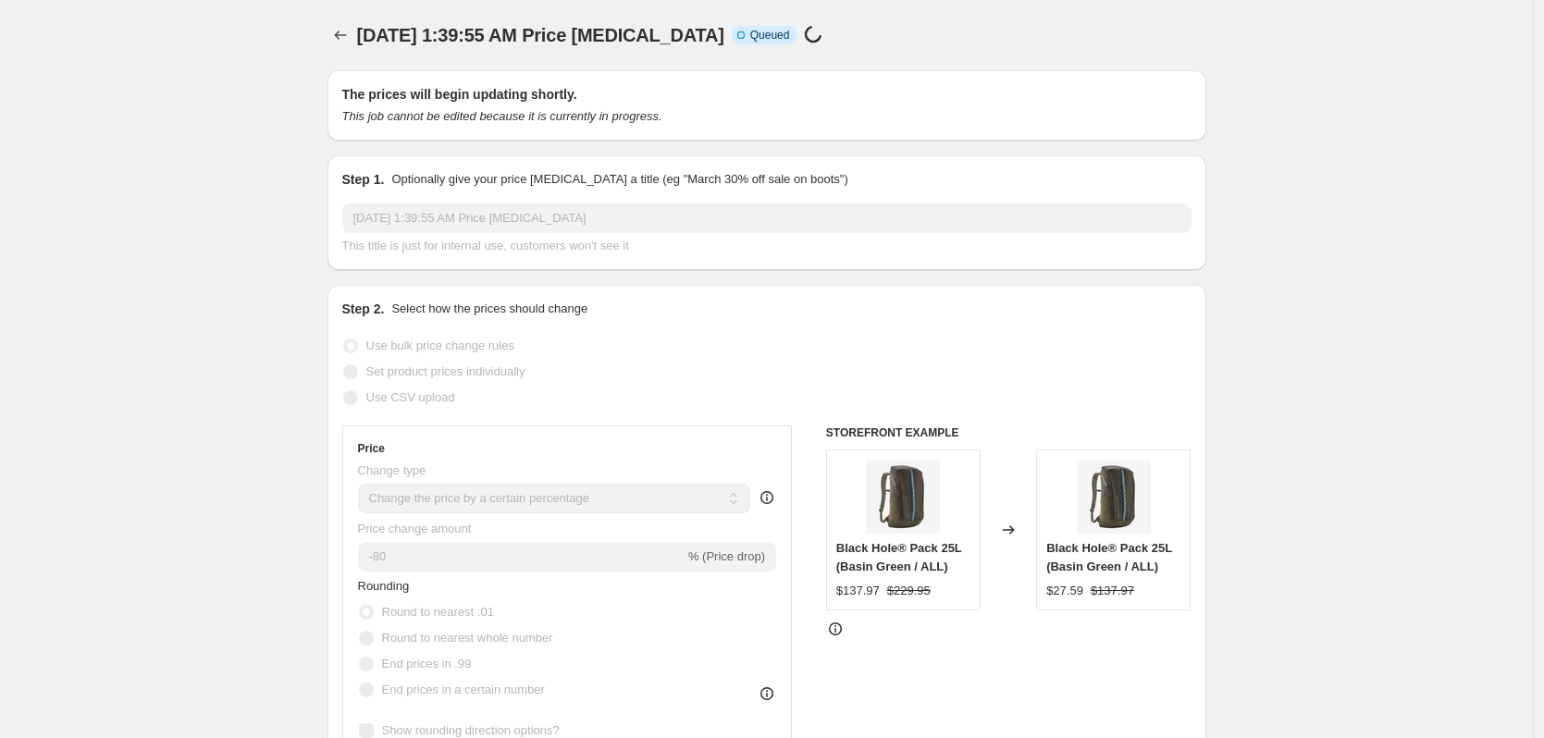
scroll to position [1169, 0]
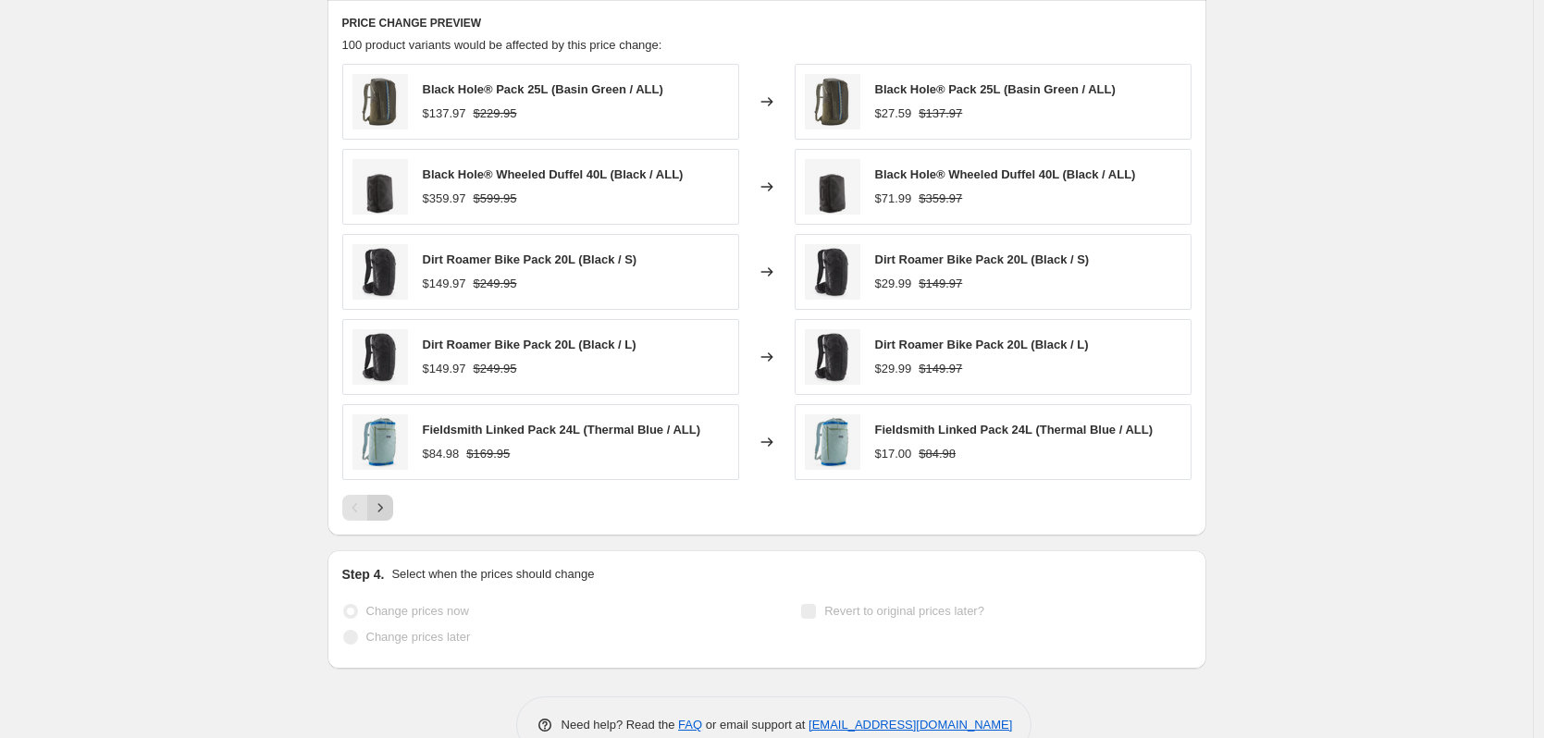
click at [382, 508] on icon "Next" at bounding box center [380, 507] width 5 height 8
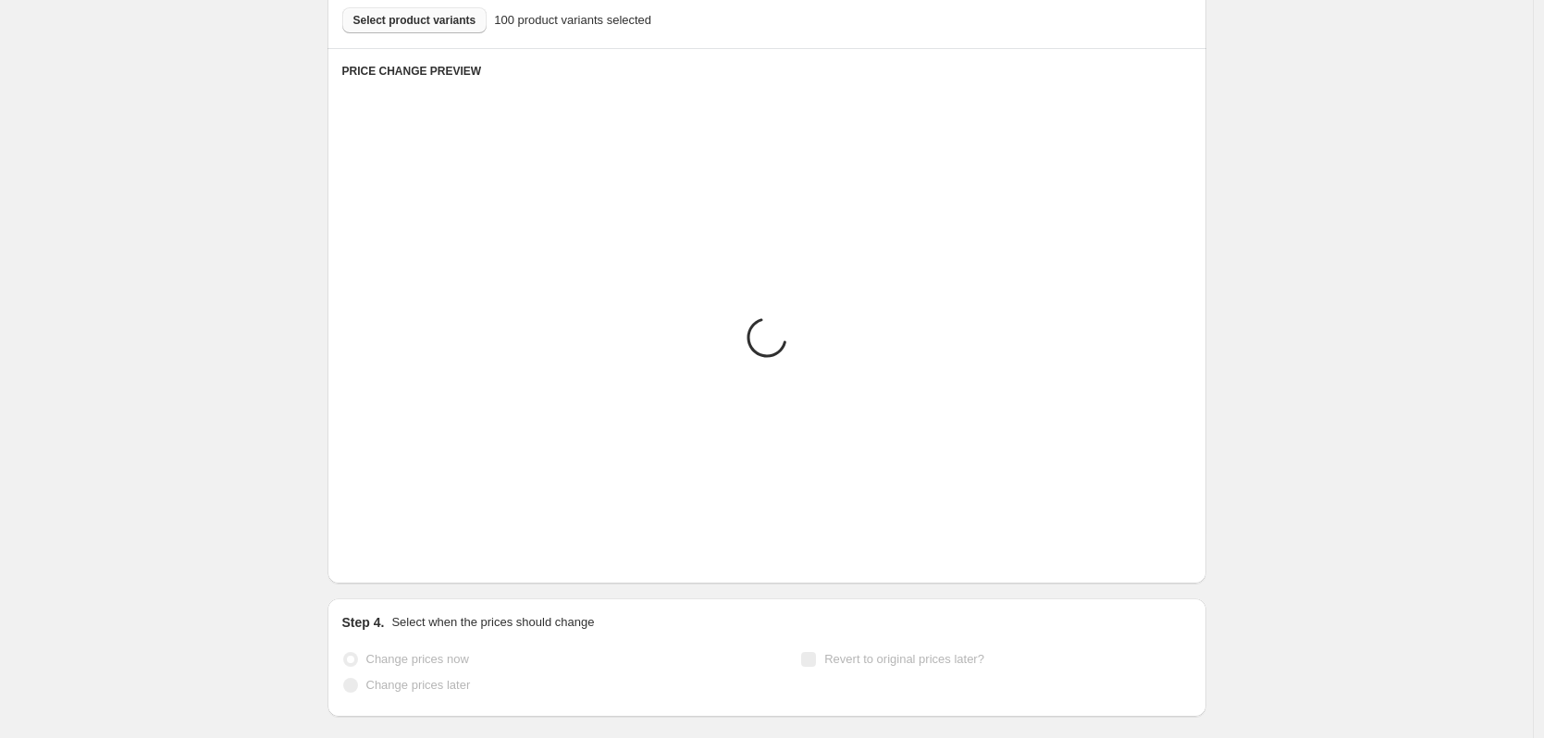
scroll to position [1217, 0]
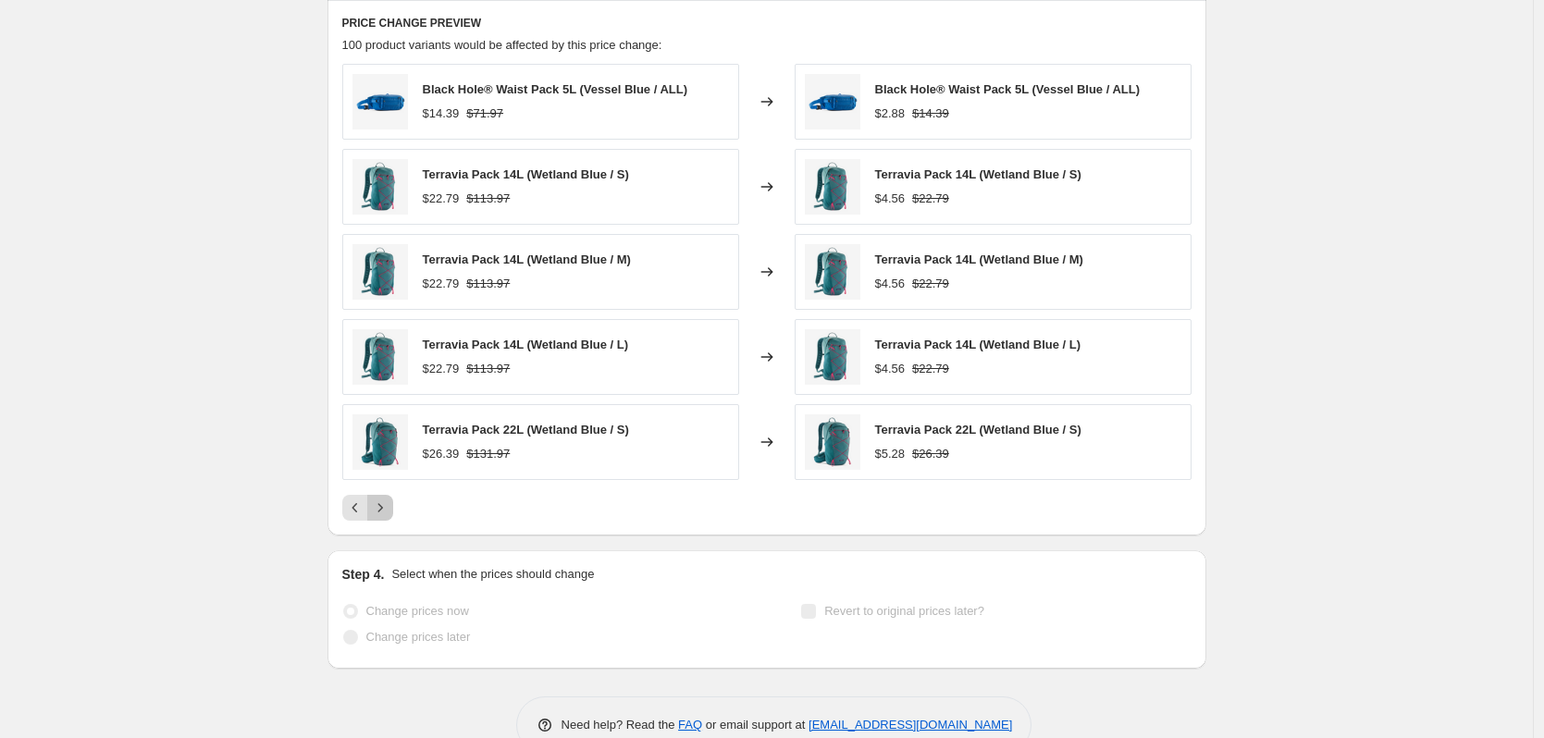
drag, startPoint x: 386, startPoint y: 508, endPoint x: 377, endPoint y: 517, distance: 13.1
click at [387, 517] on icon "Next" at bounding box center [380, 508] width 19 height 19
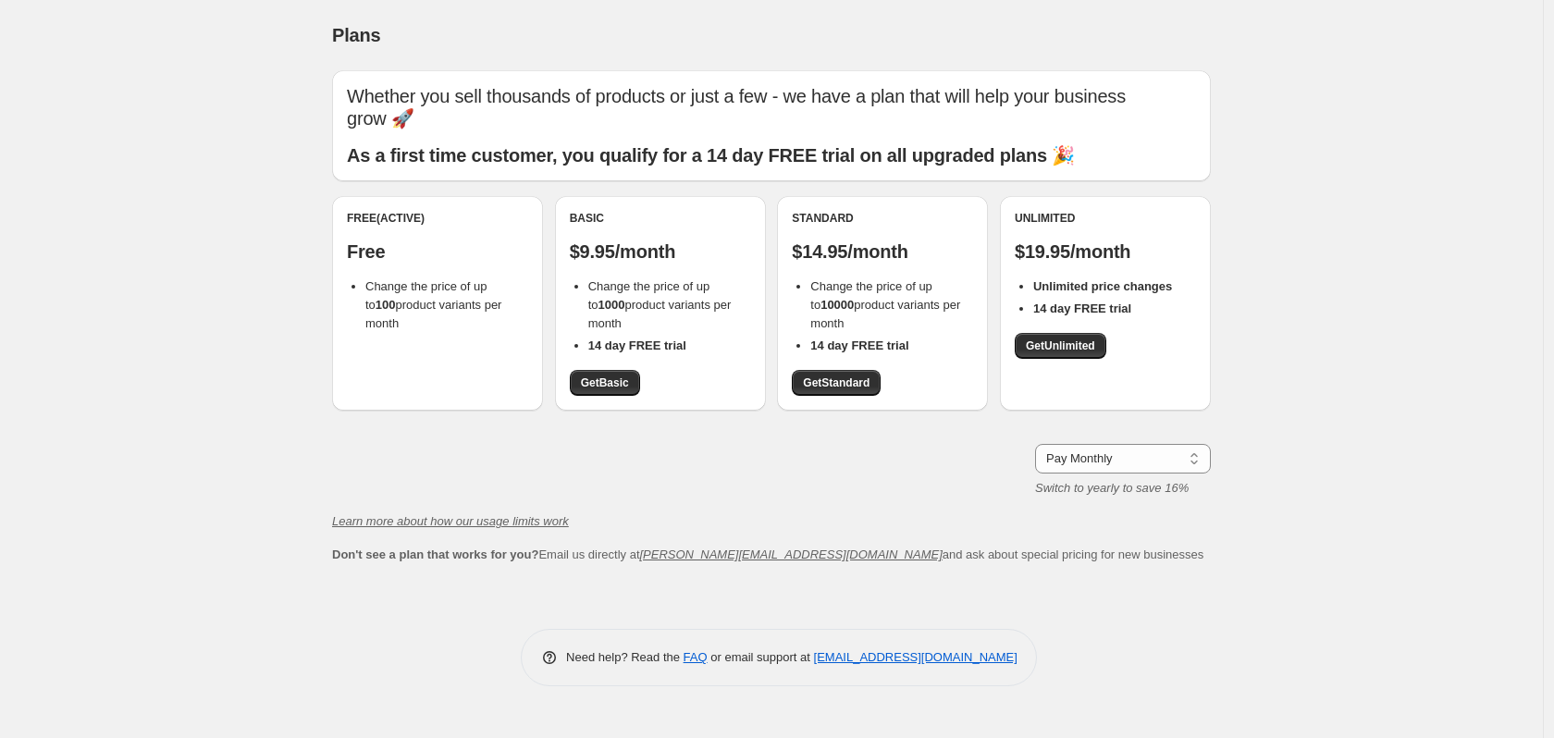
click at [450, 243] on p "Free" at bounding box center [437, 252] width 181 height 22
click at [599, 374] on link "Get Basic" at bounding box center [605, 383] width 70 height 26
